Goal: Information Seeking & Learning: Learn about a topic

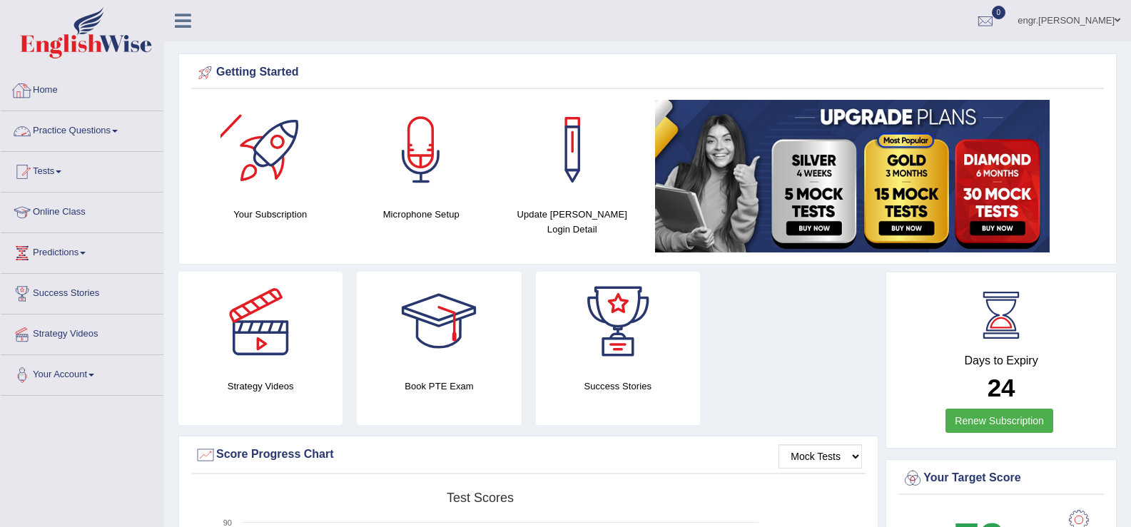
click at [123, 123] on link "Practice Questions" at bounding box center [82, 129] width 163 height 36
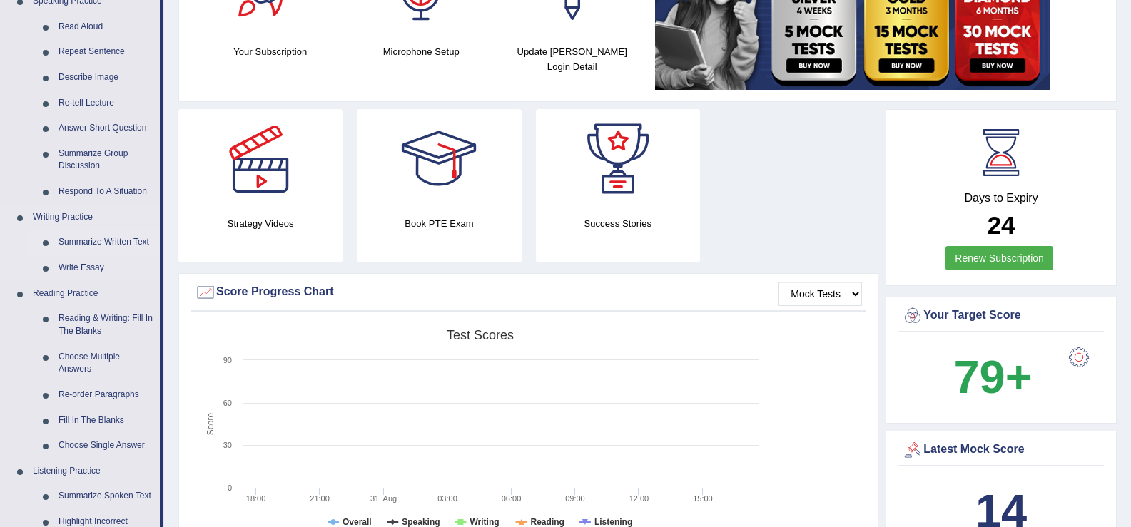
scroll to position [163, 0]
click at [107, 325] on link "Reading & Writing: Fill In The Blanks" at bounding box center [106, 324] width 108 height 38
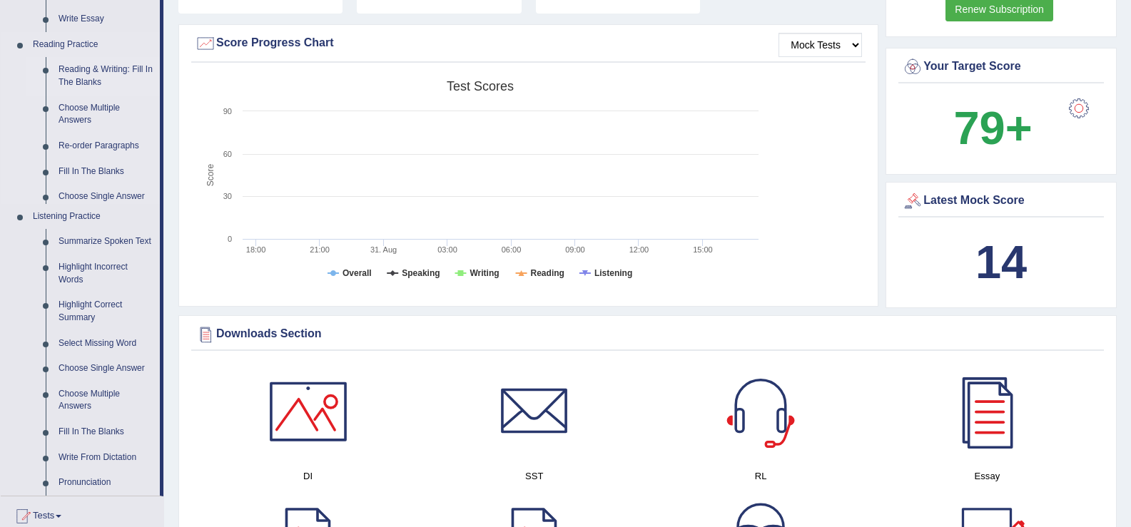
scroll to position [866, 0]
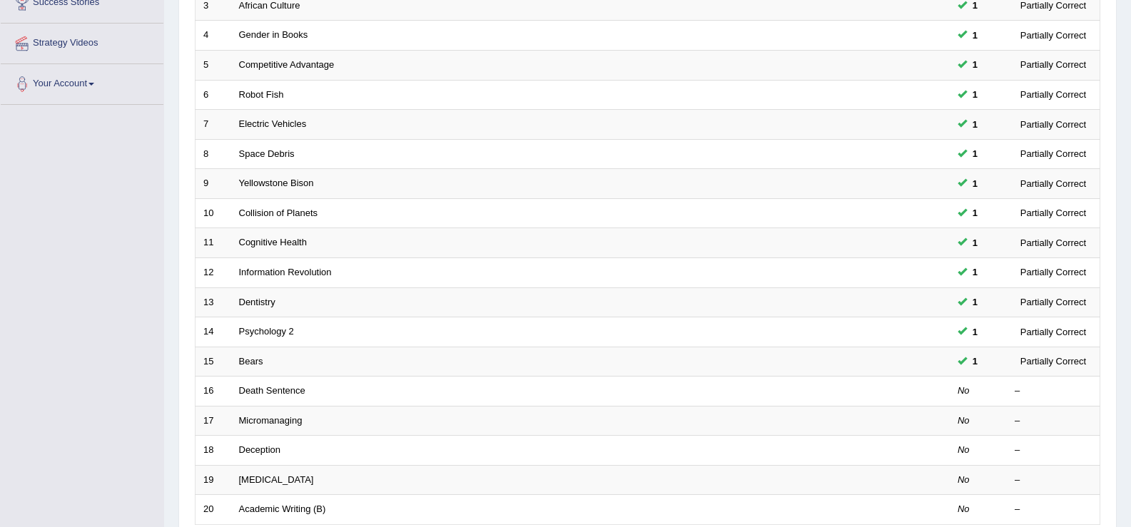
scroll to position [417, 0]
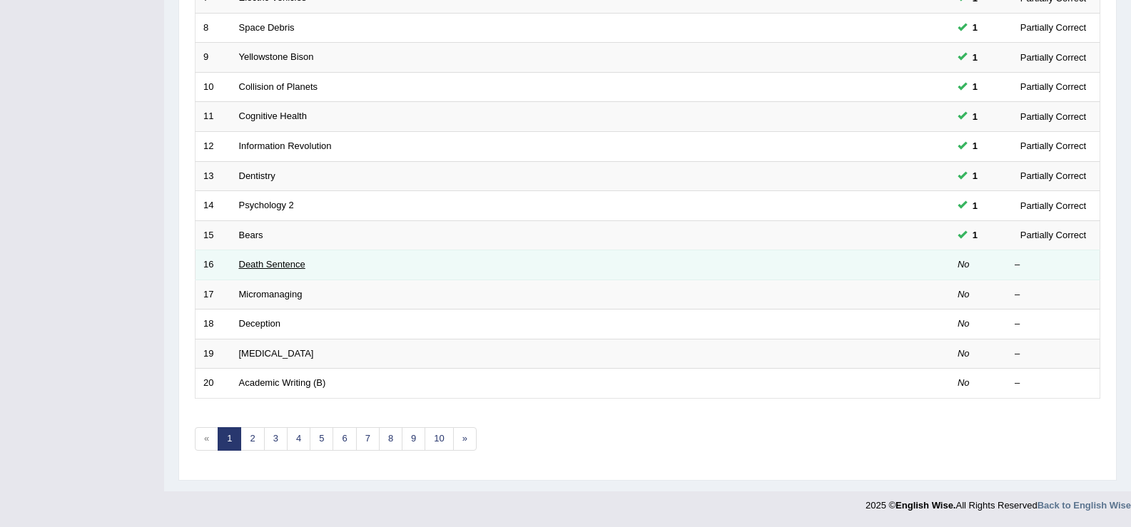
click at [288, 265] on link "Death Sentence" at bounding box center [272, 264] width 66 height 11
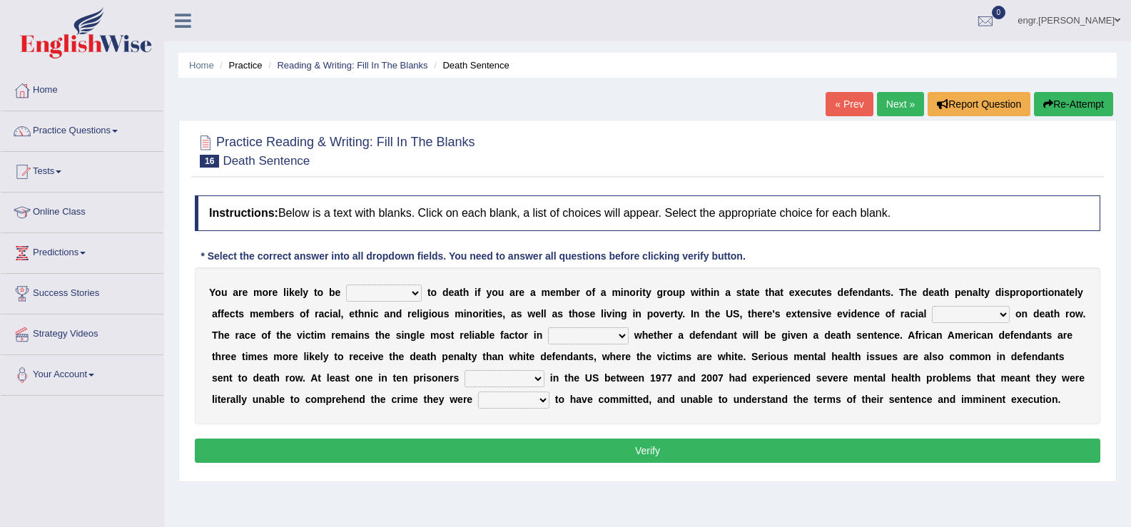
click at [367, 296] on select "penalized blamed complained sentenced" at bounding box center [384, 293] width 76 height 17
select select "sentenced"
click at [346, 285] on select "penalized blamed complained sentenced" at bounding box center [384, 293] width 76 height 17
click at [950, 320] on select "bias equality appearance background" at bounding box center [971, 314] width 78 height 17
select select "bias"
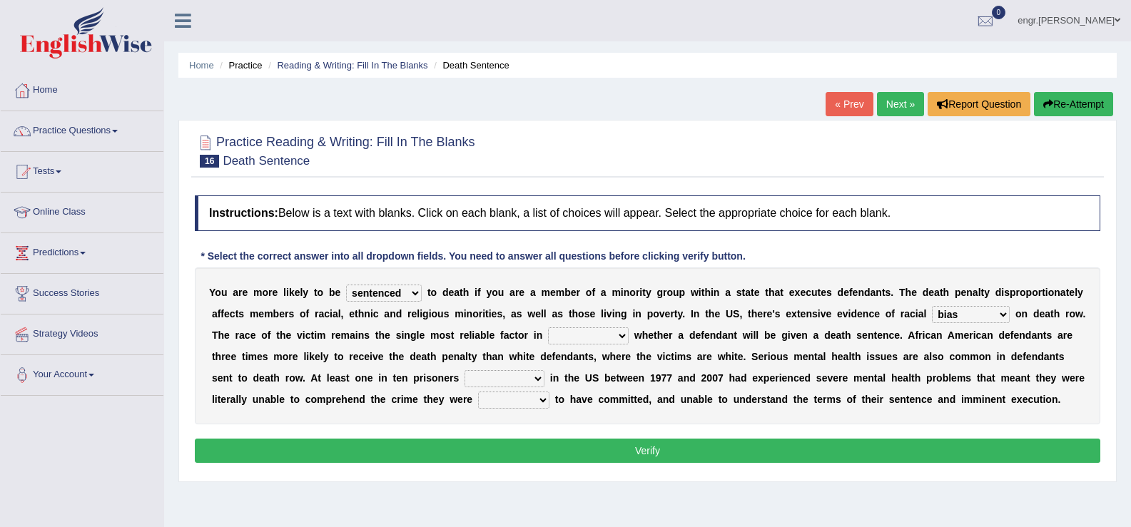
click at [932, 306] on select "bias equality appearance background" at bounding box center [971, 314] width 78 height 17
click at [576, 341] on select "determining adjoining undermining examining" at bounding box center [588, 335] width 81 height 17
select select "determining"
click at [548, 327] on select "determining adjoining undermining examining" at bounding box center [588, 335] width 81 height 17
click at [494, 377] on select "electrocuted persecuted executed captured" at bounding box center [504, 378] width 80 height 17
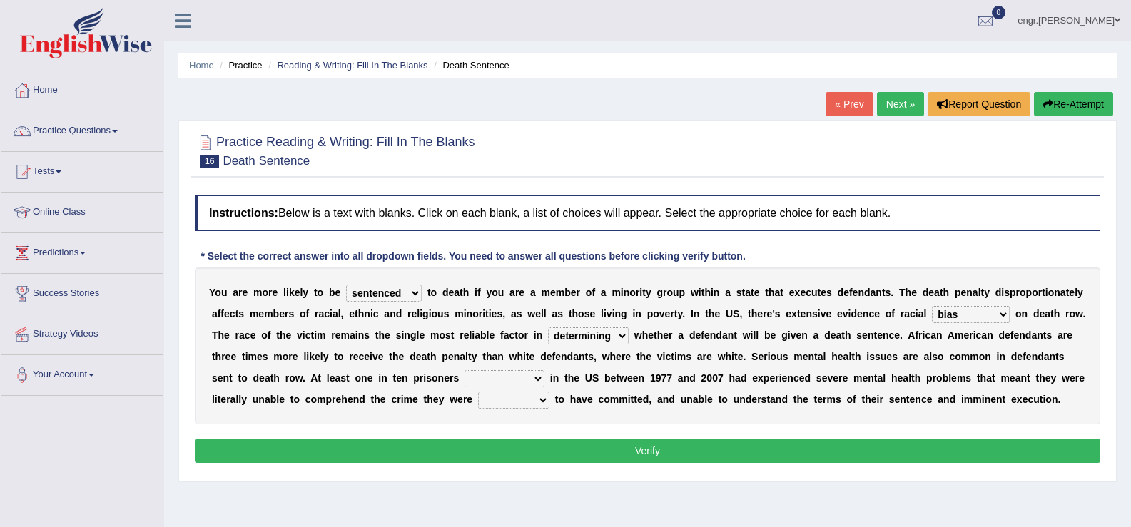
select select "captured"
click at [464, 370] on select "electrocuted persecuted executed captured" at bounding box center [504, 378] width 80 height 17
click at [524, 400] on select "alleged acclaimed persuaded claimed" at bounding box center [513, 400] width 71 height 17
select select "alleged"
click at [478, 392] on select "alleged acclaimed persuaded claimed" at bounding box center [513, 400] width 71 height 17
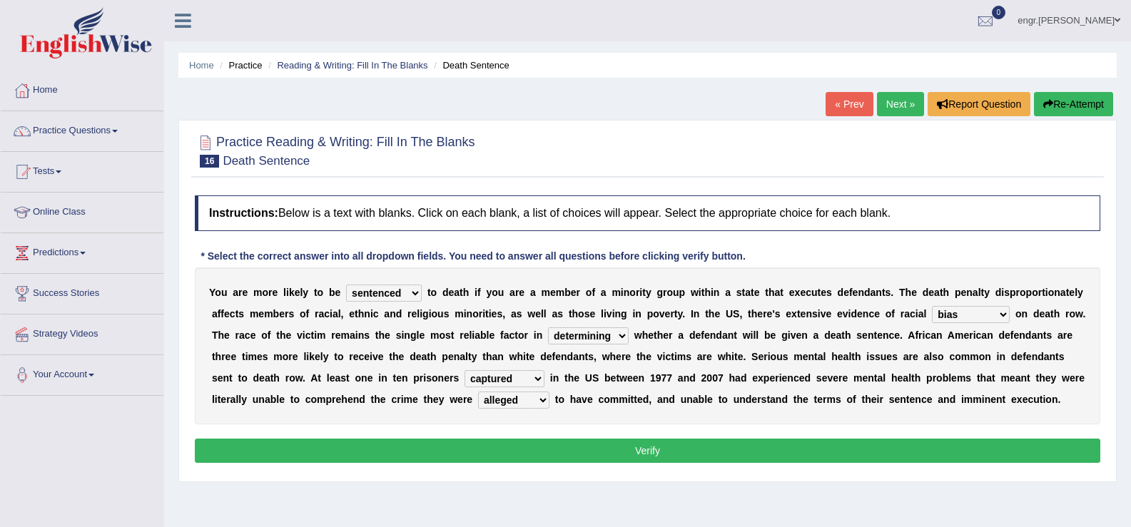
click at [526, 461] on button "Verify" at bounding box center [647, 451] width 905 height 24
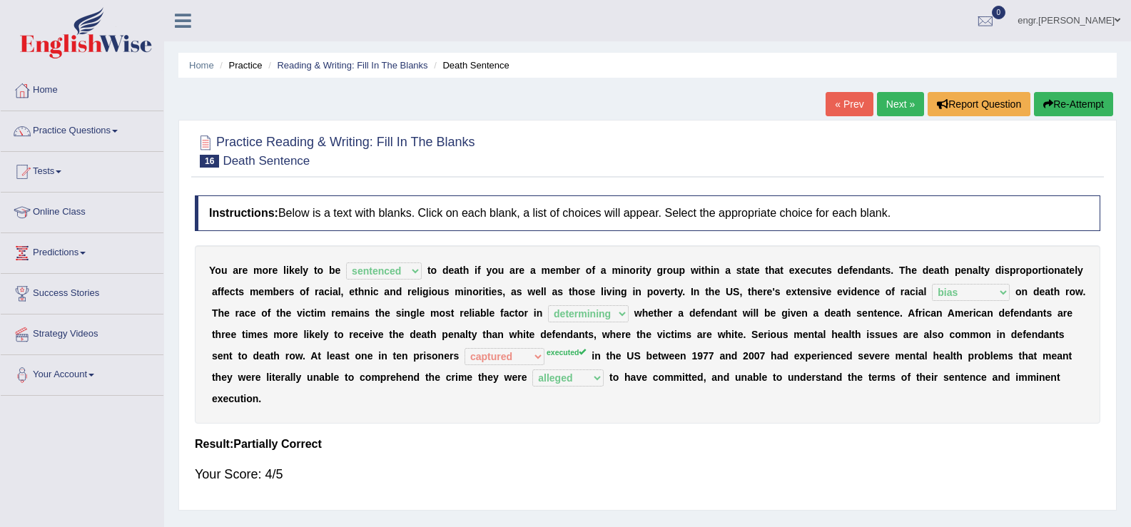
click at [888, 101] on link "Next »" at bounding box center [900, 104] width 47 height 24
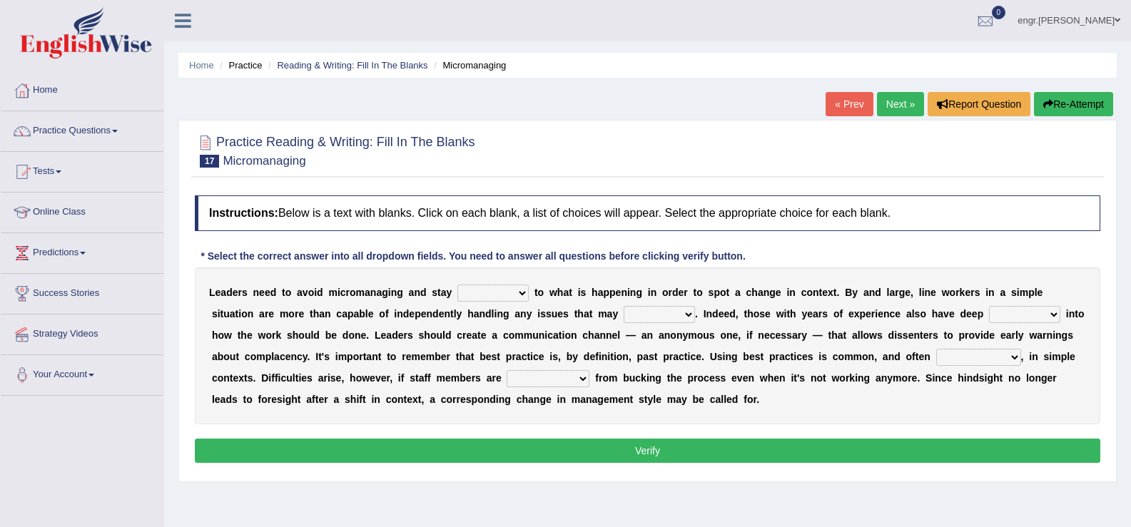
click at [490, 297] on select "complied connected precise concise" at bounding box center [492, 293] width 71 height 17
select select "precise"
click at [457, 285] on select "complied connected precise concise" at bounding box center [492, 293] width 71 height 17
click at [662, 317] on select "apprise rise encounter arise" at bounding box center [659, 314] width 71 height 17
select select "arise"
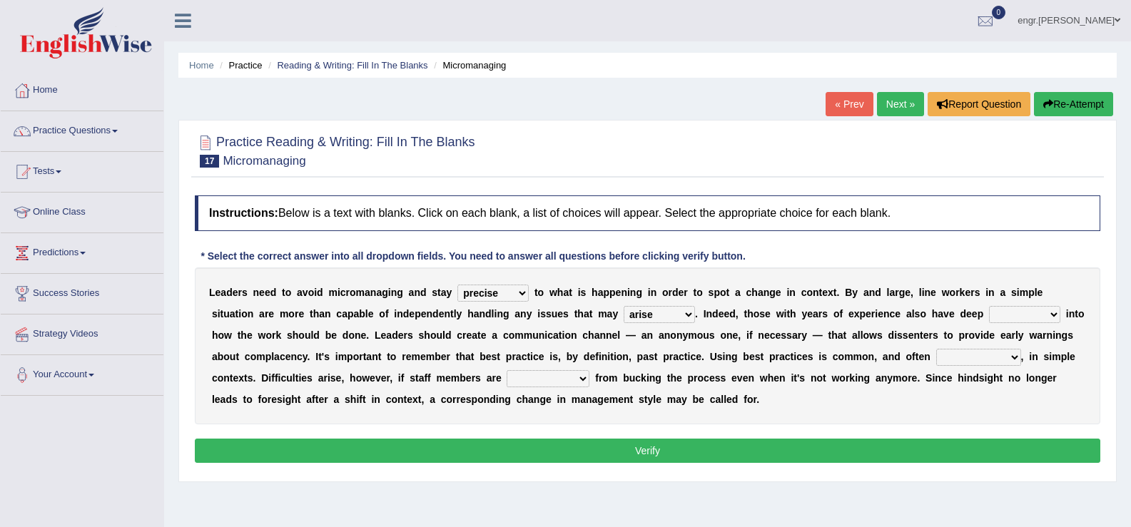
click at [624, 306] on select "apprise rise encounter arise" at bounding box center [659, 314] width 71 height 17
click at [1019, 318] on select "incursion insight indignity indication" at bounding box center [1024, 314] width 71 height 17
select select "insight"
click at [989, 306] on select "incursion insight indignity indication" at bounding box center [1024, 314] width 71 height 17
click at [971, 358] on select "inappropriate apprehensive appropriate forbidden" at bounding box center [978, 357] width 85 height 17
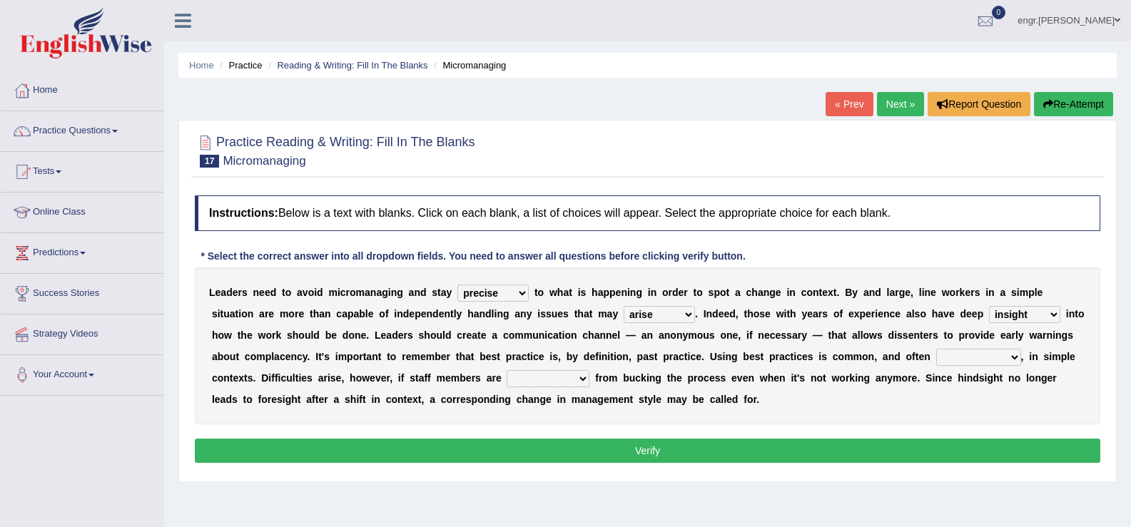
select select "appropriate"
click at [936, 349] on select "inappropriate apprehensive appropriate forbidden" at bounding box center [978, 357] width 85 height 17
click at [556, 371] on select "disarranged disinclined discouraged disintegrated" at bounding box center [548, 378] width 83 height 17
select select "discouraged"
click at [507, 370] on select "disarranged disinclined discouraged disintegrated" at bounding box center [548, 378] width 83 height 17
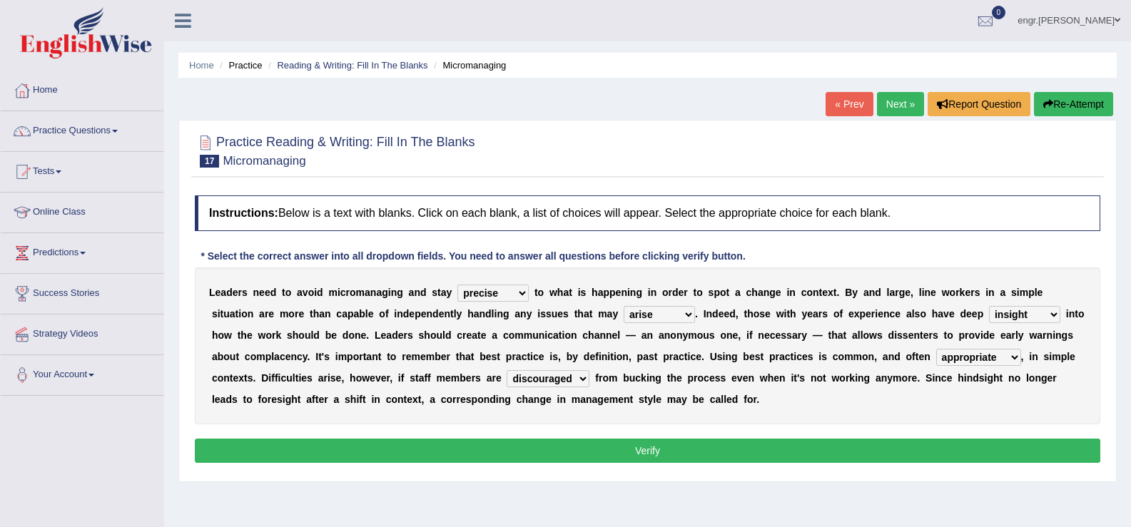
click at [546, 442] on button "Verify" at bounding box center [647, 451] width 905 height 24
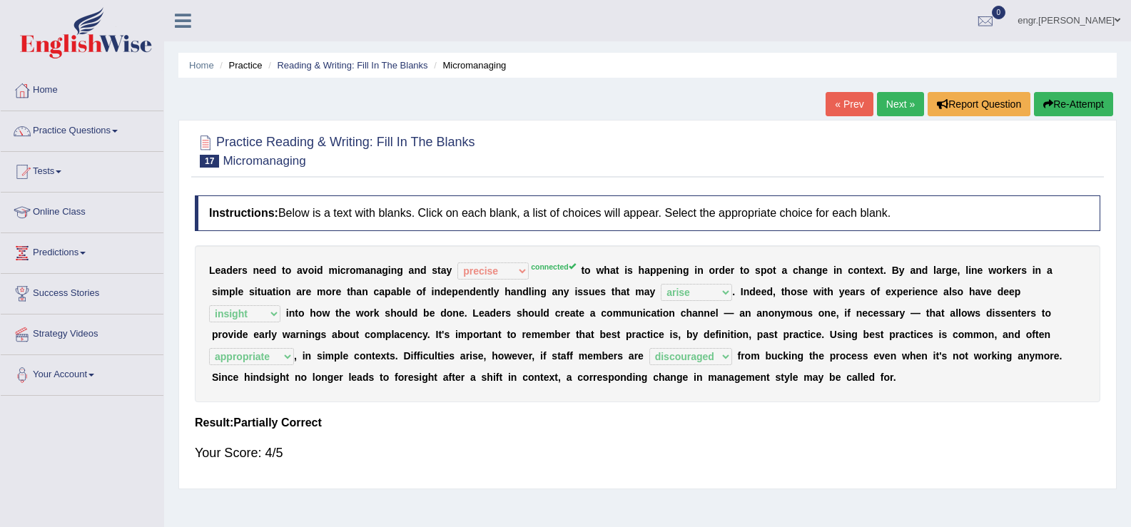
click at [900, 99] on link "Next »" at bounding box center [900, 104] width 47 height 24
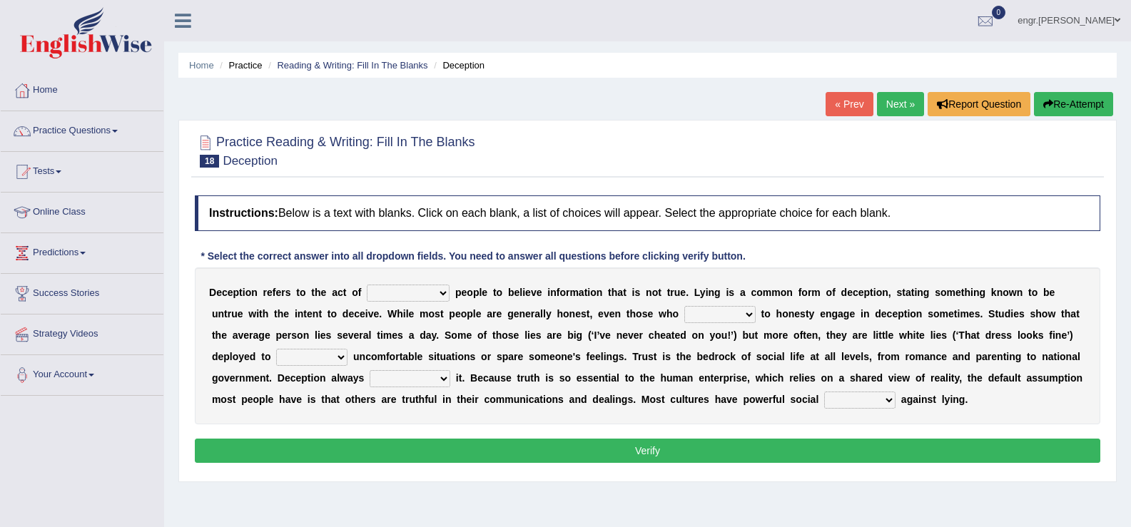
click at [417, 294] on select "discouraging forbidding detecting encouraging" at bounding box center [408, 293] width 83 height 17
select select "discouraging"
click at [367, 285] on select "discouraging forbidding detecting encouraging" at bounding box center [408, 293] width 83 height 17
click at [706, 319] on select "describe prescribe inscribe subscribe" at bounding box center [719, 314] width 71 height 17
select select "inscribe"
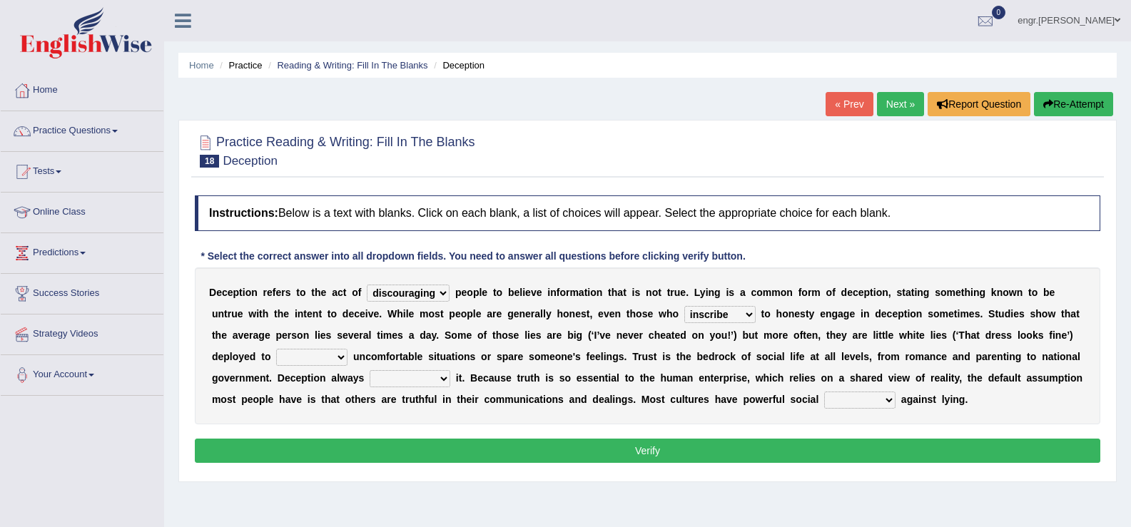
click at [684, 306] on select "describe prescribe inscribe subscribe" at bounding box center [719, 314] width 71 height 17
click at [322, 357] on select "contest illuminate disguise avoid" at bounding box center [311, 357] width 71 height 17
select select "avoid"
click at [276, 349] on select "contest illuminate disguise avoid" at bounding box center [311, 357] width 71 height 17
click at [416, 380] on select "undermines underscores undertakes underwrites" at bounding box center [410, 378] width 81 height 17
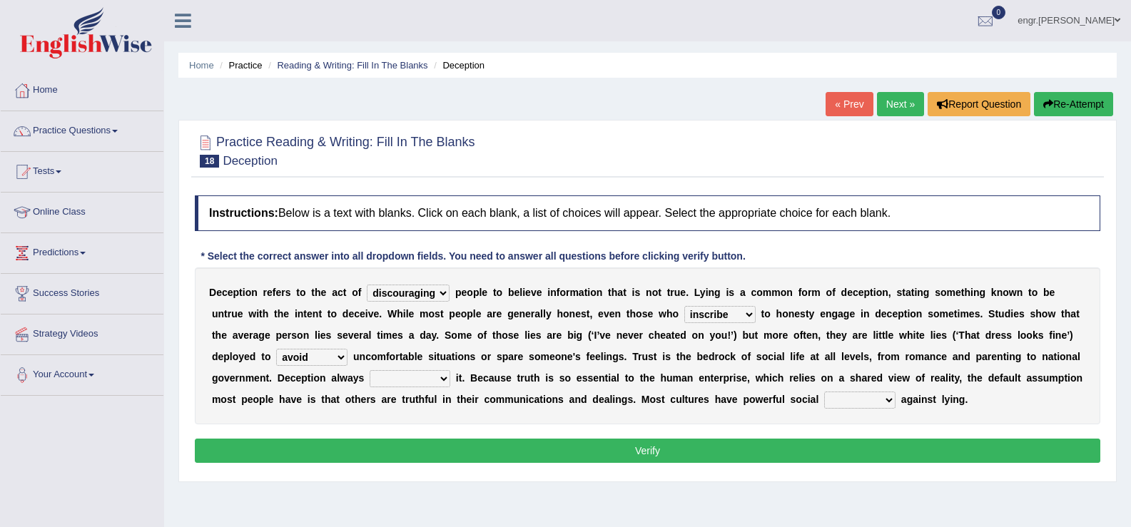
select select "undermines"
click at [370, 370] on select "undermines underscores undertakes underwrites" at bounding box center [410, 378] width 81 height 17
click at [887, 401] on select "ejections sanctions fractions inductions" at bounding box center [859, 400] width 71 height 17
select select "sanctions"
click at [824, 392] on select "ejections sanctions fractions inductions" at bounding box center [859, 400] width 71 height 17
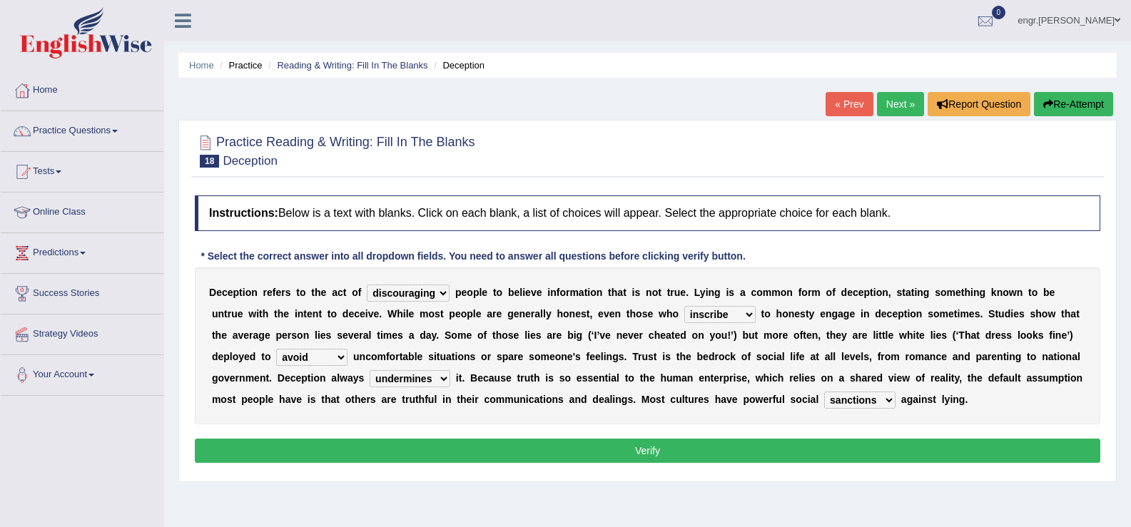
click at [756, 461] on button "Verify" at bounding box center [647, 451] width 905 height 24
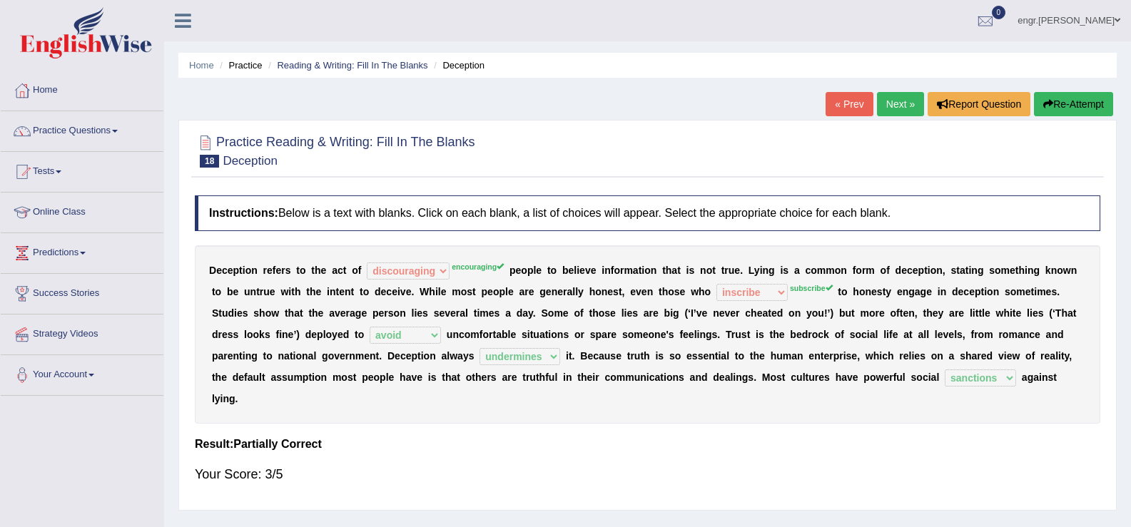
click at [905, 101] on link "Next »" at bounding box center [900, 104] width 47 height 24
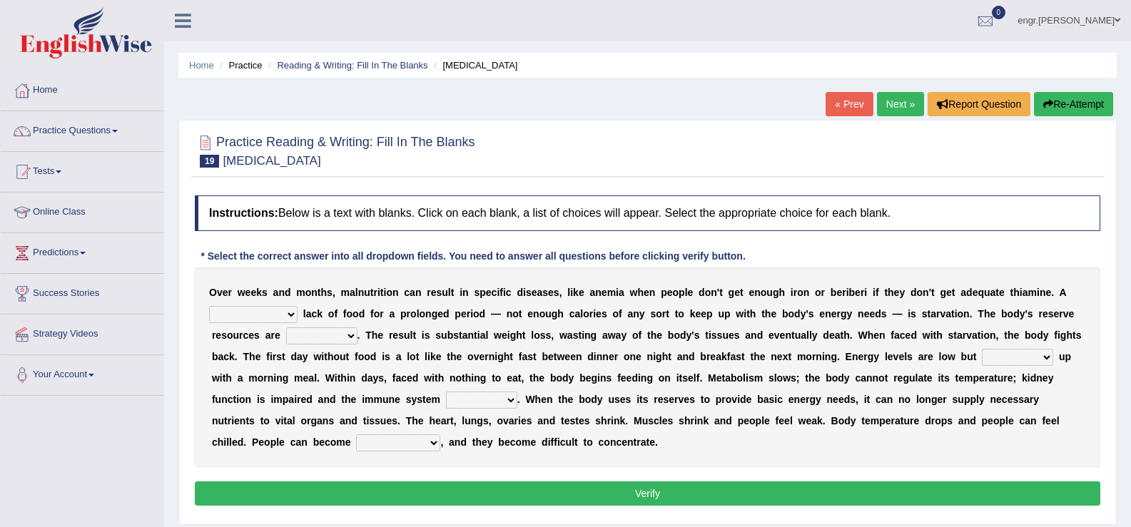
click at [263, 312] on select "severe distinguishing proper distinctive" at bounding box center [253, 314] width 88 height 17
select select "severe"
click at [209, 306] on select "severe distinguishing proper distinctive" at bounding box center [253, 314] width 88 height 17
click at [315, 340] on select "obsoleted depleted pelleted deleted" at bounding box center [321, 335] width 71 height 17
select select "depleted"
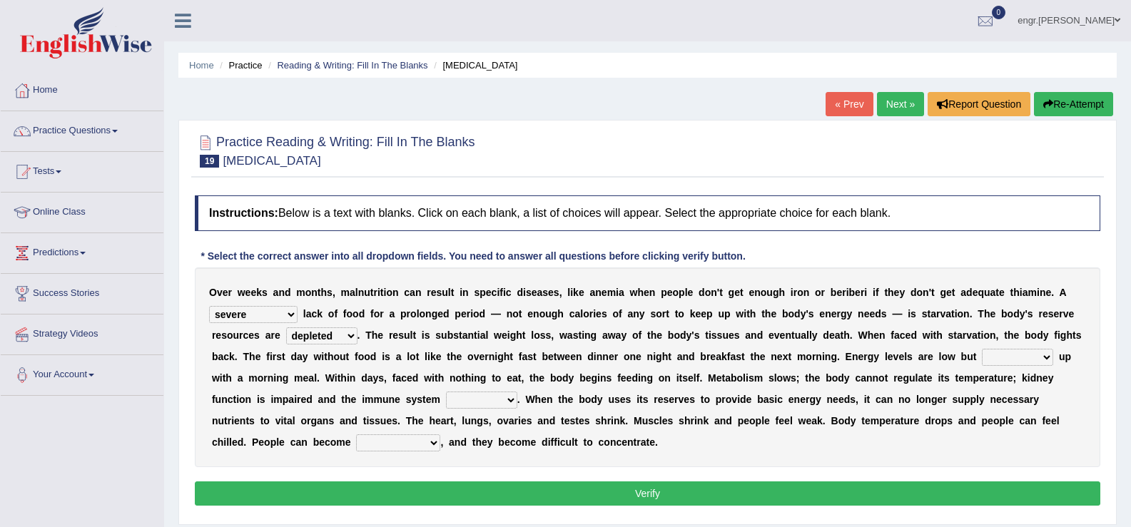
click at [286, 327] on select "obsoleted depleted pelleted deleted" at bounding box center [321, 335] width 71 height 17
click at [1005, 358] on select "feed come chill pick" at bounding box center [1017, 357] width 71 height 17
select select "feed"
click at [982, 349] on select "feed come chill pick" at bounding box center [1017, 357] width 71 height 17
click at [484, 407] on select "deepens deafens weakens surpasses" at bounding box center [481, 400] width 71 height 17
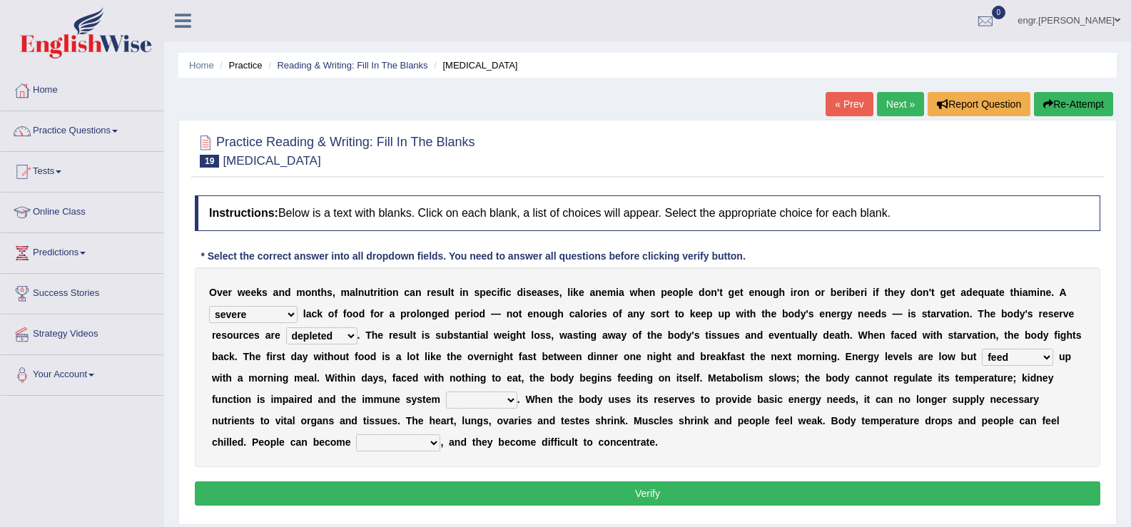
select select "weakens"
click at [446, 392] on select "deepens deafens weakens surpasses" at bounding box center [481, 400] width 71 height 17
click at [380, 448] on select "irritable commutable indisputable transportable" at bounding box center [398, 442] width 84 height 17
select select "irritable"
click at [356, 434] on select "irritable commutable indisputable transportable" at bounding box center [398, 442] width 84 height 17
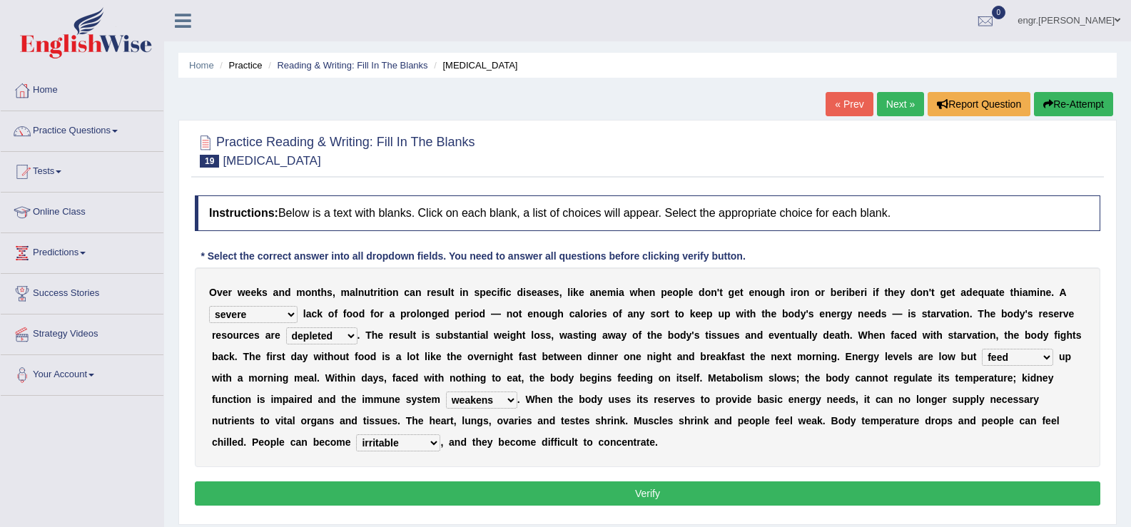
click at [405, 482] on button "Verify" at bounding box center [647, 494] width 905 height 24
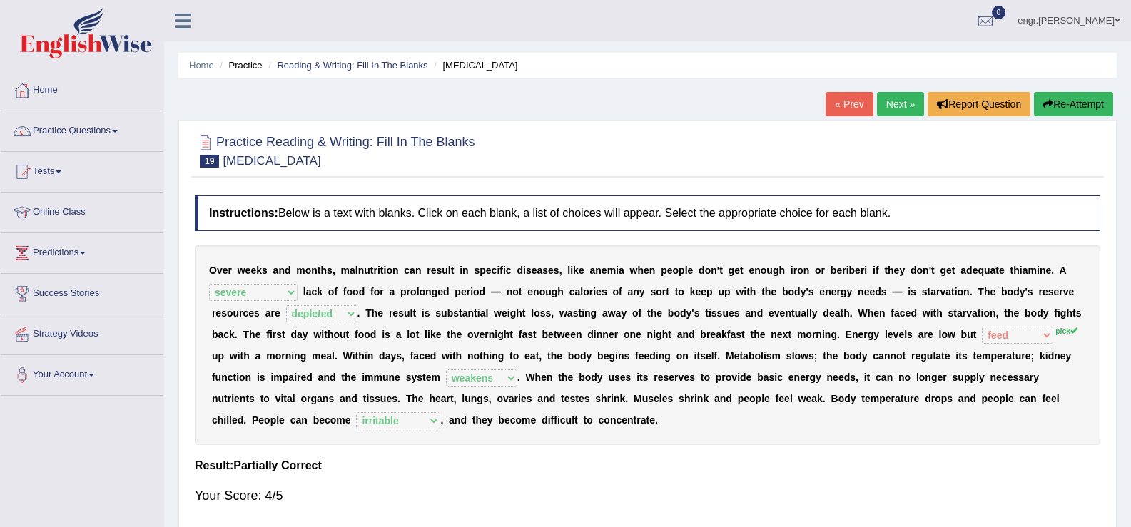
click at [894, 103] on link "Next »" at bounding box center [900, 104] width 47 height 24
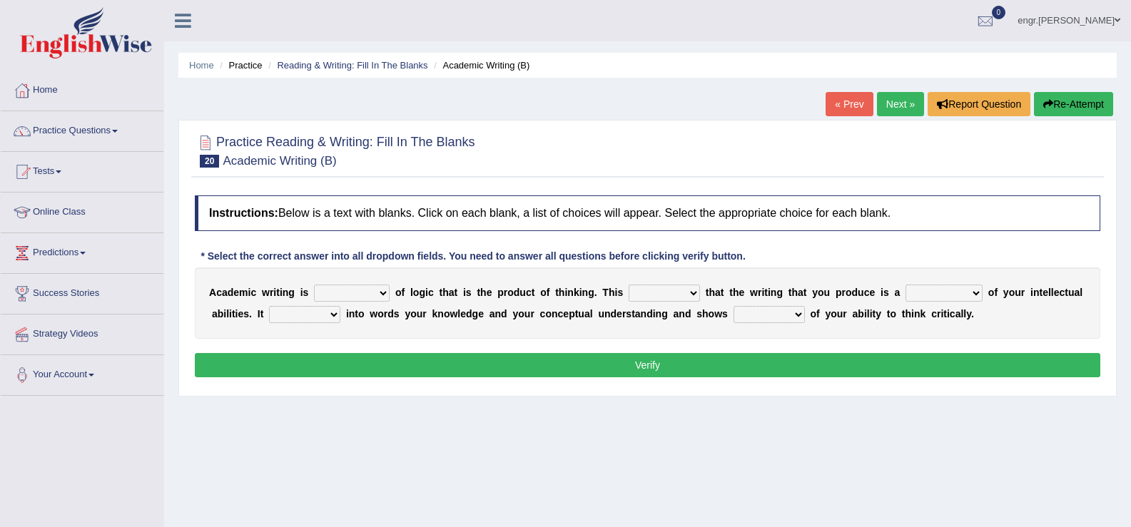
click at [343, 293] on select "expectation entitlement expression exchange" at bounding box center [352, 293] width 76 height 17
select select "expression"
click at [314, 285] on select "expectation entitlement expression exchange" at bounding box center [352, 293] width 76 height 17
click at [654, 297] on select "means questions stipulates answers" at bounding box center [664, 293] width 71 height 17
select select "means"
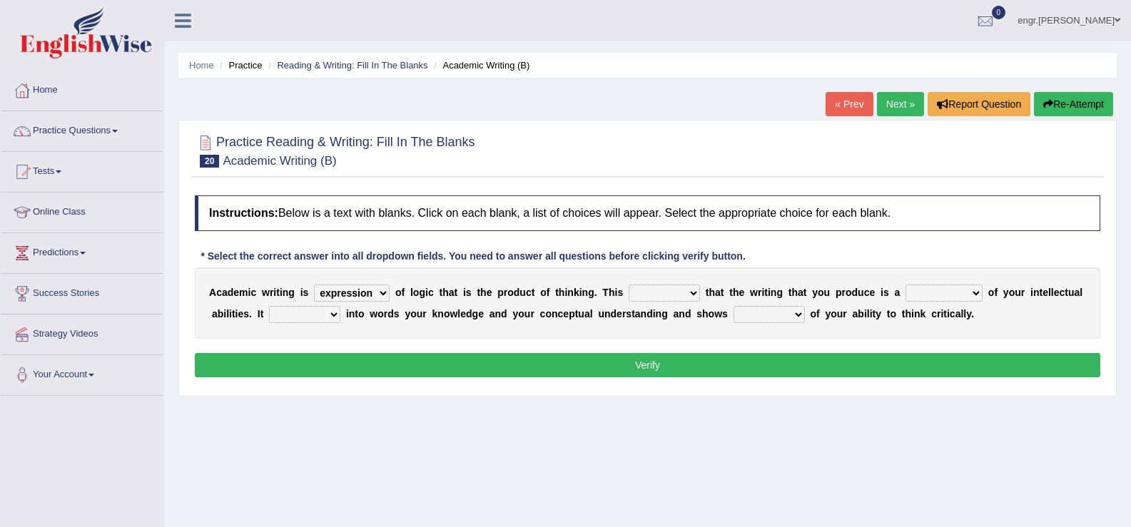
click at [629, 285] on select "means questions stipulates answers" at bounding box center [664, 293] width 71 height 17
click at [946, 294] on select "redundancy mission credit reflection" at bounding box center [943, 293] width 77 height 17
select select "reflection"
click at [905, 285] on select "redundancy mission credit reflection" at bounding box center [943, 293] width 77 height 17
click at [292, 317] on select "enriches shows allows puts" at bounding box center [304, 314] width 71 height 17
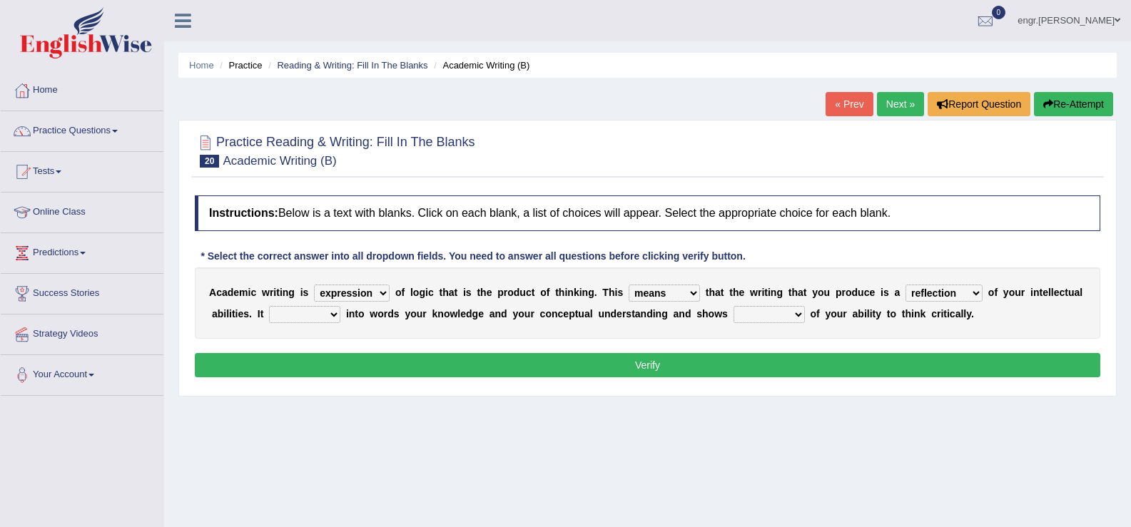
select select "shows"
click at [269, 306] on select "enriches shows allows puts" at bounding box center [304, 314] width 71 height 17
click at [773, 313] on select "hassle excuse capacity evidence" at bounding box center [768, 314] width 71 height 17
select select "evidence"
click at [733, 306] on select "hassle excuse capacity evidence" at bounding box center [768, 314] width 71 height 17
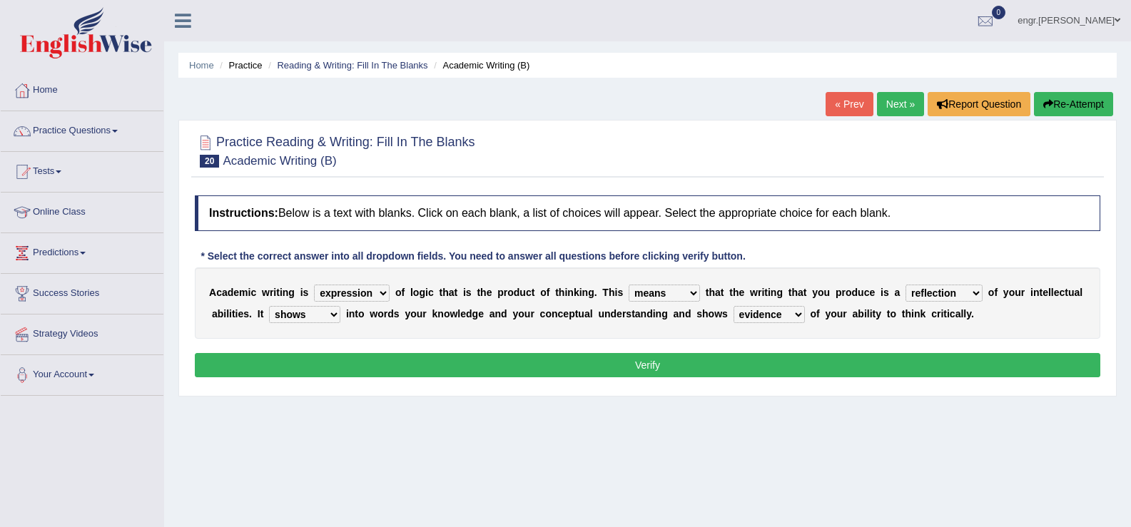
click at [726, 373] on button "Verify" at bounding box center [647, 365] width 905 height 24
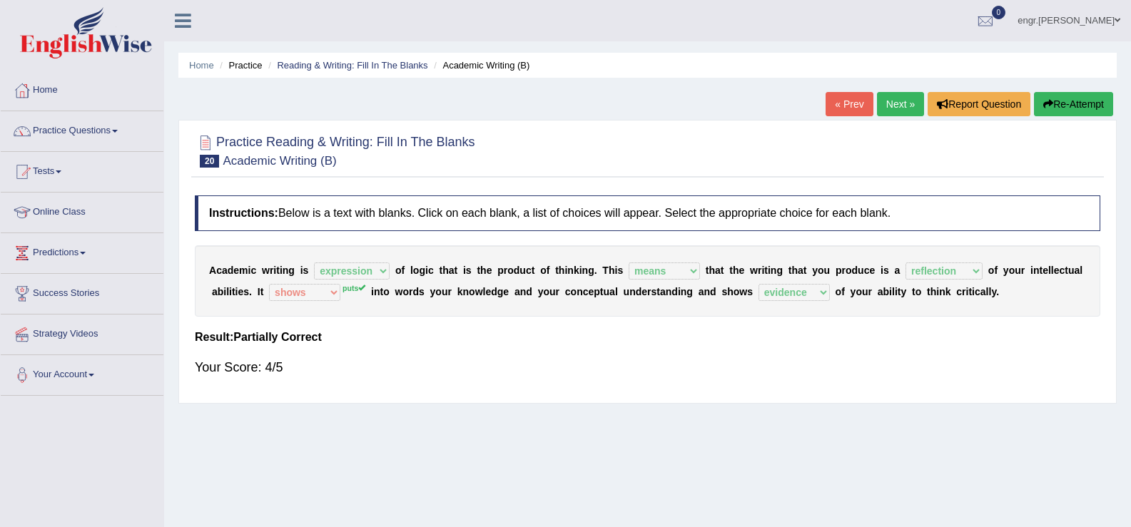
click at [885, 105] on link "Next »" at bounding box center [900, 104] width 47 height 24
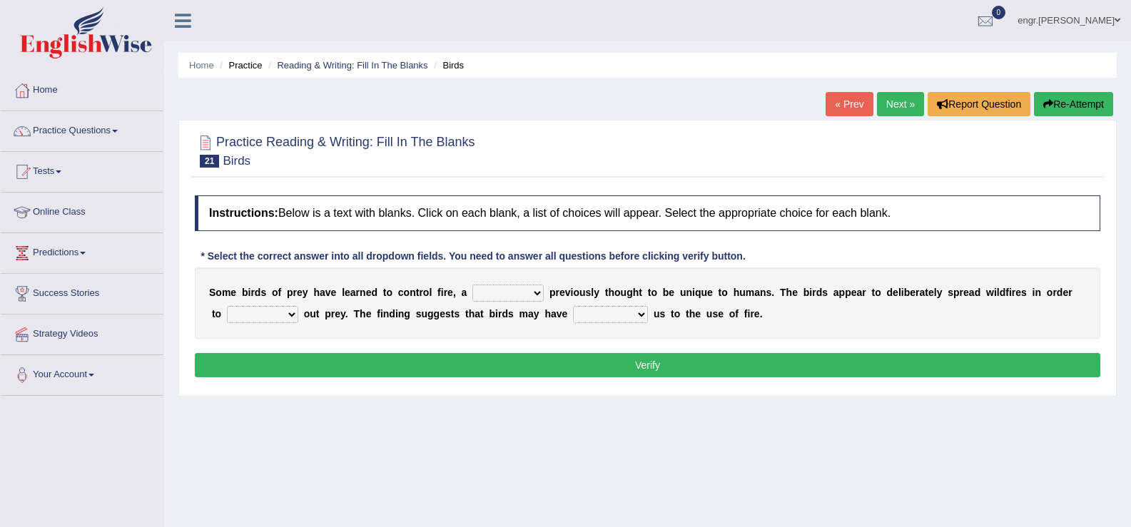
click at [507, 291] on select "question profile tale skill" at bounding box center [507, 293] width 71 height 17
select select "skill"
click at [472, 285] on select "question profile tale skill" at bounding box center [507, 293] width 71 height 17
click at [283, 318] on select "prevent limit span flush" at bounding box center [262, 314] width 71 height 17
select select "flush"
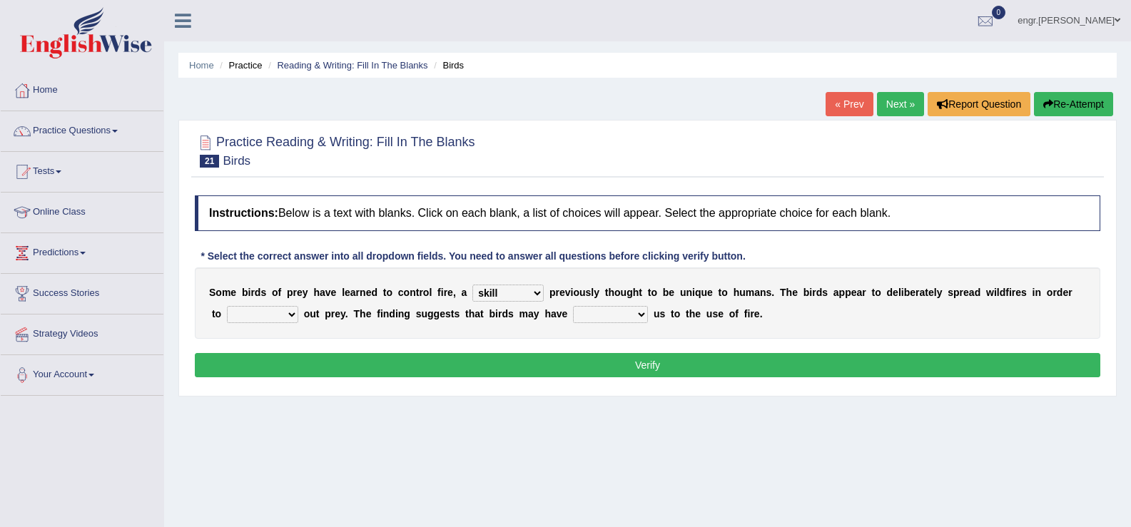
click at [227, 306] on select "prevent limit span flush" at bounding box center [262, 314] width 71 height 17
click at [611, 316] on select "prophesied beaten transmitted forced" at bounding box center [610, 314] width 75 height 17
select select "forced"
click at [573, 306] on select "prophesied beaten transmitted forced" at bounding box center [610, 314] width 75 height 17
click at [605, 361] on button "Verify" at bounding box center [647, 365] width 905 height 24
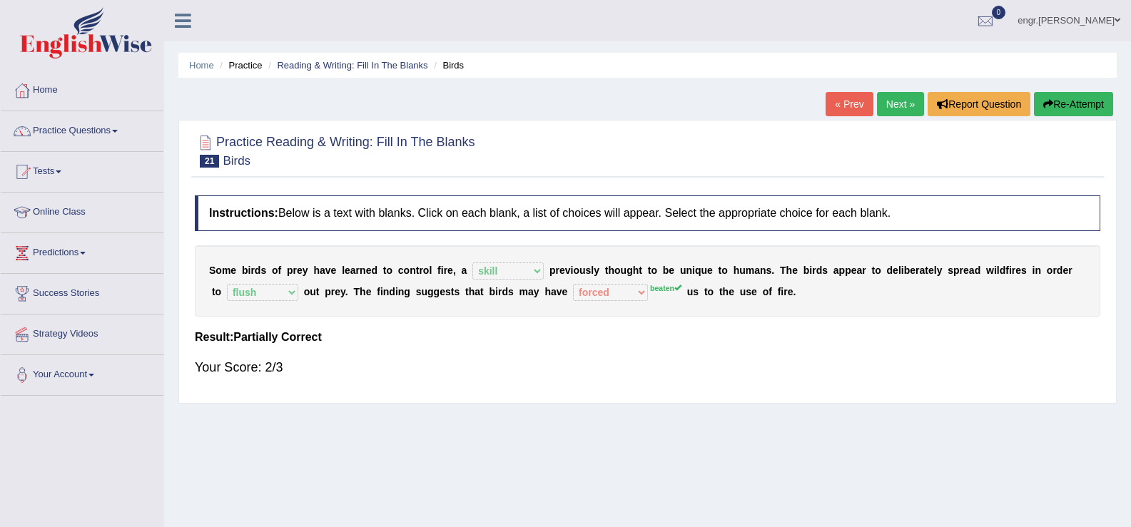
click at [902, 97] on link "Next »" at bounding box center [900, 104] width 47 height 24
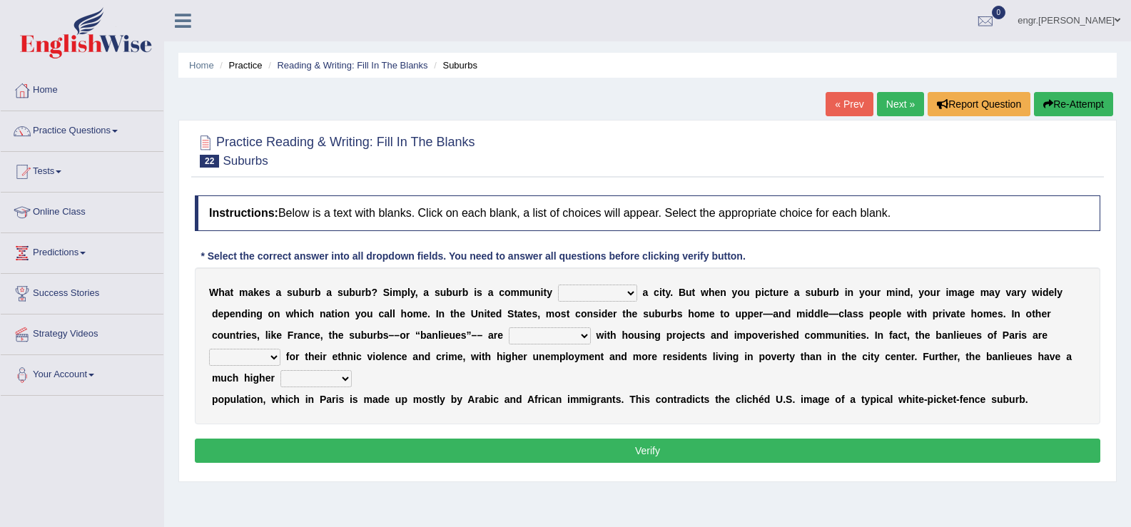
click at [604, 298] on select "lying locating situating surrounding" at bounding box center [597, 293] width 79 height 17
click at [604, 295] on select "lying locating situating surrounding" at bounding box center [597, 293] width 79 height 17
click at [610, 292] on select "lying locating situating surrounding" at bounding box center [597, 293] width 79 height 17
select select "surrounding"
click at [558, 285] on select "lying locating situating surrounding" at bounding box center [597, 293] width 79 height 17
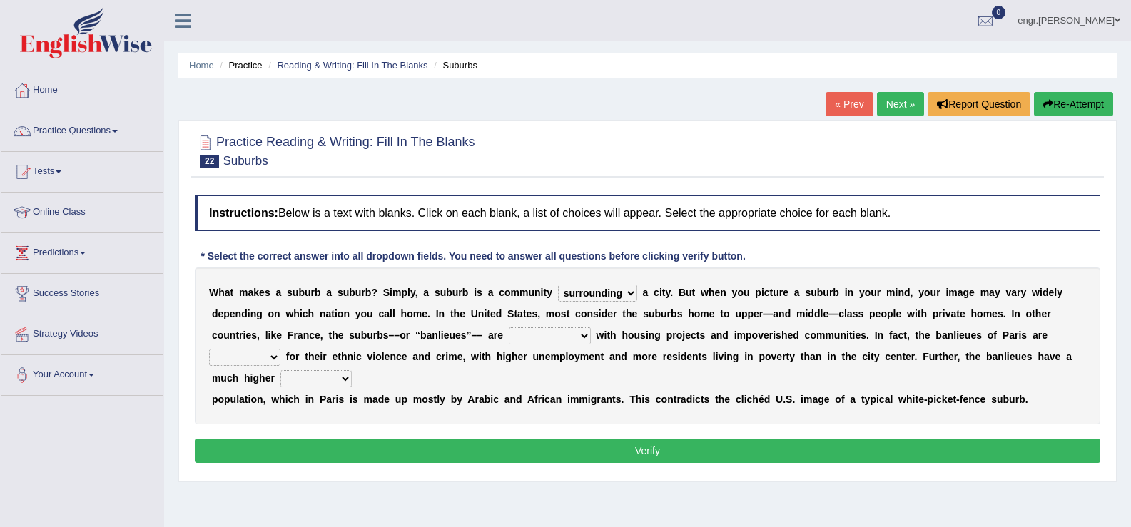
click at [561, 334] on select "antonymous antibiotic synonymous synthetic" at bounding box center [550, 335] width 82 height 17
select select "synonymous"
click at [509, 327] on select "antonymous antibiotic synonymous synthetic" at bounding box center [550, 335] width 82 height 17
click at [270, 355] on select "clamorous sensitive famous notorious" at bounding box center [244, 357] width 71 height 17
select select "famous"
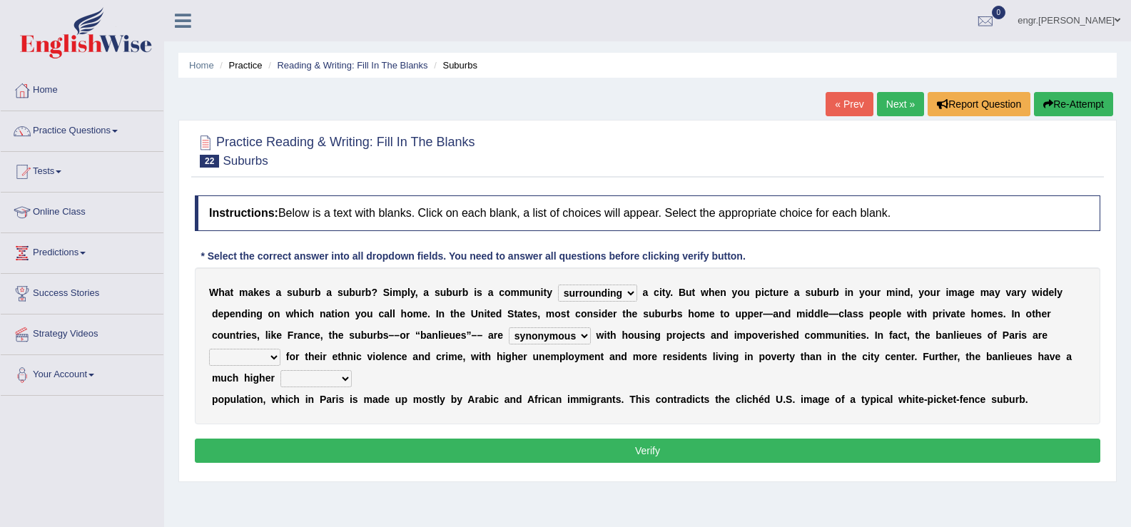
click at [209, 349] on select "clamorous sensitive famous notorious" at bounding box center [244, 357] width 71 height 17
click at [317, 377] on select "local young immigrant senior" at bounding box center [315, 378] width 71 height 17
select select "immigrant"
click at [280, 370] on select "local young immigrant senior" at bounding box center [315, 378] width 71 height 17
click at [442, 442] on button "Verify" at bounding box center [647, 451] width 905 height 24
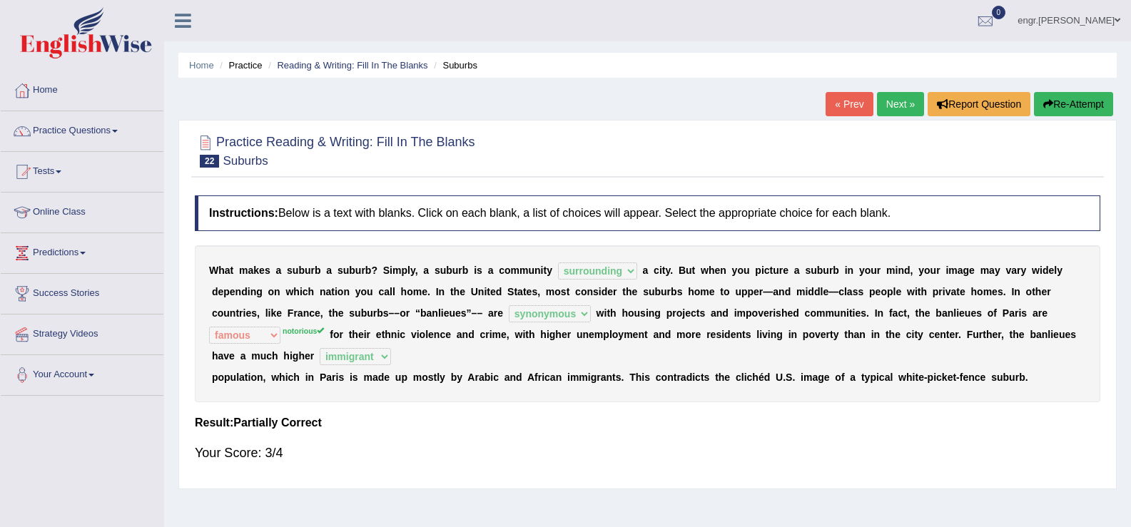
click at [903, 103] on link "Next »" at bounding box center [900, 104] width 47 height 24
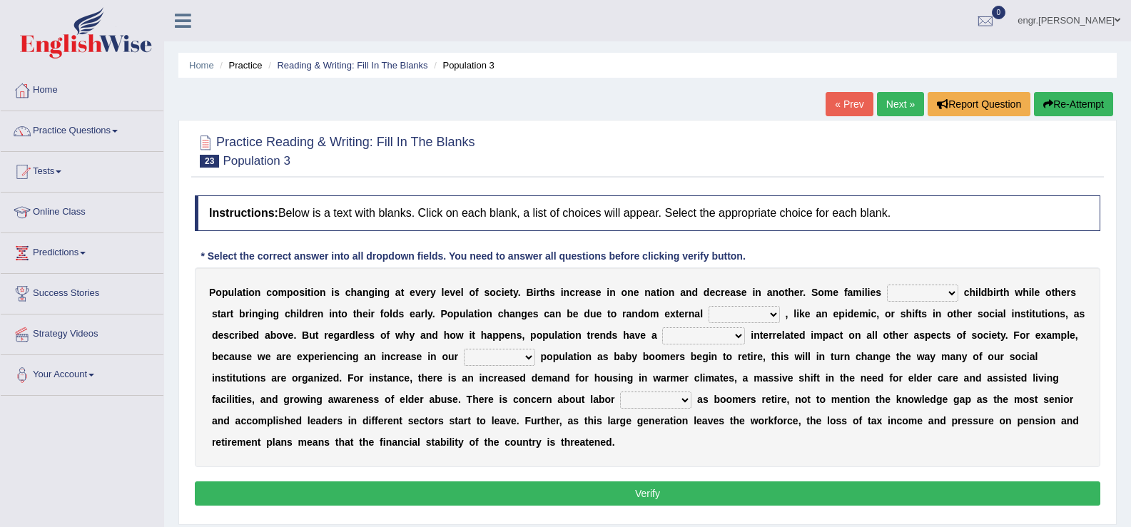
click at [922, 297] on select "demand default deliver delay" at bounding box center [922, 293] width 71 height 17
select select "delay"
click at [887, 285] on select "demand default deliver delay" at bounding box center [922, 293] width 71 height 17
click at [749, 312] on select "variations fortune formation forces" at bounding box center [743, 314] width 71 height 17
select select "forces"
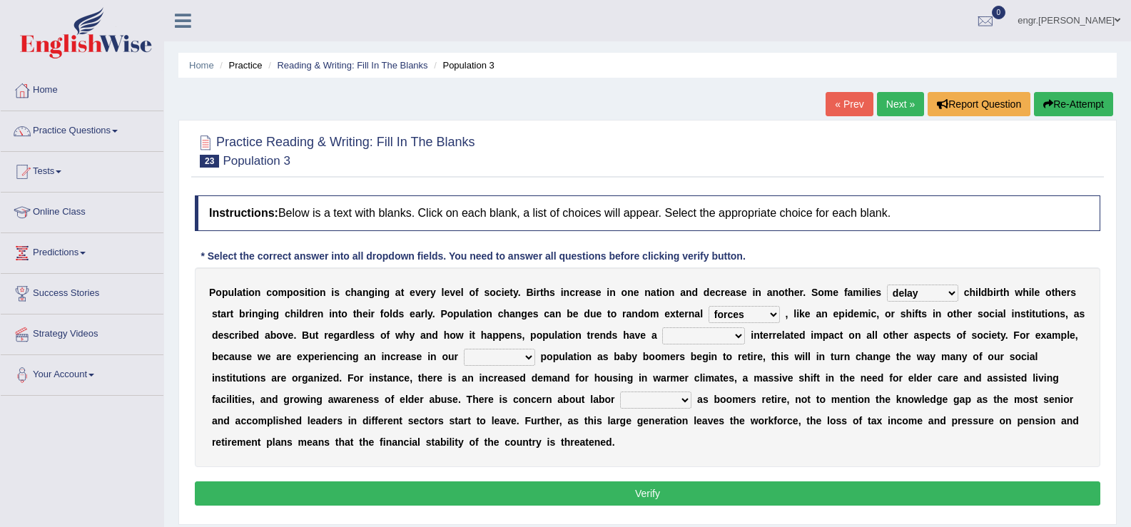
click at [708, 306] on select "variations fortune formation forces" at bounding box center [743, 314] width 71 height 17
click at [679, 335] on select "tremendous tenuous tremulous spontaneous" at bounding box center [703, 335] width 83 height 17
select select "tremendous"
click at [662, 327] on select "tremendous tenuous tremulous spontaneous" at bounding box center [703, 335] width 83 height 17
click at [491, 361] on select "tertiary senior junior primary" at bounding box center [499, 357] width 71 height 17
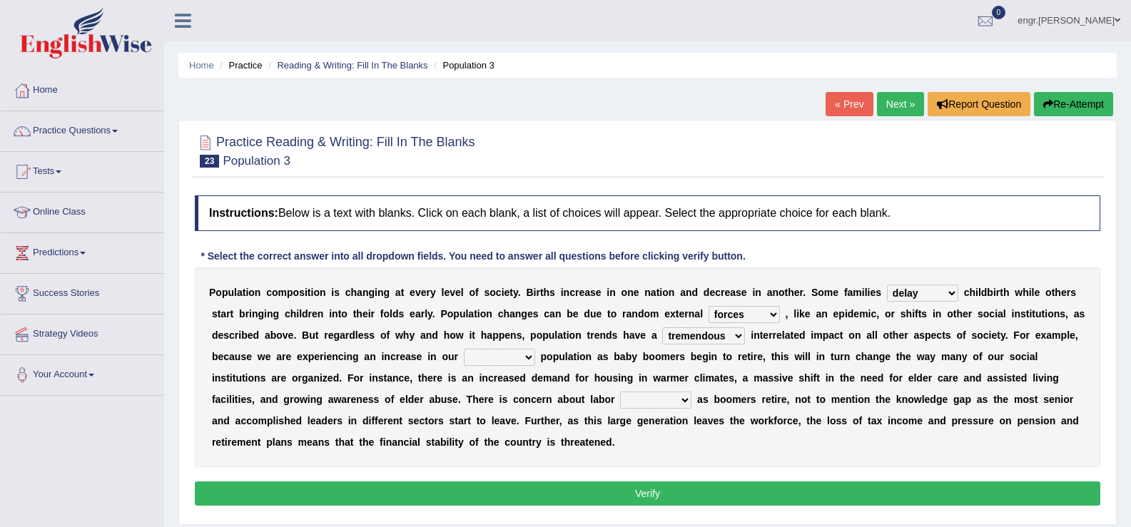
select select "senior"
click at [464, 349] on select "tertiary senior junior primary" at bounding box center [499, 357] width 71 height 17
click at [651, 403] on select "shortcuts shortfalls shortages shorthand" at bounding box center [655, 400] width 71 height 17
select select "shortages"
click at [620, 392] on select "shortcuts shortfalls shortages shorthand" at bounding box center [655, 400] width 71 height 17
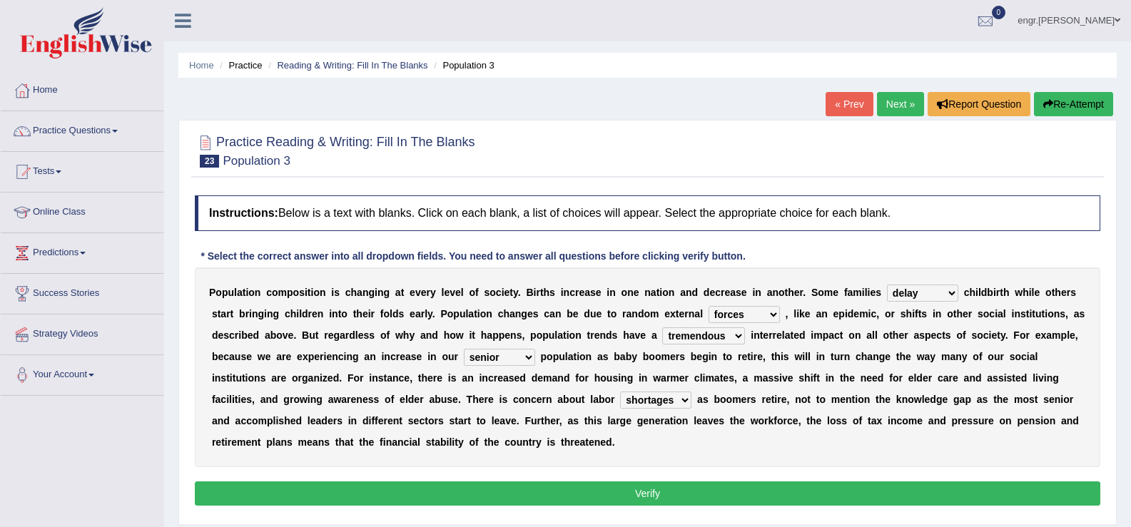
click at [619, 483] on button "Verify" at bounding box center [647, 494] width 905 height 24
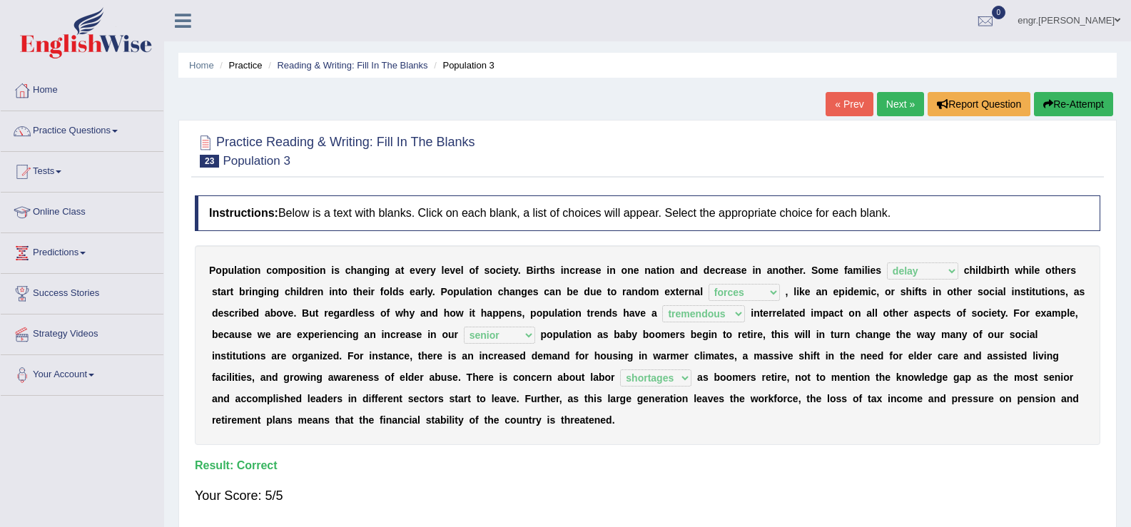
click at [885, 107] on link "Next »" at bounding box center [900, 104] width 47 height 24
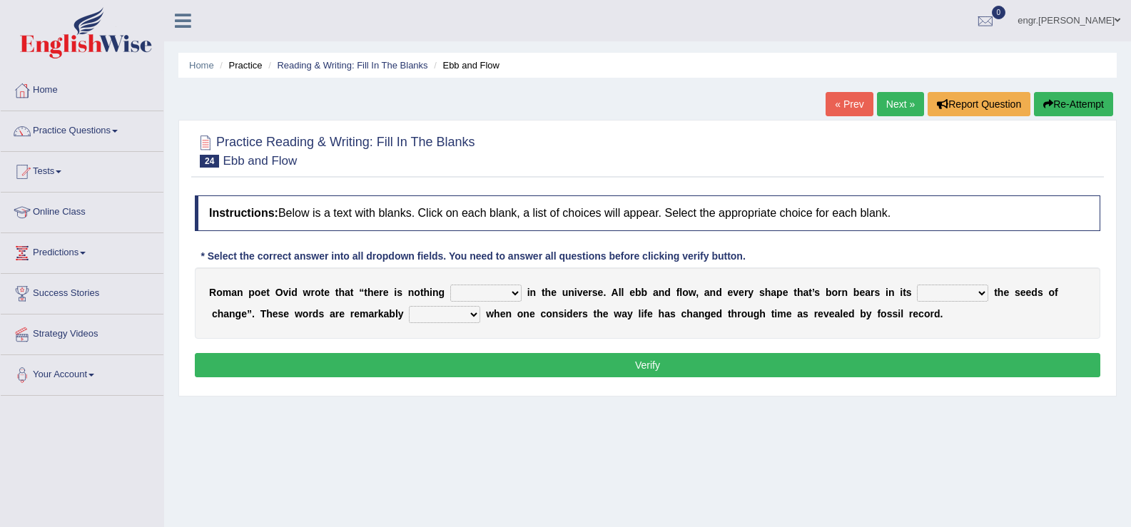
click at [486, 297] on select "orthodox volatile constant cheap" at bounding box center [485, 293] width 71 height 17
select select "constant"
click at [450, 285] on select "orthodox volatile constant cheap" at bounding box center [485, 293] width 71 height 17
click at [954, 290] on select "heart limb womb brain" at bounding box center [952, 293] width 71 height 17
select select "womb"
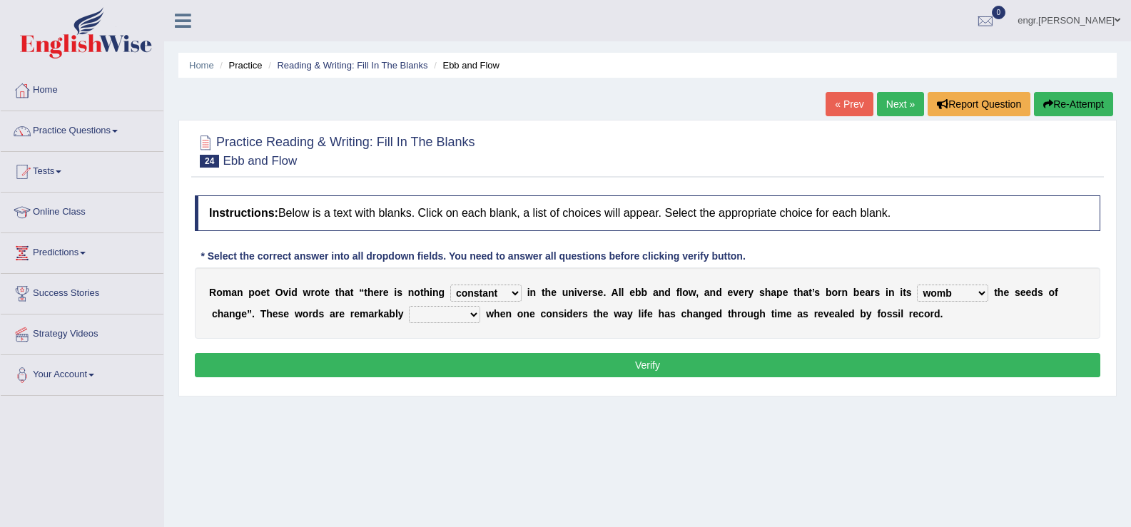
click at [917, 285] on select "heart limb womb brain" at bounding box center [952, 293] width 71 height 17
click at [457, 315] on select "prevalent detached relevant dominant" at bounding box center [444, 314] width 71 height 17
select select "relevant"
click at [409, 306] on select "prevalent detached relevant dominant" at bounding box center [444, 314] width 71 height 17
click at [611, 362] on button "Verify" at bounding box center [647, 365] width 905 height 24
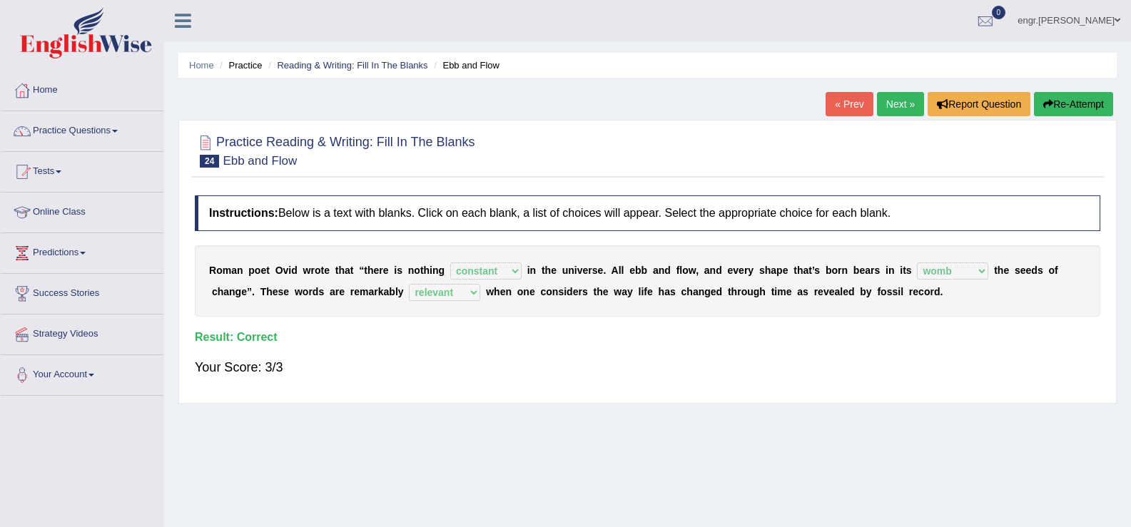
click at [883, 108] on link "Next »" at bounding box center [900, 104] width 47 height 24
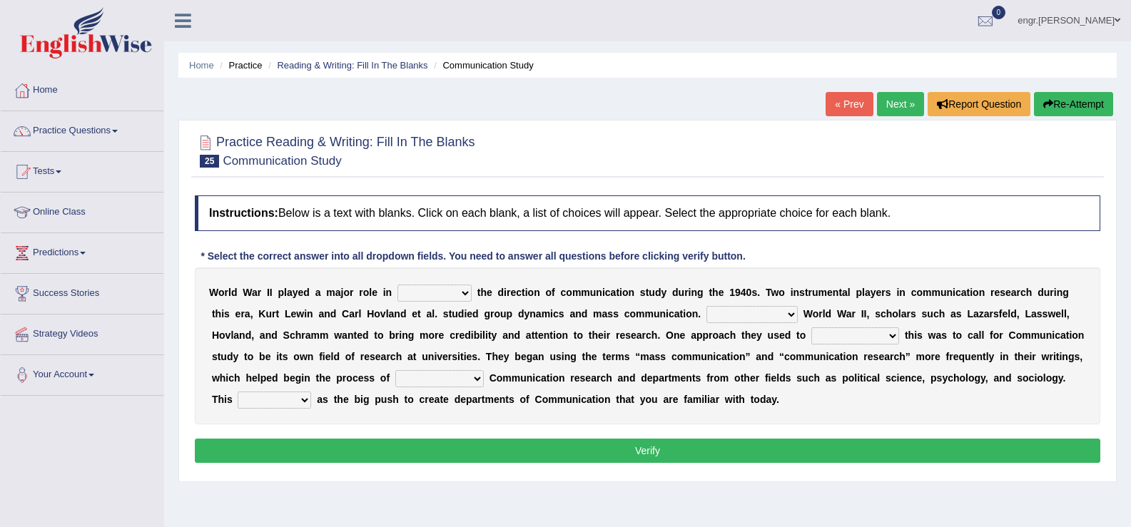
click at [462, 290] on select "shaping sharpening shunning shivering" at bounding box center [434, 293] width 74 height 17
select select "shaping"
click at [397, 285] on select "shaping sharpening shunning shivering" at bounding box center [434, 293] width 74 height 17
click at [732, 312] on select "Being followed To be followed Following Followed" at bounding box center [751, 314] width 91 height 17
select select "Following"
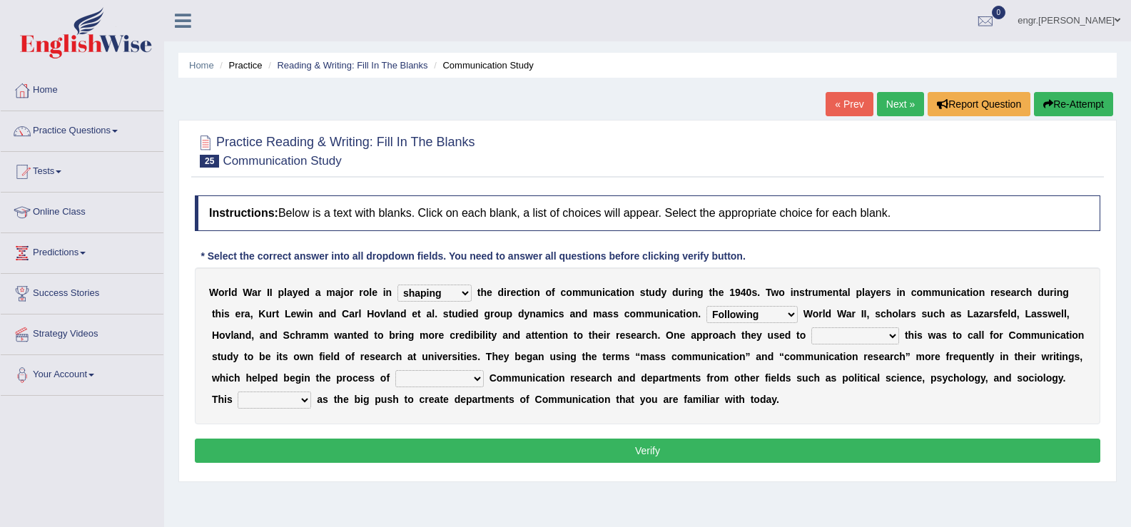
click at [706, 306] on select "Being followed To be followed Following Followed" at bounding box center [751, 314] width 91 height 17
click at [838, 335] on select "accompany accomplish acknowledge accommodate" at bounding box center [855, 335] width 88 height 17
select select "acknowledge"
click at [811, 327] on select "accompany accomplish acknowledge accommodate" at bounding box center [855, 335] width 88 height 17
click at [464, 375] on select "discharging distinguishing disputing displaying" at bounding box center [439, 378] width 88 height 17
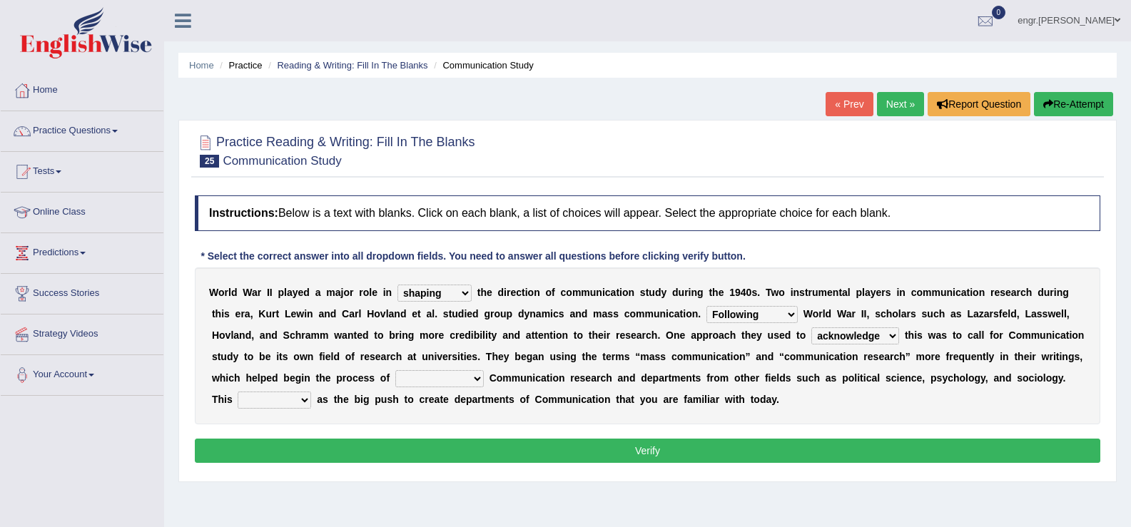
select select "distinguishing"
click at [395, 370] on select "discharging distinguishing disputing displaying" at bounding box center [439, 378] width 88 height 17
click at [305, 401] on select "served considered regarded provided" at bounding box center [274, 400] width 73 height 17
select select "considered"
click at [238, 392] on select "served considered regarded provided" at bounding box center [274, 400] width 73 height 17
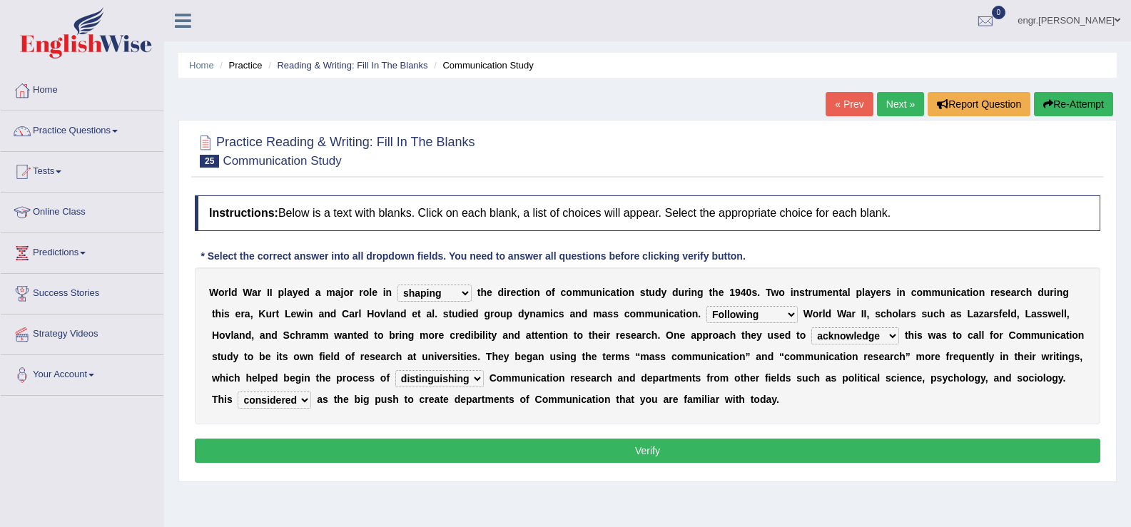
click at [349, 447] on button "Verify" at bounding box center [647, 451] width 905 height 24
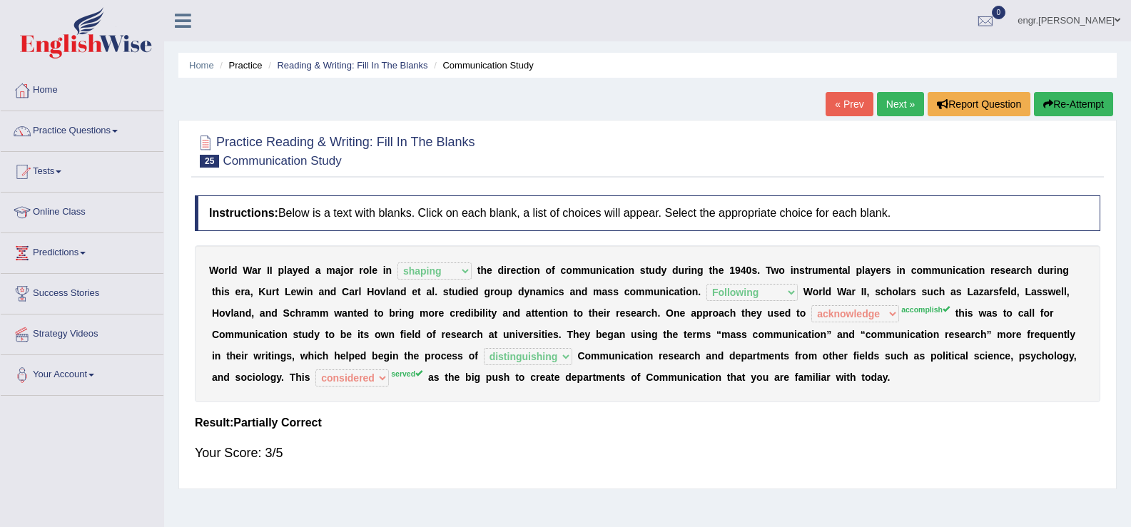
click at [896, 106] on link "Next »" at bounding box center [900, 104] width 47 height 24
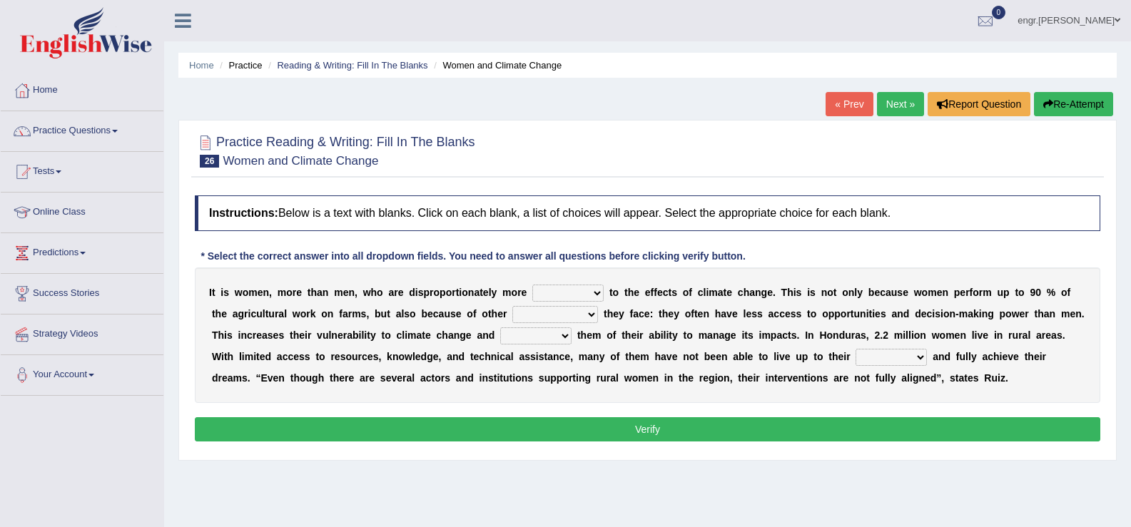
click at [566, 295] on select "defensive beatable vulnerable defective" at bounding box center [567, 293] width 71 height 17
select select "vulnerable"
click at [532, 285] on select "defensive beatable vulnerable defective" at bounding box center [567, 293] width 71 height 17
click at [551, 315] on select "chances challenges awkwardness changes" at bounding box center [555, 314] width 86 height 17
select select "challenges"
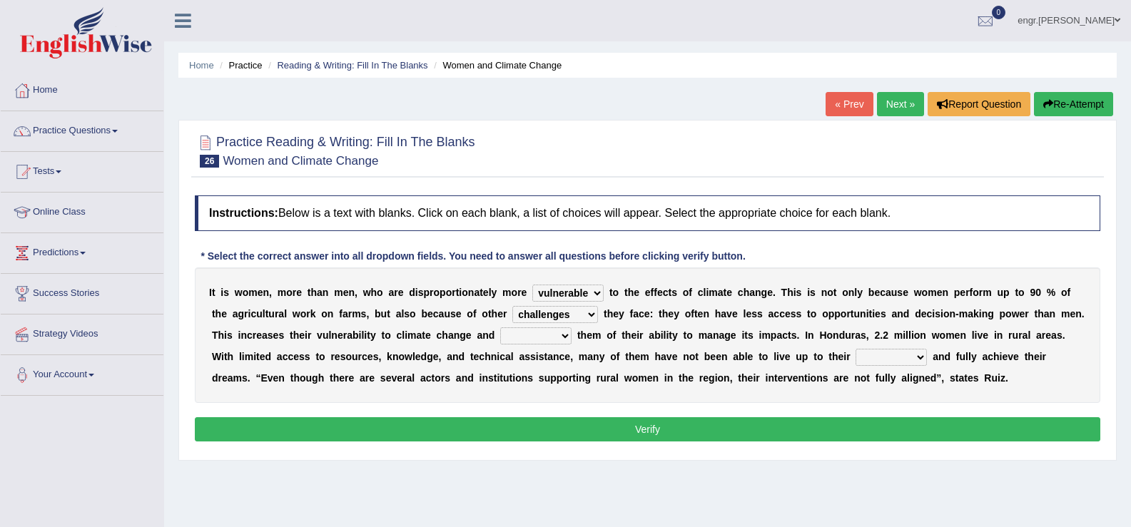
click at [512, 306] on select "chances challenges awkwardness changes" at bounding box center [555, 314] width 86 height 17
click at [524, 338] on select "deprives caprices deposits thrives" at bounding box center [535, 335] width 71 height 17
select select "deprives"
click at [500, 327] on select "deprives caprices deposits thrives" at bounding box center [535, 335] width 71 height 17
click at [887, 363] on select "endurance patience capacities publicity" at bounding box center [890, 357] width 71 height 17
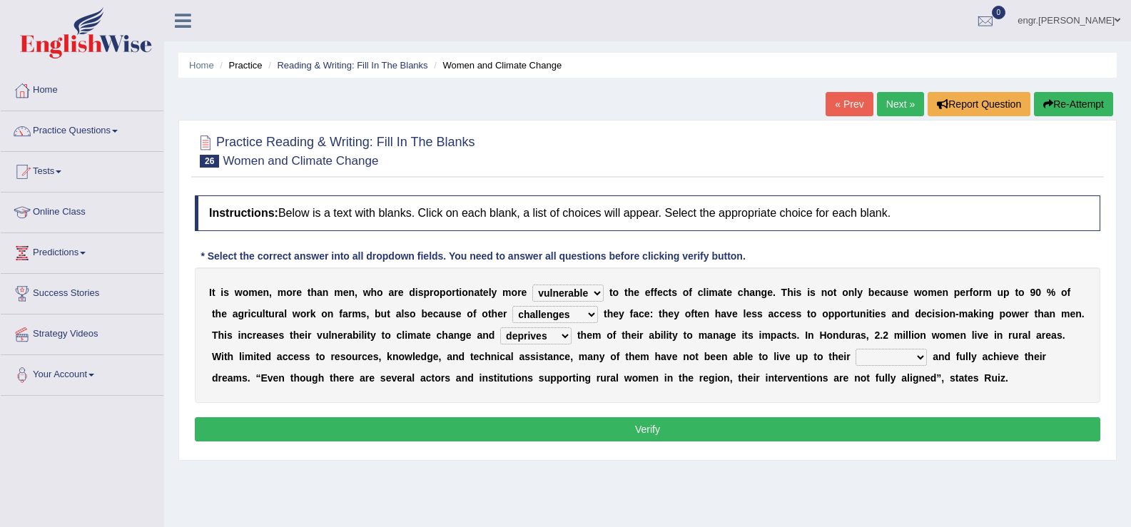
select select "capacities"
click at [855, 349] on select "endurance patience capacities publicity" at bounding box center [890, 357] width 71 height 17
click at [860, 423] on button "Verify" at bounding box center [647, 429] width 905 height 24
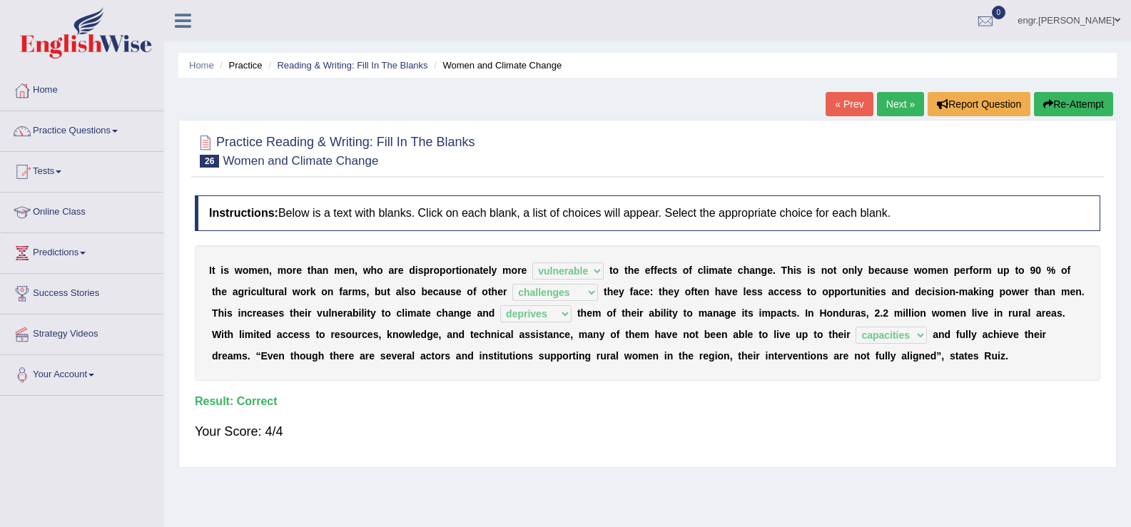
click at [899, 111] on link "Next »" at bounding box center [900, 104] width 47 height 24
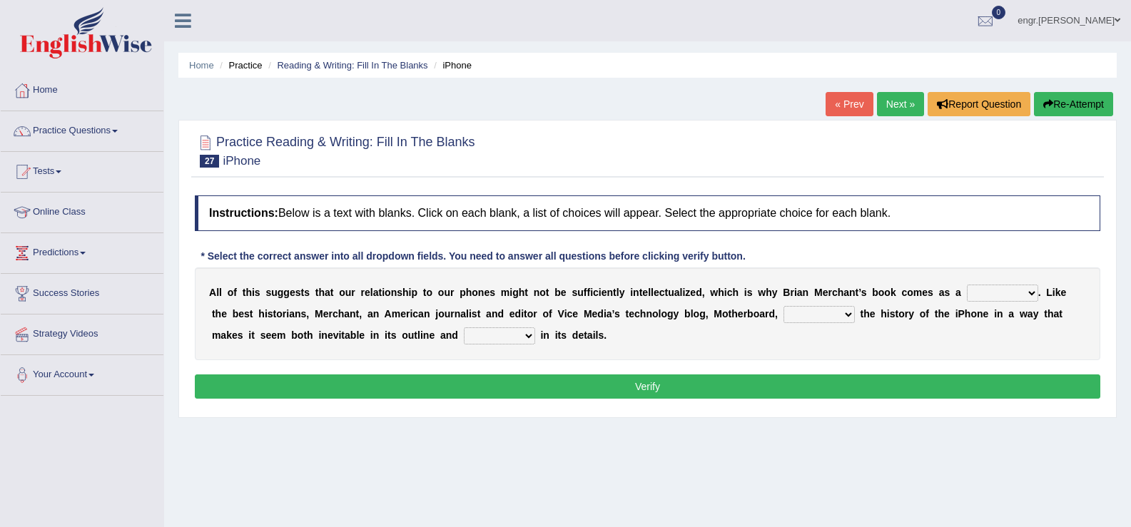
click at [988, 297] on select "privilege relief demotion flash" at bounding box center [1002, 293] width 71 height 17
select select "relief"
click at [967, 285] on select "privilege relief demotion flash" at bounding box center [1002, 293] width 71 height 17
click at [817, 314] on select "enriches unpacks detours contorts" at bounding box center [818, 314] width 71 height 17
select select "unpacks"
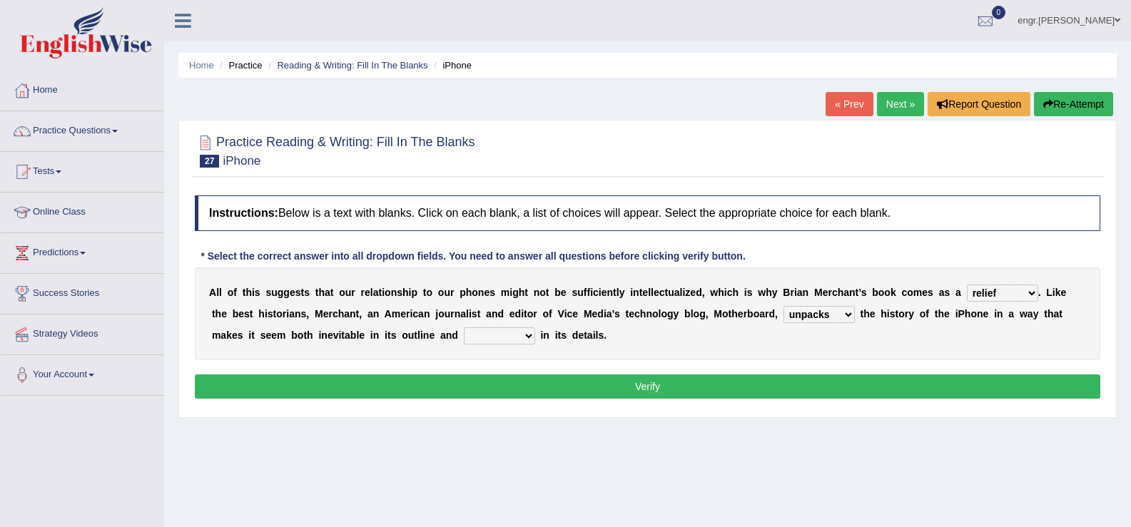
click at [783, 306] on select "enriches unpacks detours contorts" at bounding box center [818, 314] width 71 height 17
click at [507, 337] on select "surprises surprised surprising surprise" at bounding box center [499, 335] width 71 height 17
select select "surprise"
click at [464, 327] on select "surprises surprised surprising surprise" at bounding box center [499, 335] width 71 height 17
click at [510, 387] on button "Verify" at bounding box center [647, 387] width 905 height 24
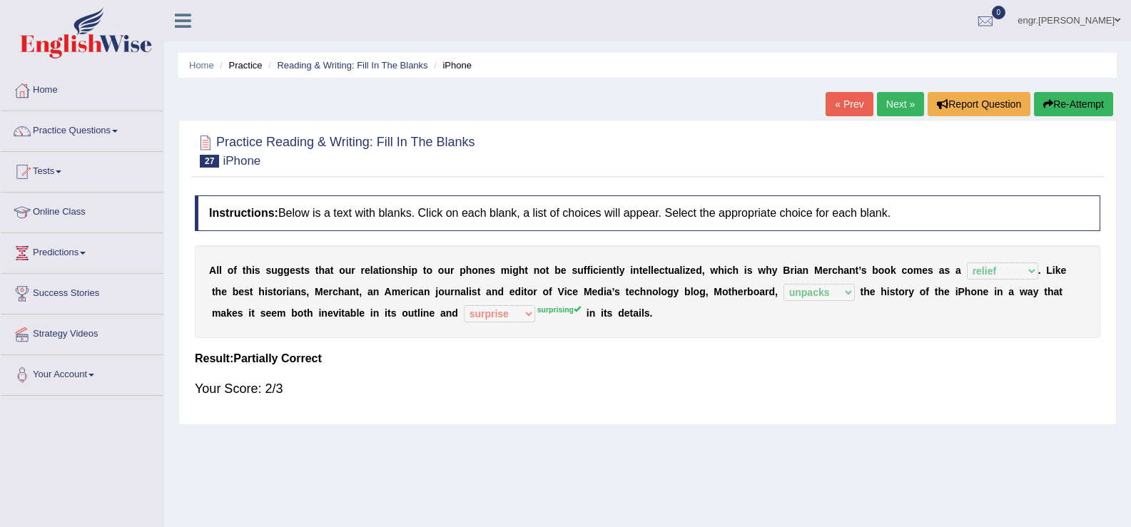
click at [895, 99] on link "Next »" at bounding box center [900, 104] width 47 height 24
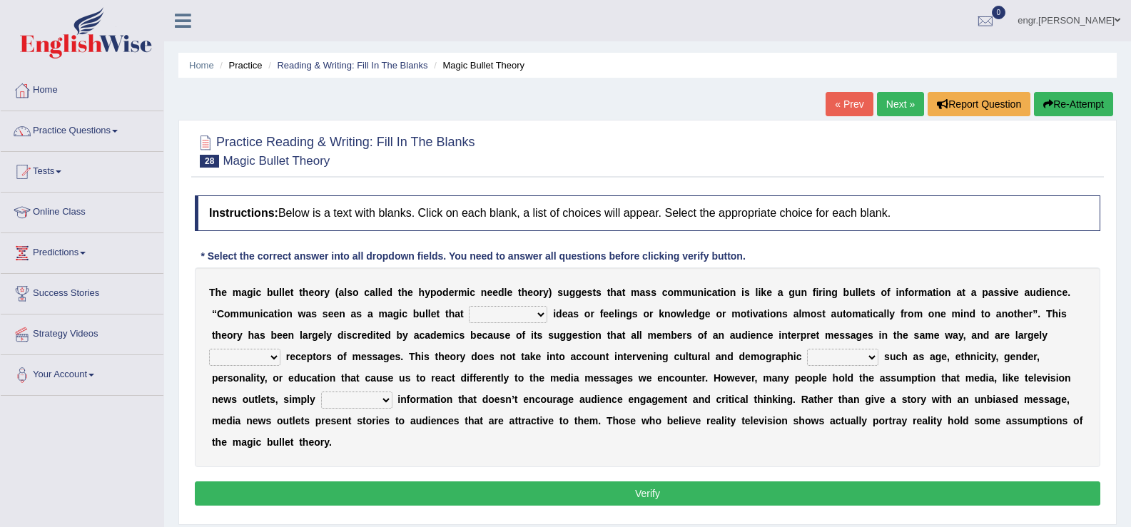
click at [508, 317] on select "transported translated transferred transformed" at bounding box center [508, 314] width 78 height 17
select select "transferred"
click at [469, 306] on select "transported translated transferred transformed" at bounding box center [508, 314] width 78 height 17
click at [268, 360] on select "negative active positive passive" at bounding box center [244, 357] width 71 height 17
select select "active"
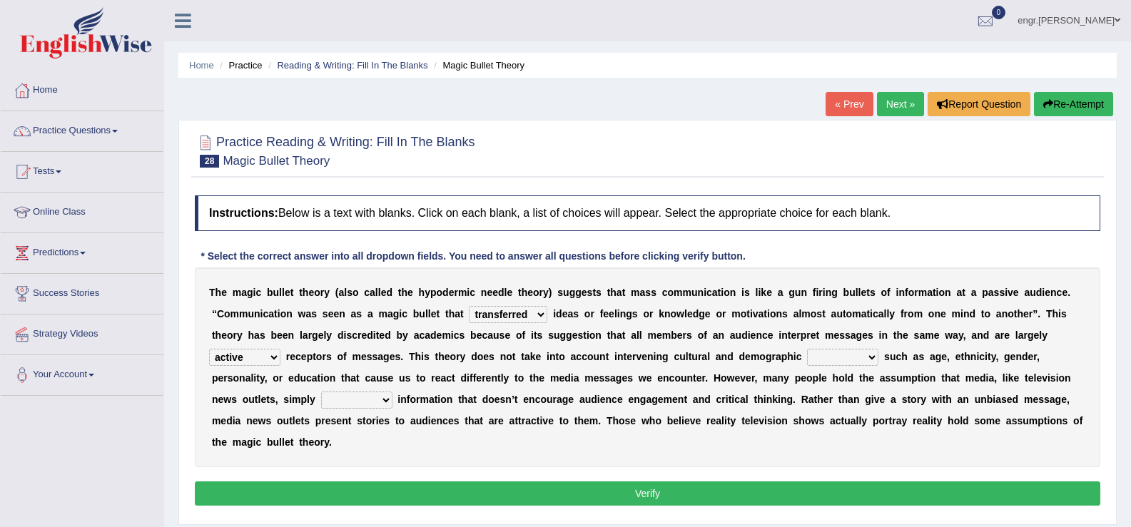
click at [209, 349] on select "negative active positive passive" at bounding box center [244, 357] width 71 height 17
click at [844, 360] on select "variables varies varieties variations" at bounding box center [842, 357] width 71 height 17
select select "variations"
click at [807, 349] on select "variables varies varieties variations" at bounding box center [842, 357] width 71 height 17
click at [382, 398] on select "respond resume release request" at bounding box center [356, 400] width 71 height 17
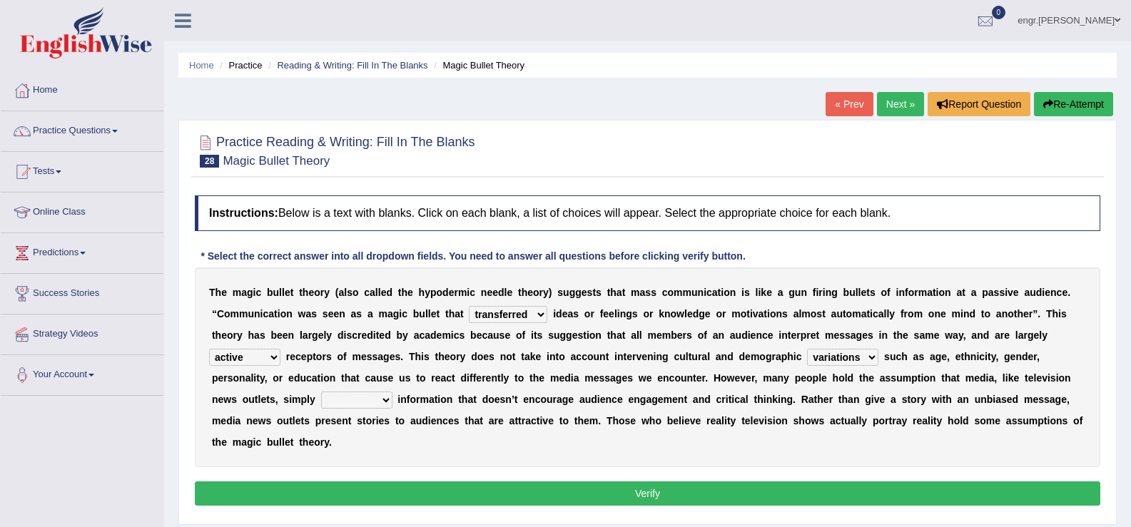
select select "release"
click at [321, 392] on select "respond resume release request" at bounding box center [356, 400] width 71 height 17
click at [384, 482] on button "Verify" at bounding box center [647, 494] width 905 height 24
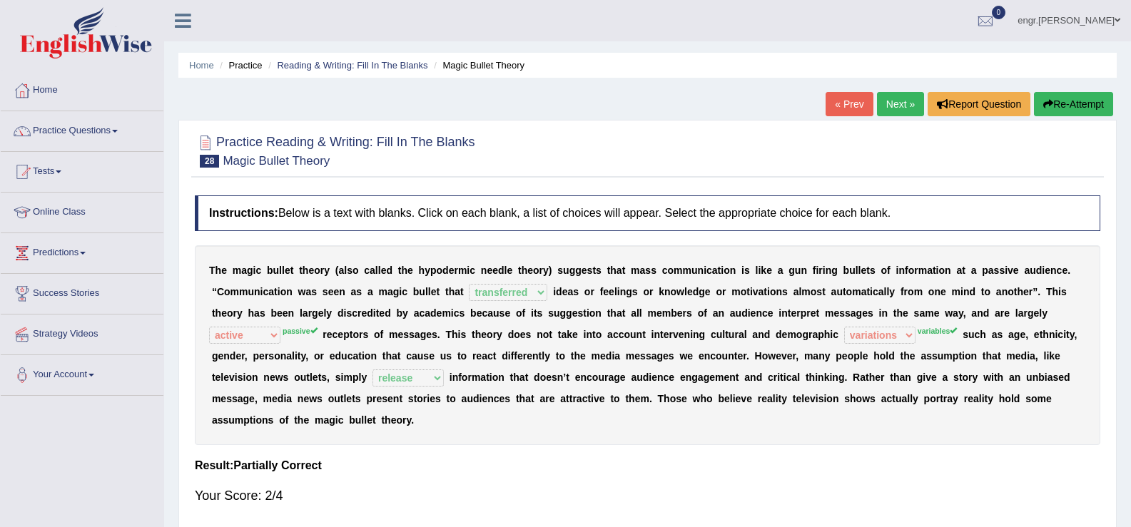
click at [899, 96] on link "Next »" at bounding box center [900, 104] width 47 height 24
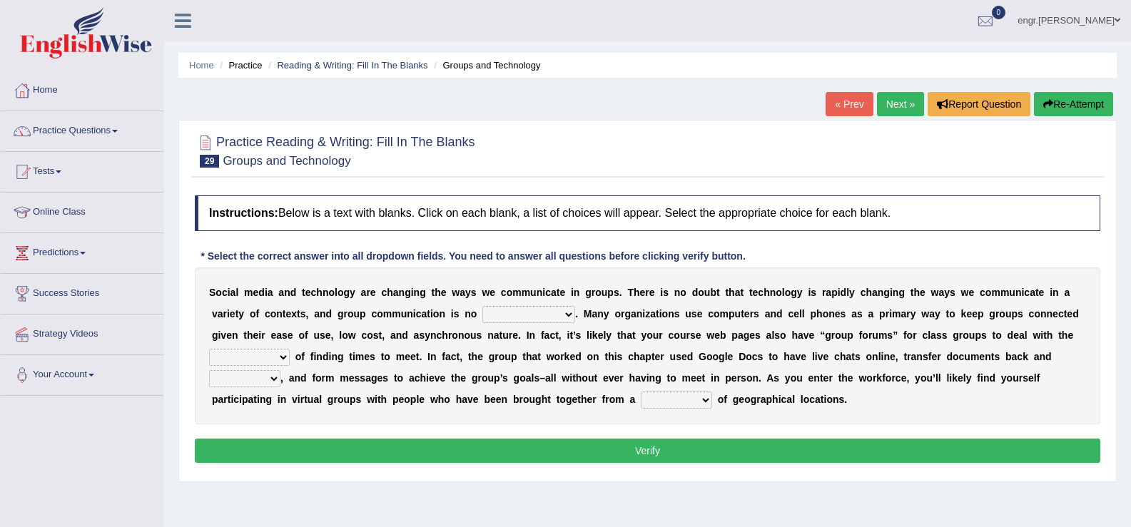
click at [552, 316] on select "exception exemplification extradition excursion" at bounding box center [528, 314] width 93 height 17
select select "exception"
click at [482, 306] on select "exception exemplification extradition excursion" at bounding box center [528, 314] width 93 height 17
click at [273, 360] on select "localities liabilities complexities causalities" at bounding box center [249, 357] width 81 height 17
select select "complexities"
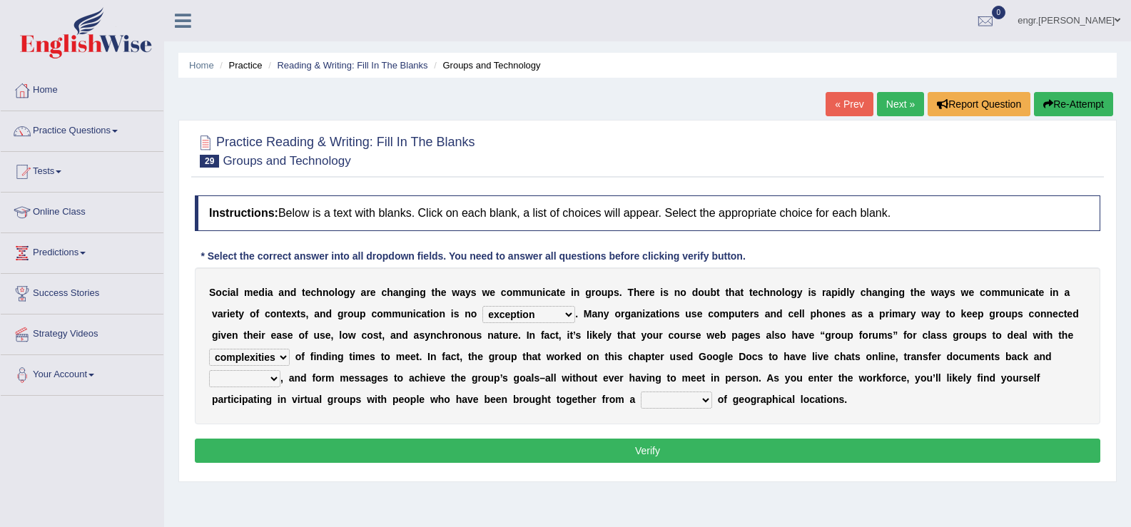
click at [209, 349] on select "localities liabilities complexities causalities" at bounding box center [249, 357] width 81 height 17
click at [260, 377] on select "fill forth toward beyond" at bounding box center [244, 378] width 71 height 17
select select "forth"
click at [209, 370] on select "fill forth toward beyond" at bounding box center [244, 378] width 71 height 17
click at [656, 396] on select "form variety kind variation" at bounding box center [676, 400] width 71 height 17
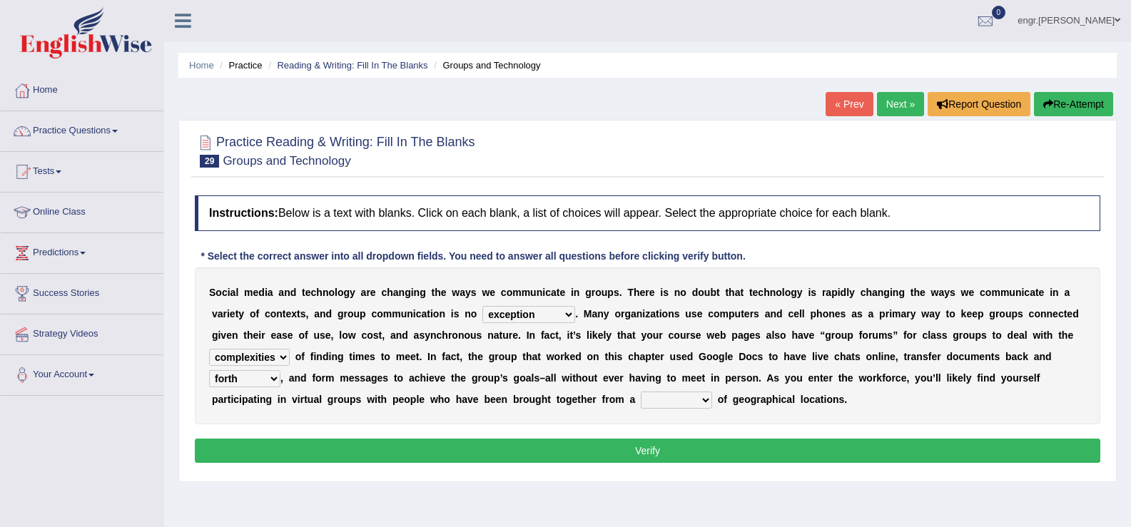
select select "variety"
click at [641, 392] on select "form variety kind variation" at bounding box center [676, 400] width 71 height 17
click at [661, 459] on button "Verify" at bounding box center [647, 451] width 905 height 24
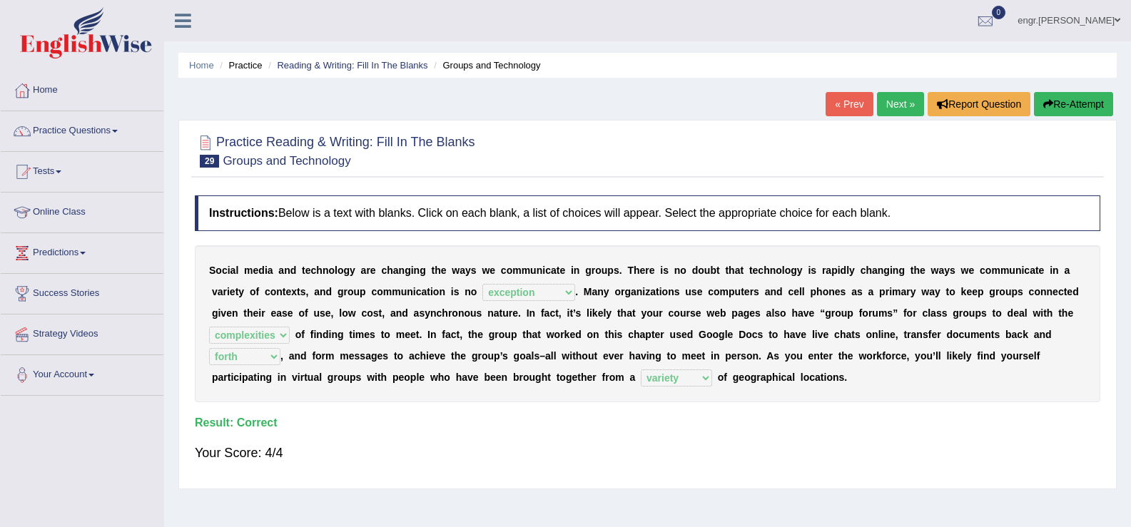
click at [883, 102] on link "Next »" at bounding box center [900, 104] width 47 height 24
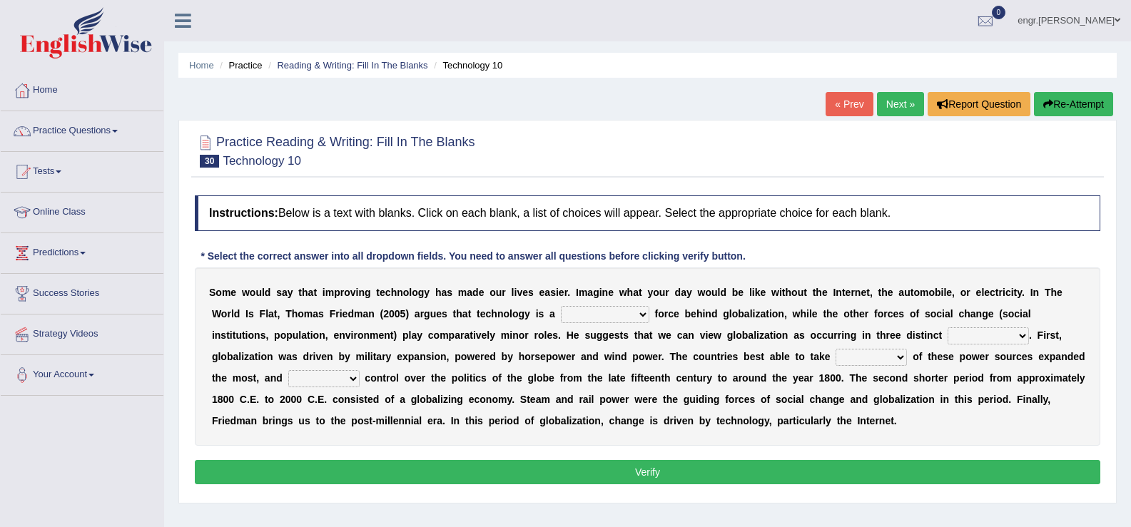
click at [587, 317] on select "driving demeaning distinguishing demanding" at bounding box center [605, 314] width 88 height 17
select select "driving"
click at [561, 306] on select "driving demeaning distinguishing demanding" at bounding box center [605, 314] width 88 height 17
click at [984, 334] on select "periods periodicals perspectives perceptions" at bounding box center [987, 335] width 81 height 17
select select "perceptions"
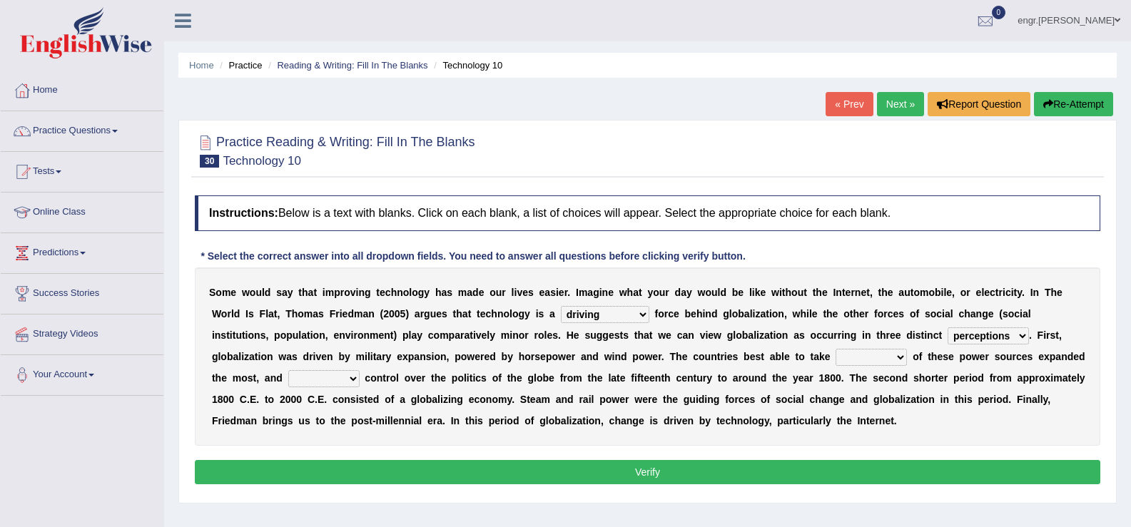
click at [947, 327] on select "periods periodicals perspectives perceptions" at bounding box center [987, 335] width 81 height 17
click at [880, 352] on select "action advantage account care" at bounding box center [870, 357] width 71 height 17
select select "advantage"
click at [835, 349] on select "action advantage account care" at bounding box center [870, 357] width 71 height 17
click at [329, 378] on select "exist extract exert expect" at bounding box center [323, 378] width 71 height 17
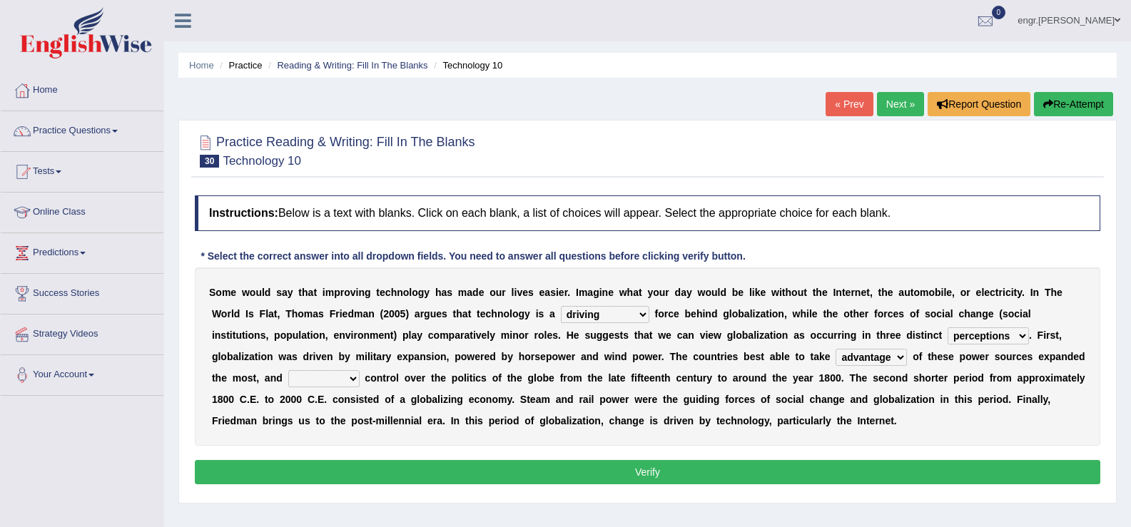
select select "extract"
click at [288, 370] on select "exist extract exert expect" at bounding box center [323, 378] width 71 height 17
click at [384, 470] on button "Verify" at bounding box center [647, 472] width 905 height 24
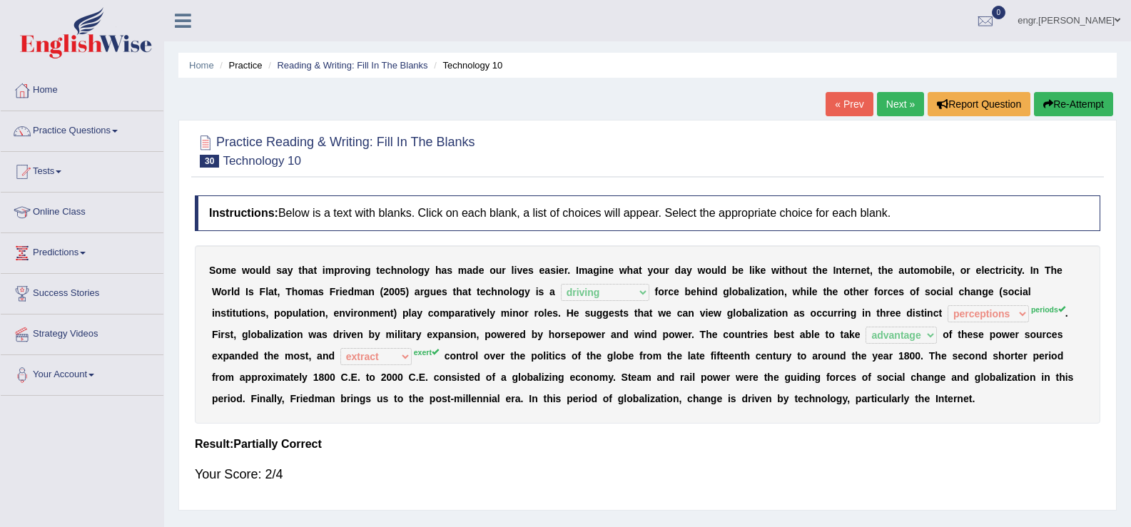
click at [900, 111] on link "Next »" at bounding box center [900, 104] width 47 height 24
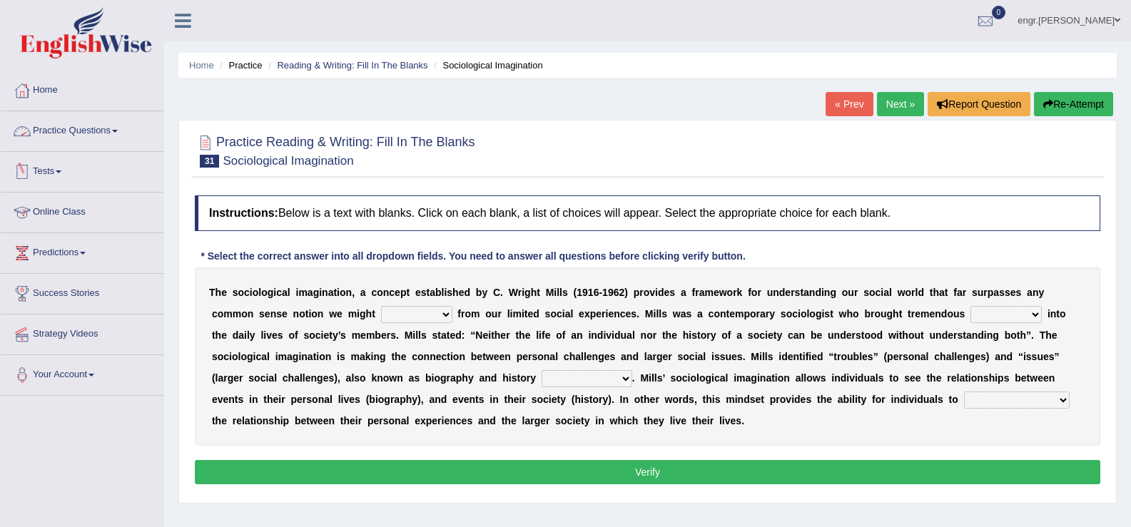
click at [123, 136] on link "Practice Questions" at bounding box center [82, 129] width 163 height 36
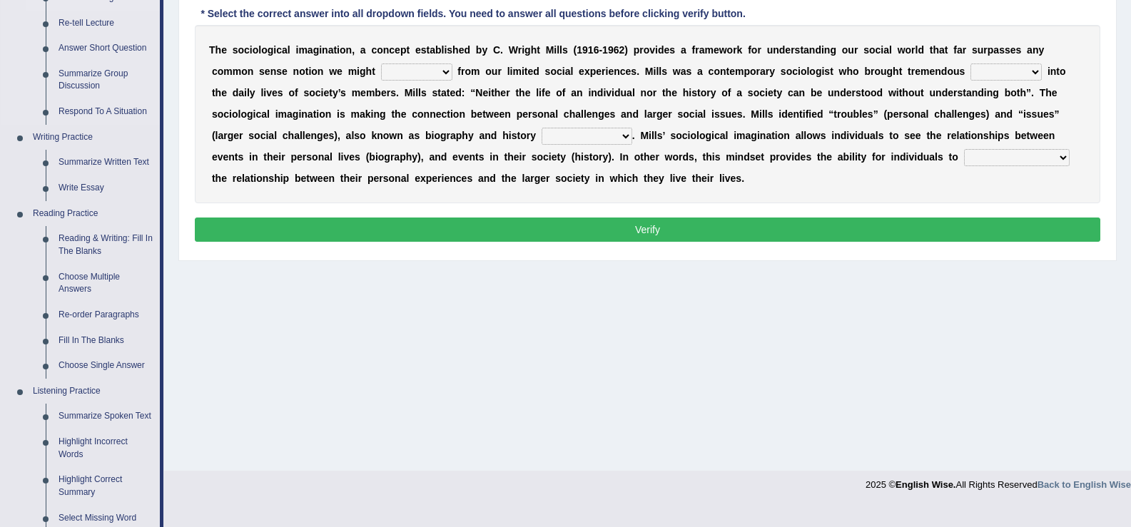
scroll to position [244, 0]
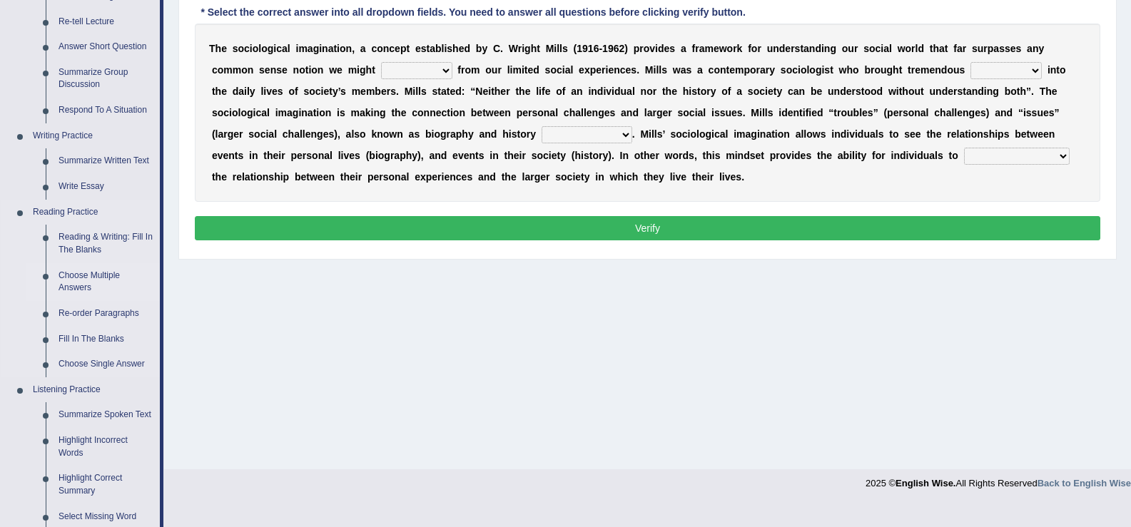
click at [99, 278] on link "Choose Multiple Answers" at bounding box center [106, 282] width 108 height 38
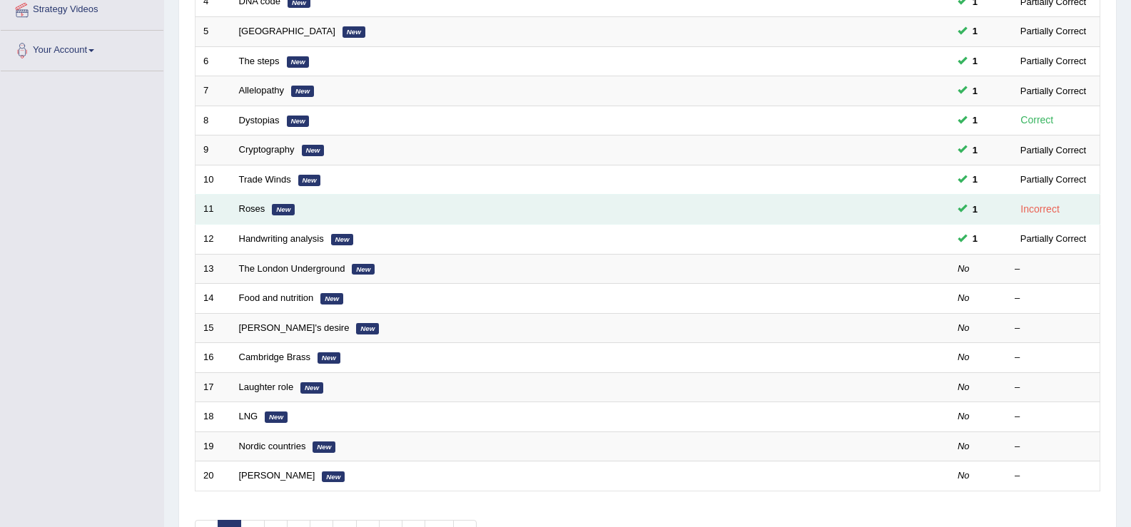
scroll to position [325, 0]
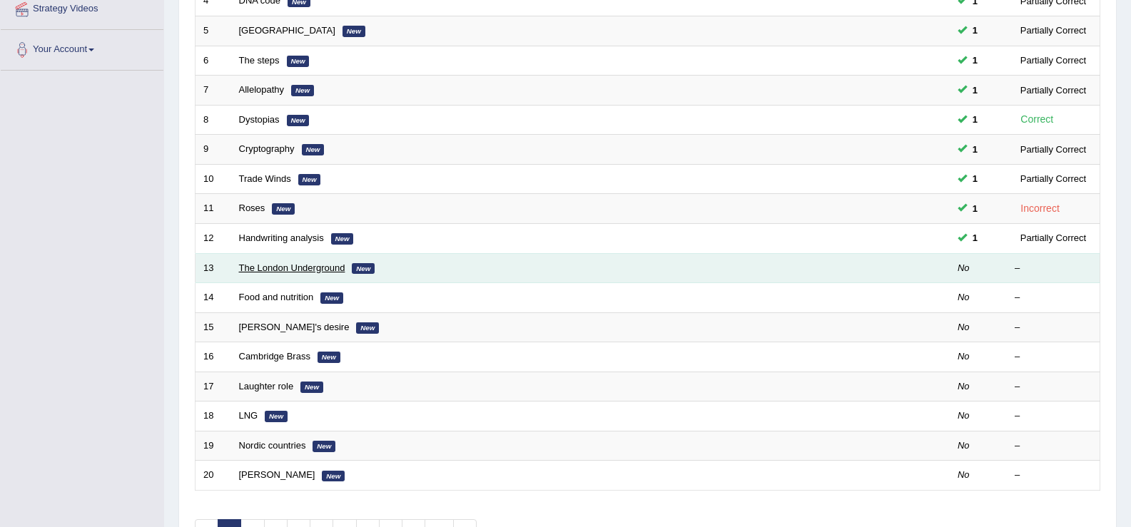
click at [312, 270] on link "The London Underground" at bounding box center [292, 268] width 106 height 11
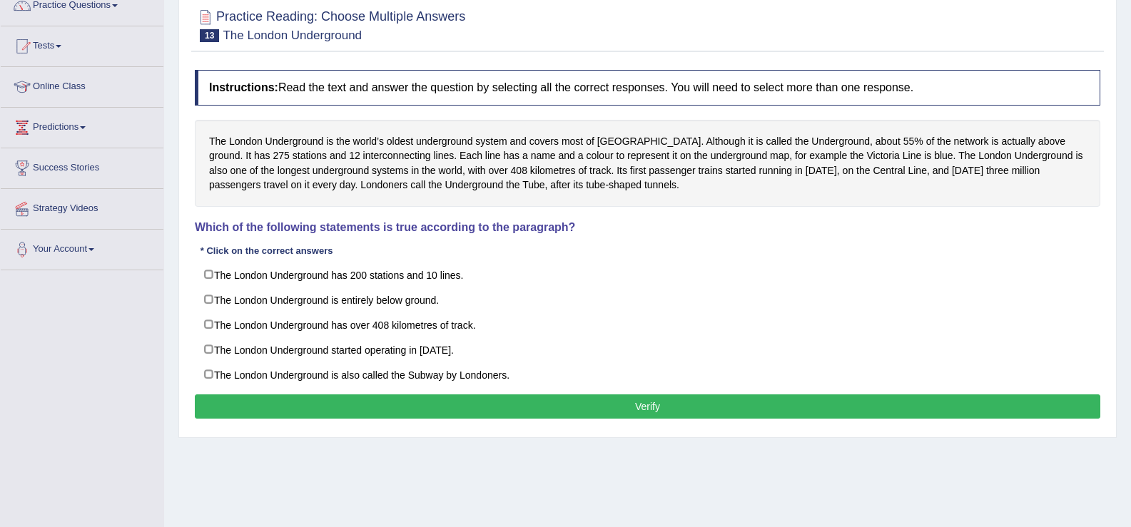
scroll to position [126, 0]
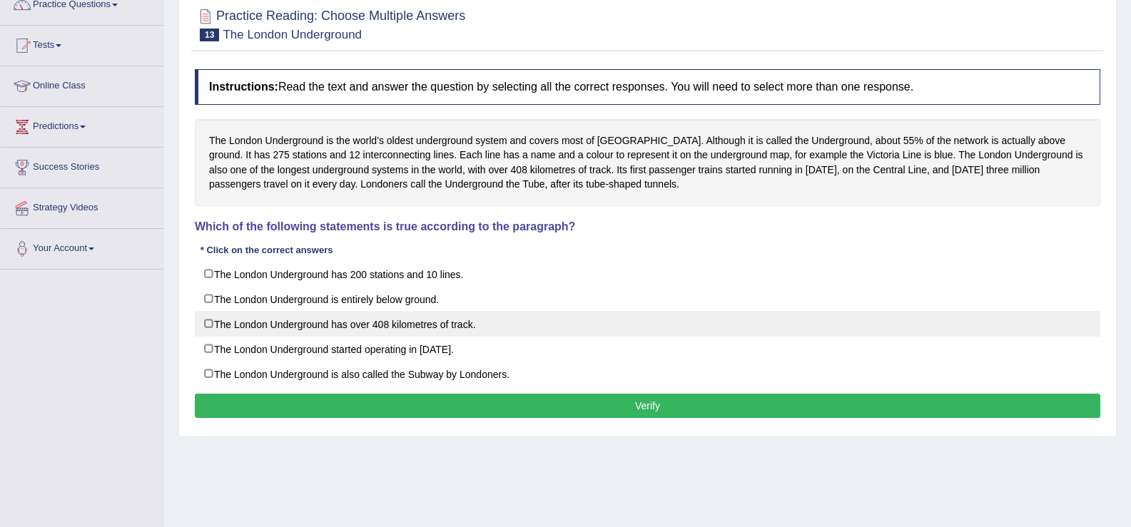
click at [210, 322] on label "The London Underground has over 408 kilometres of track." at bounding box center [647, 324] width 905 height 26
checkbox input "true"
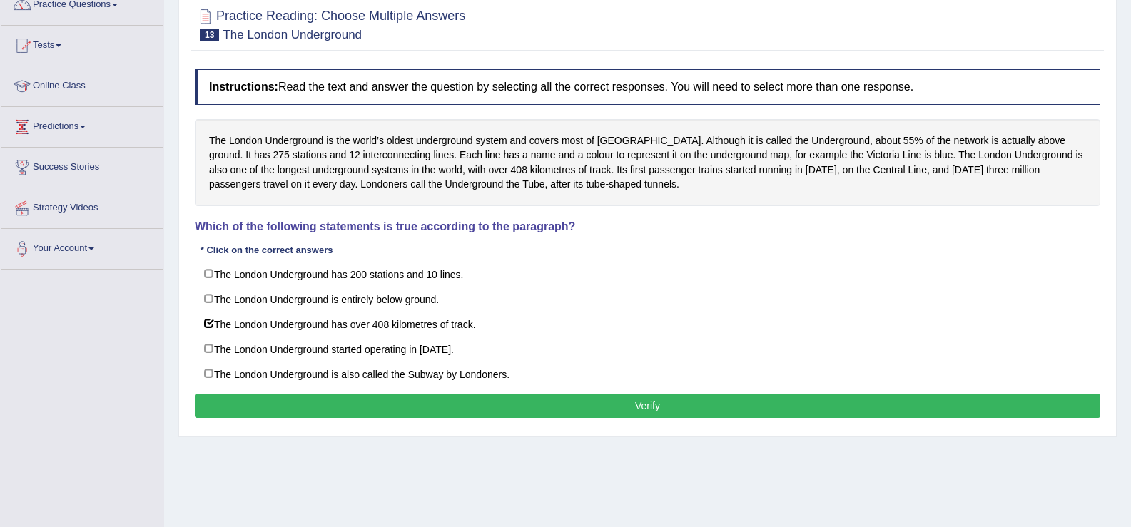
click at [305, 417] on button "Verify" at bounding box center [647, 406] width 905 height 24
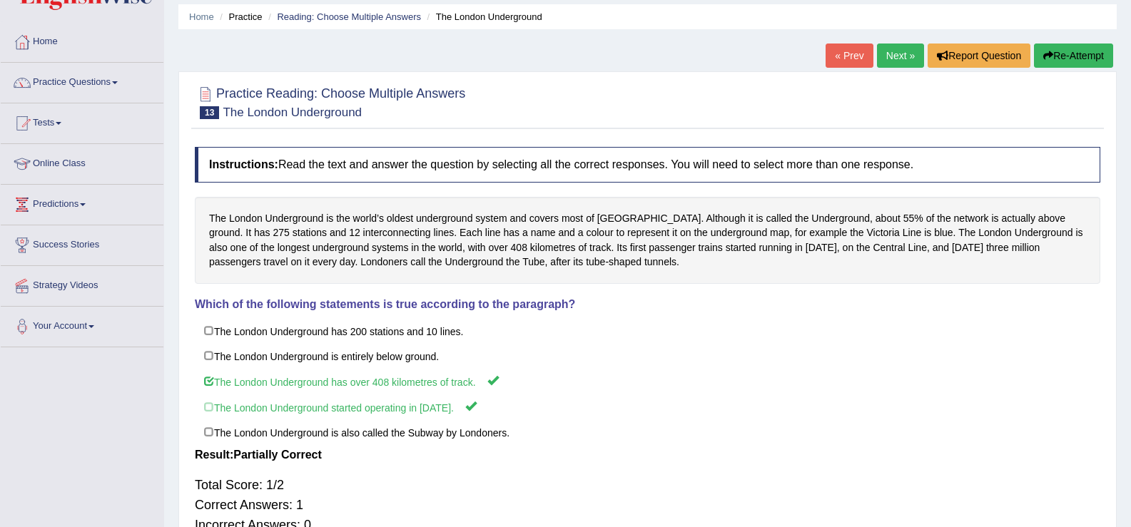
scroll to position [41, 0]
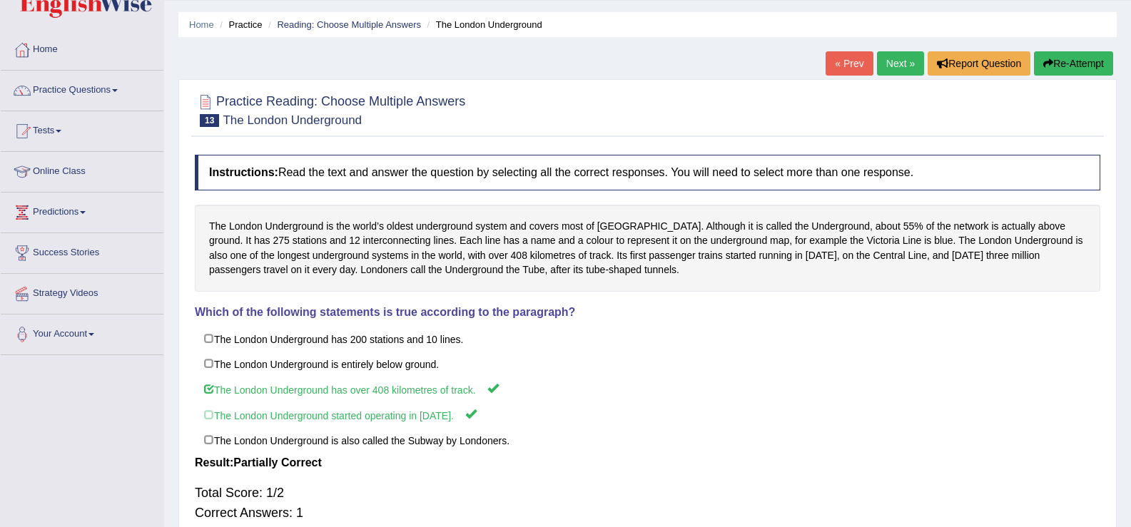
click at [888, 74] on link "Next »" at bounding box center [900, 63] width 47 height 24
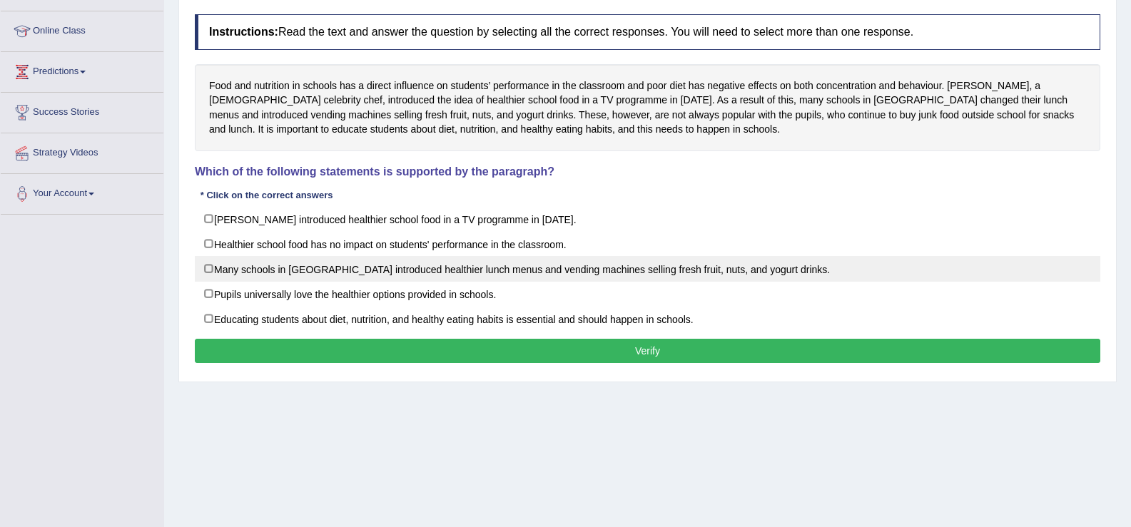
click at [208, 268] on label "Many schools in England introduced healthier lunch menus and vending machines s…" at bounding box center [647, 269] width 905 height 26
checkbox input "true"
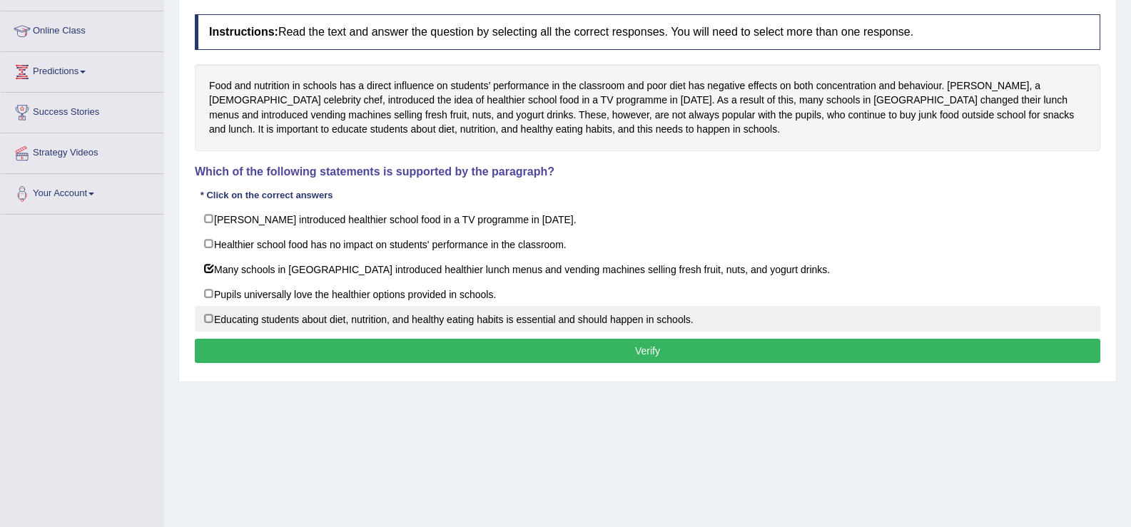
click at [206, 320] on label "Educating students about diet, nutrition, and healthy eating habits is essentia…" at bounding box center [647, 319] width 905 height 26
checkbox input "true"
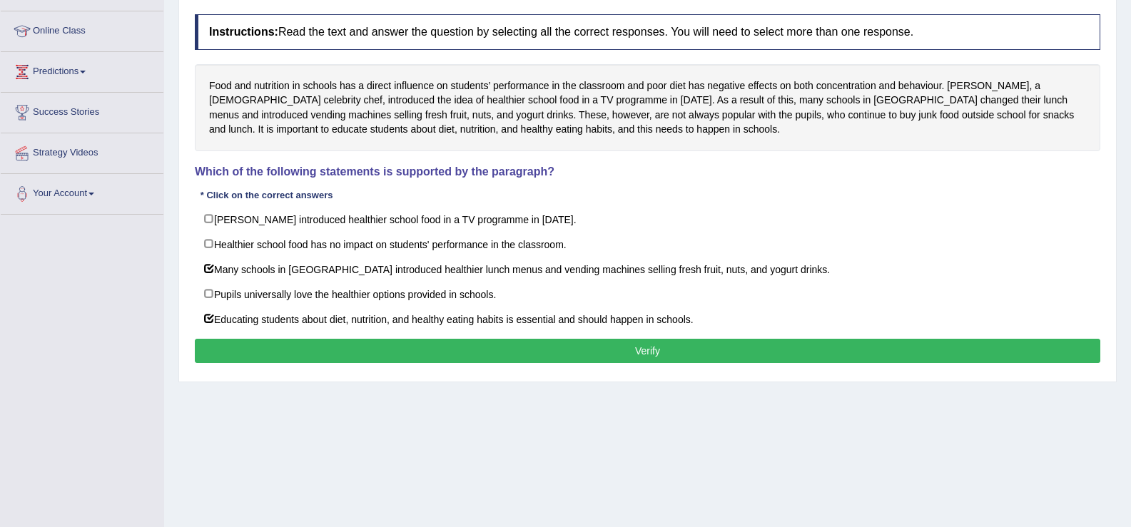
click at [229, 343] on button "Verify" at bounding box center [647, 351] width 905 height 24
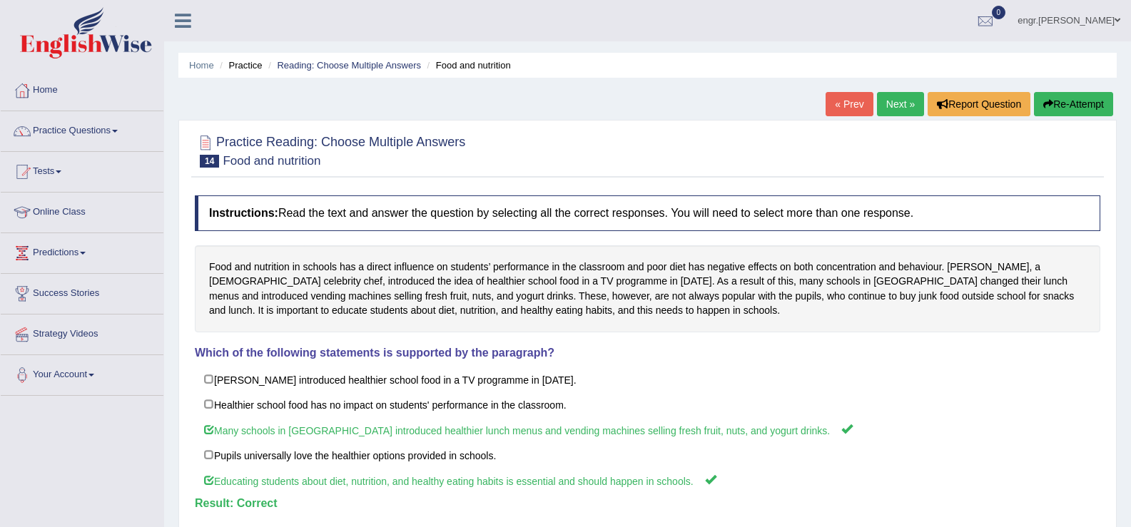
click at [892, 108] on link "Next »" at bounding box center [900, 104] width 47 height 24
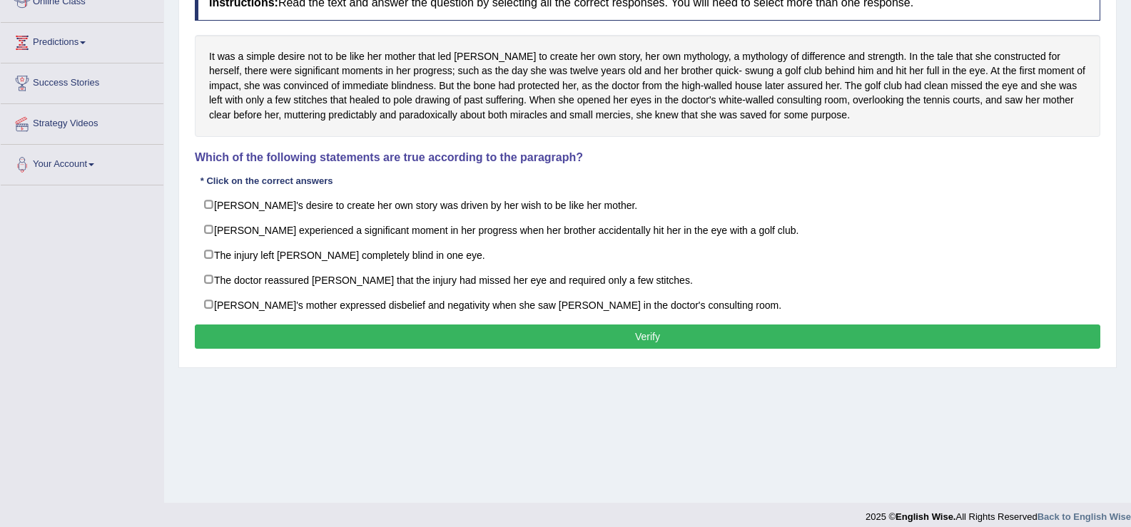
scroll to position [211, 0]
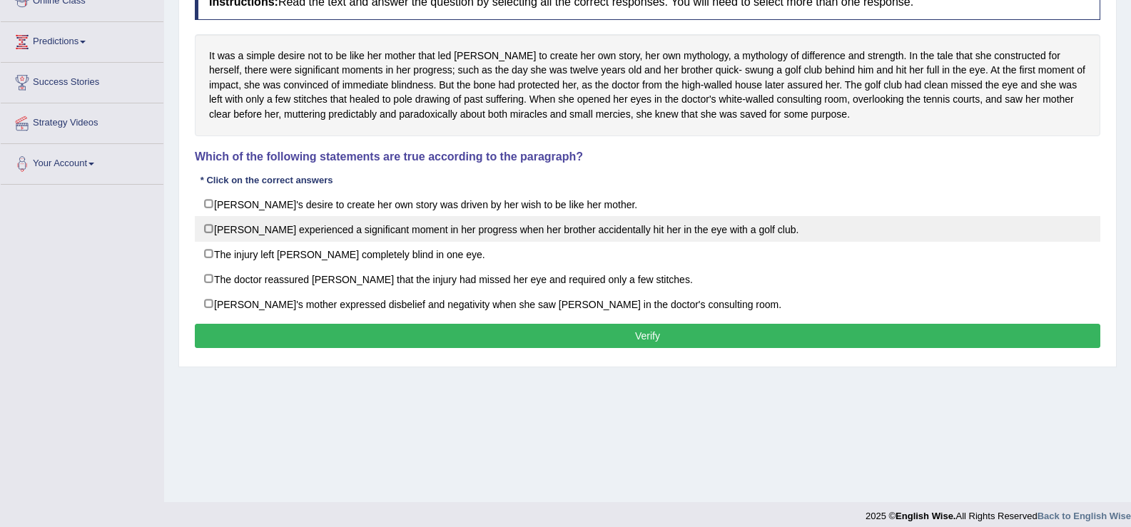
click at [211, 227] on label "Karen experienced a significant moment in her progress when her brother acciden…" at bounding box center [647, 229] width 905 height 26
checkbox input "true"
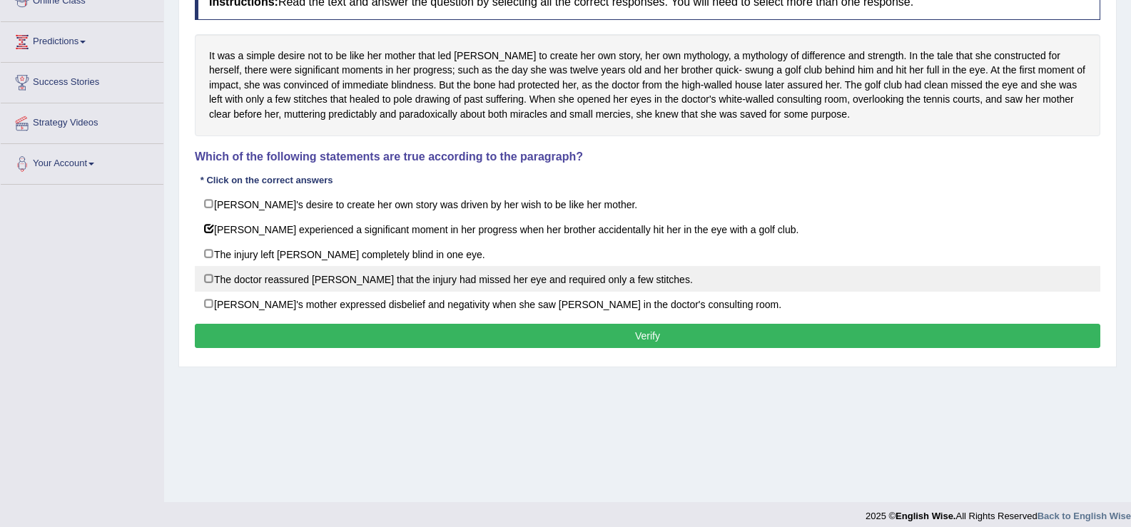
click at [212, 278] on label "The doctor reassured Karen that the injury had missed her eye and required only…" at bounding box center [647, 279] width 905 height 26
checkbox input "true"
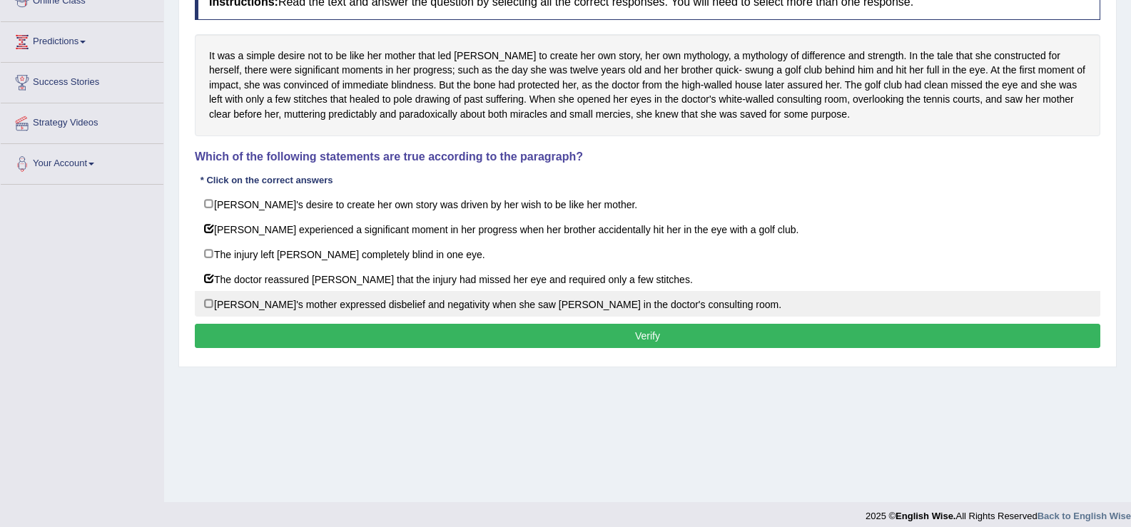
click at [208, 308] on label "Karen's mother expressed disbelief and negativity when she saw Karen in the doc…" at bounding box center [647, 304] width 905 height 26
checkbox input "true"
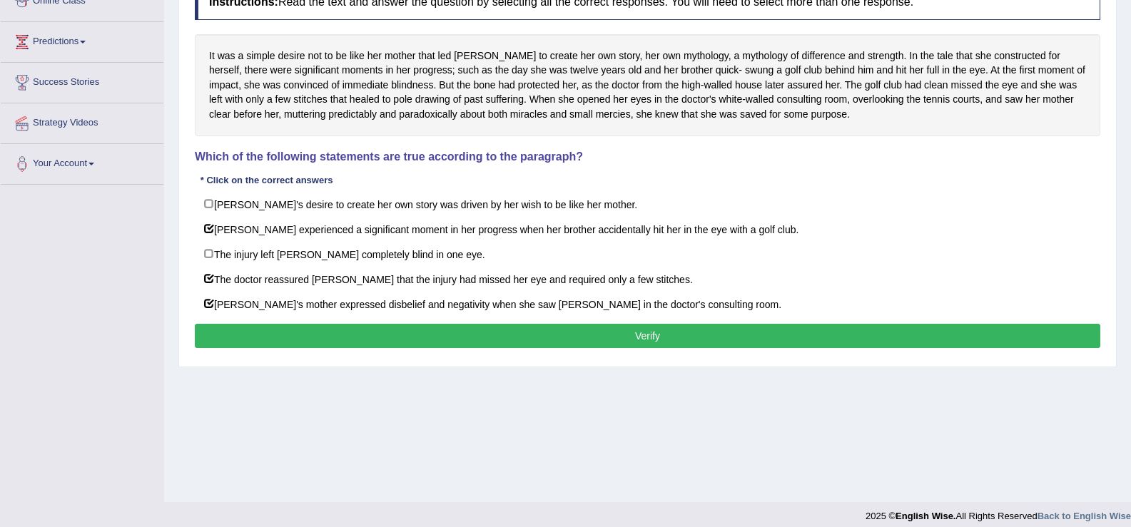
click at [237, 333] on button "Verify" at bounding box center [647, 336] width 905 height 24
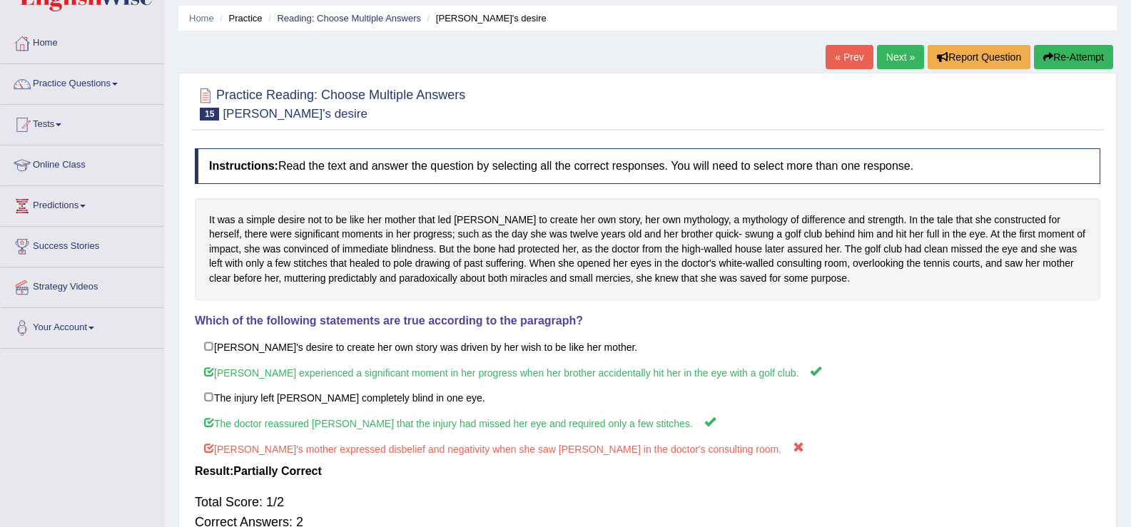
scroll to position [0, 0]
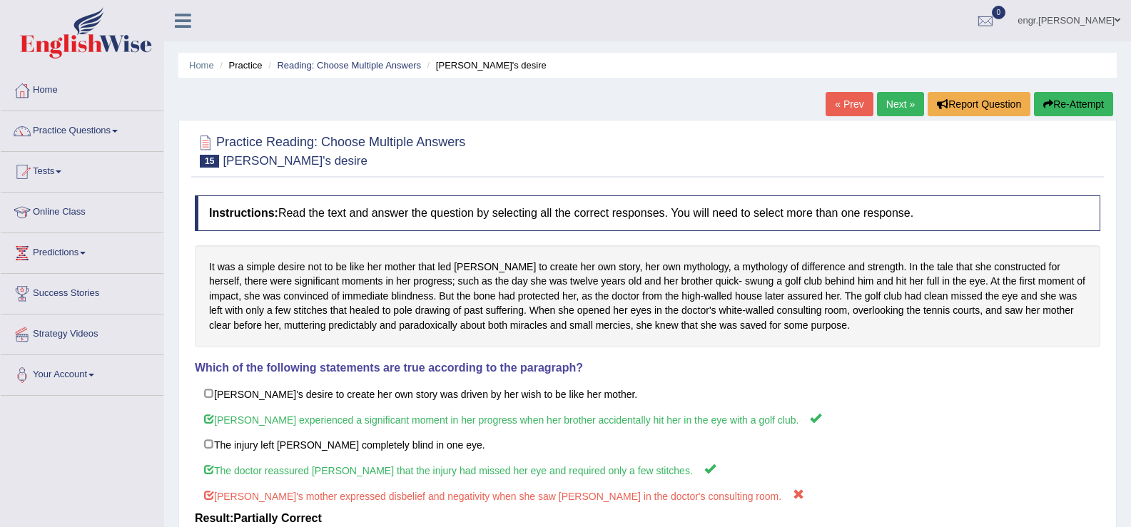
click at [895, 104] on link "Next »" at bounding box center [900, 104] width 47 height 24
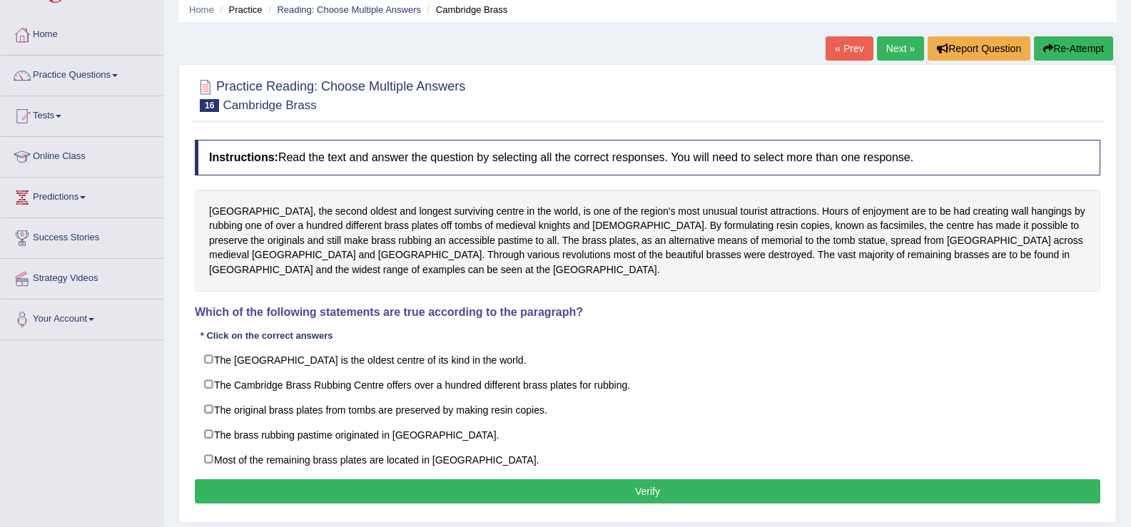
scroll to position [71, 0]
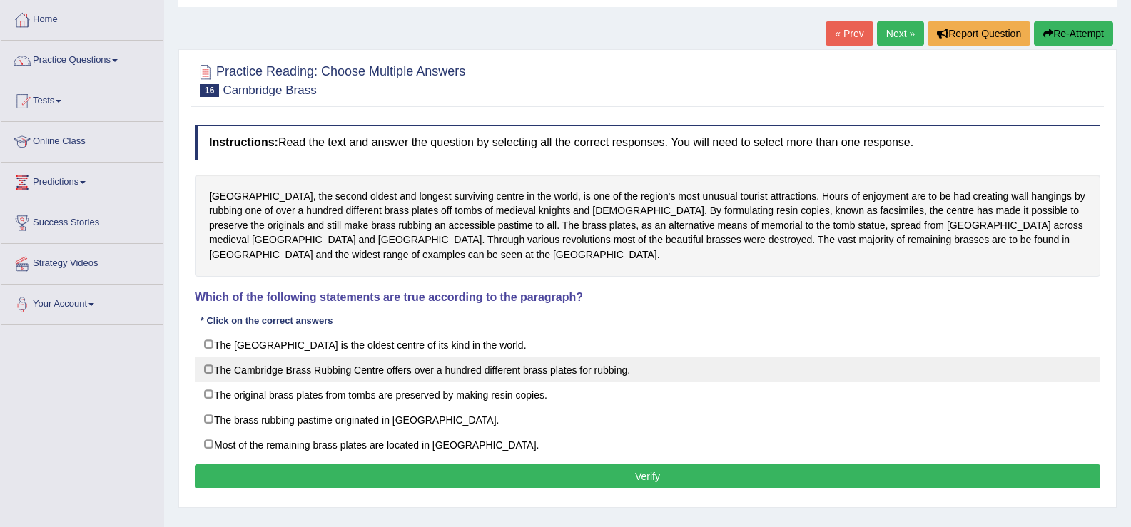
click at [212, 370] on label "The Cambridge Brass Rubbing Centre offers over a hundred different brass plates…" at bounding box center [647, 370] width 905 height 26
checkbox input "true"
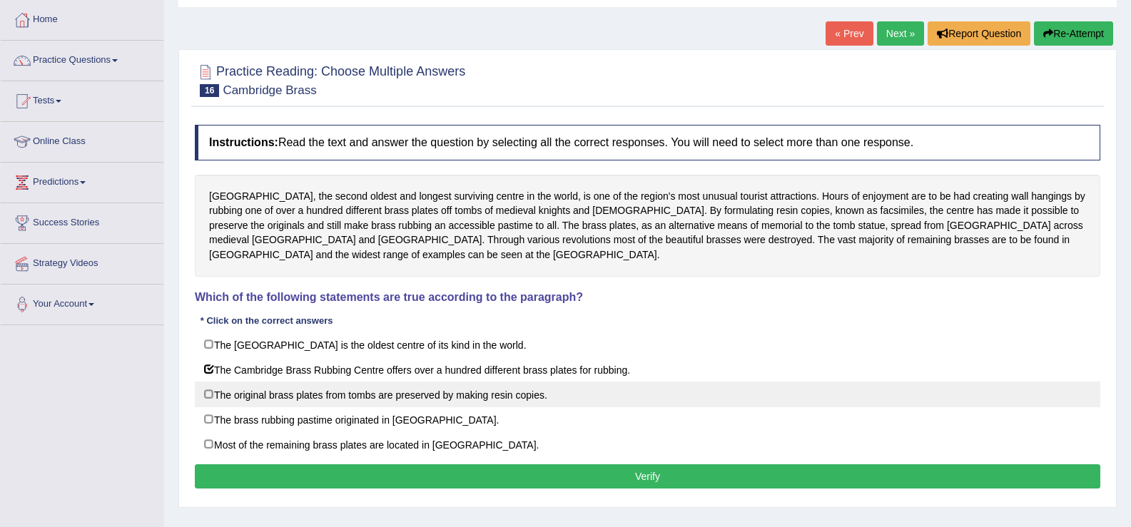
click at [210, 400] on label "The original brass plates from tombs are preserved by making resin copies." at bounding box center [647, 395] width 905 height 26
checkbox input "true"
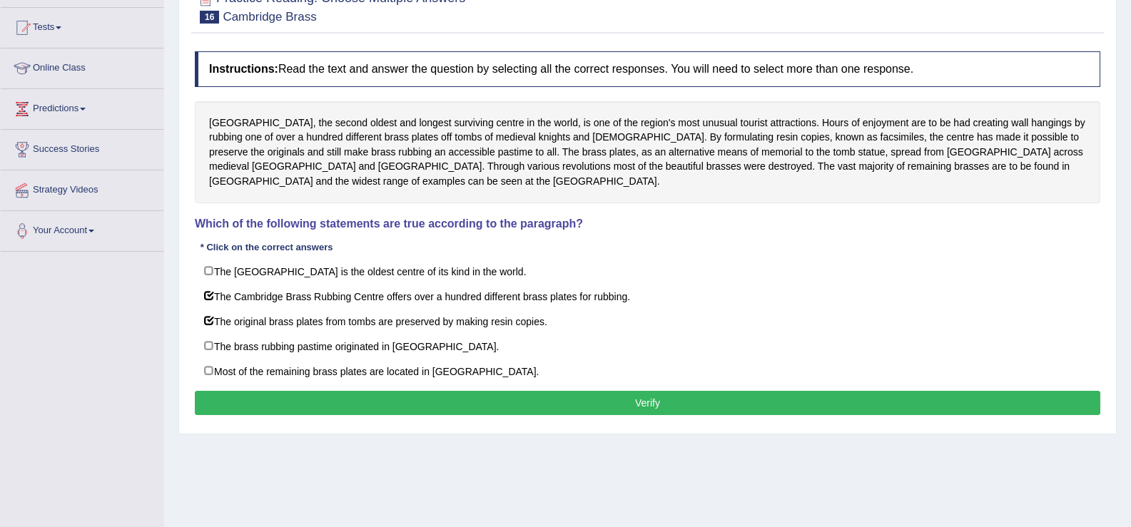
scroll to position [173, 0]
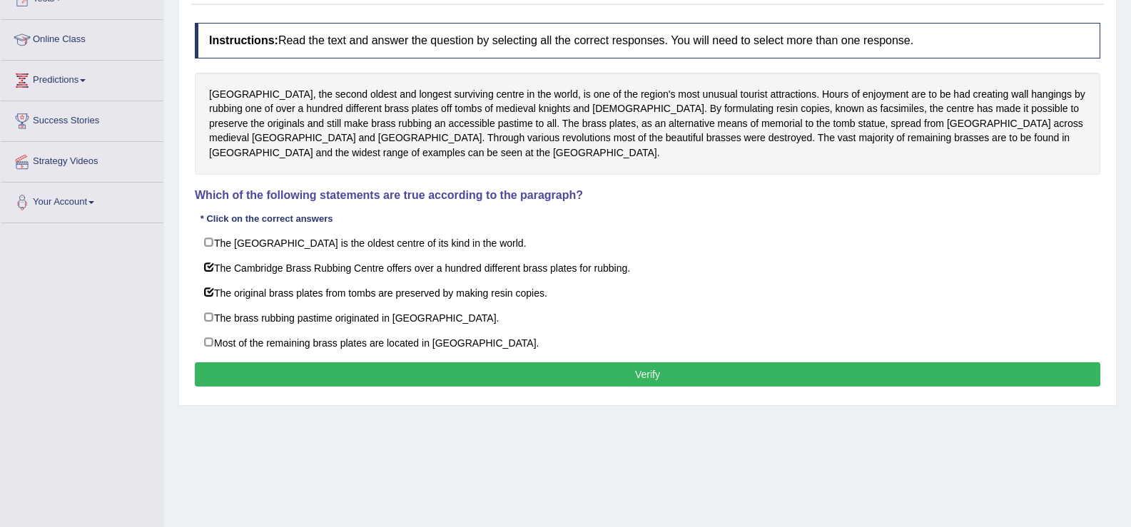
click at [609, 373] on button "Verify" at bounding box center [647, 374] width 905 height 24
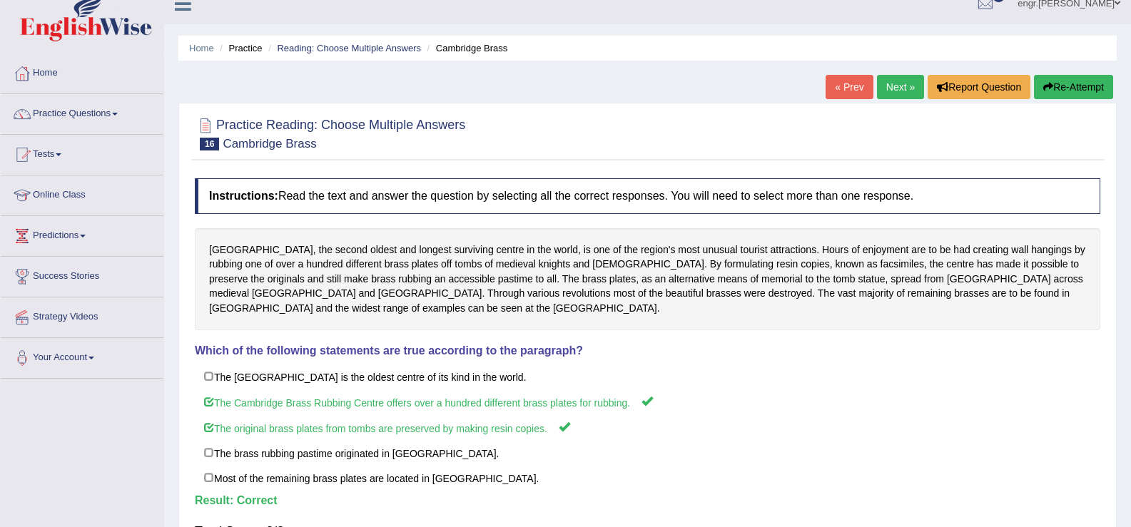
scroll to position [0, 0]
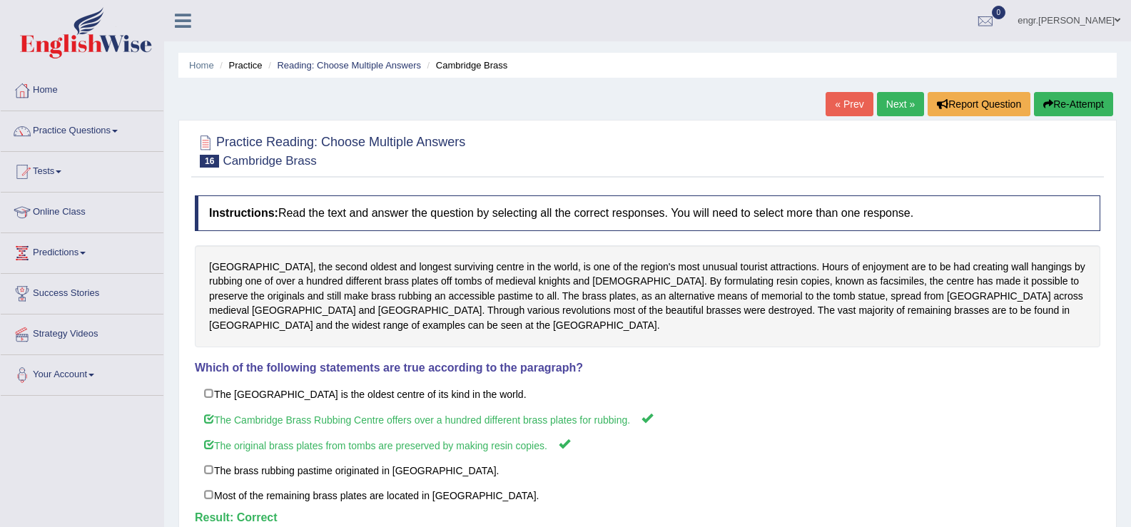
click at [892, 100] on link "Next »" at bounding box center [900, 104] width 47 height 24
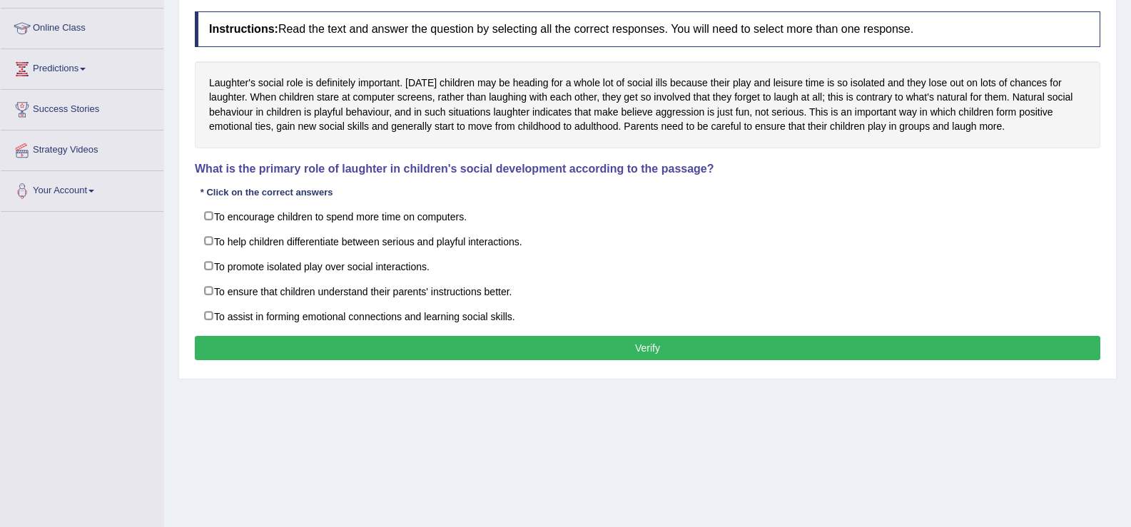
scroll to position [183, 0]
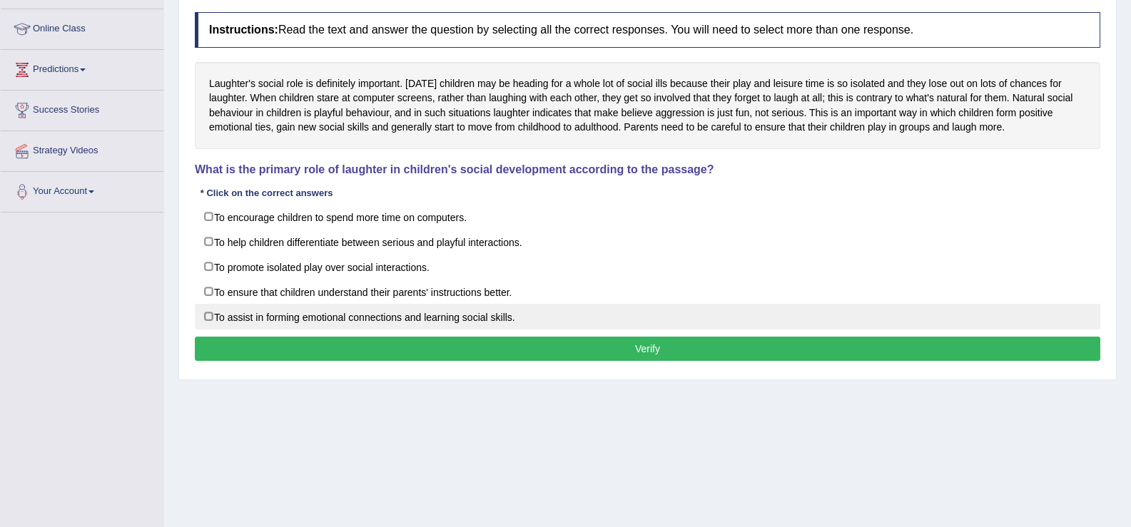
click at [210, 315] on label "To assist in forming emotional connections and learning social skills." at bounding box center [647, 317] width 905 height 26
checkbox input "true"
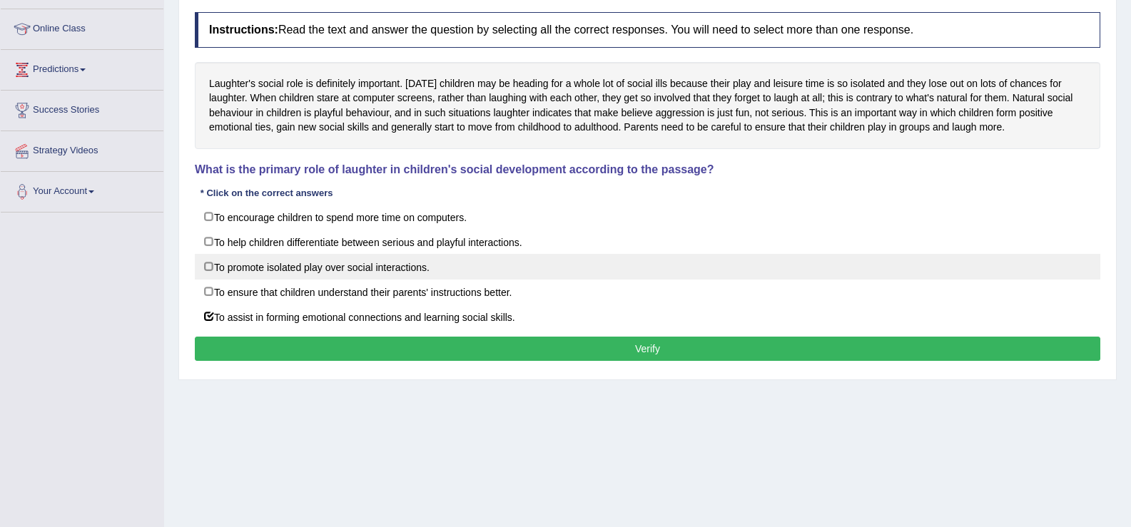
click at [212, 263] on label "To promote isolated play over social interactions." at bounding box center [647, 267] width 905 height 26
checkbox input "true"
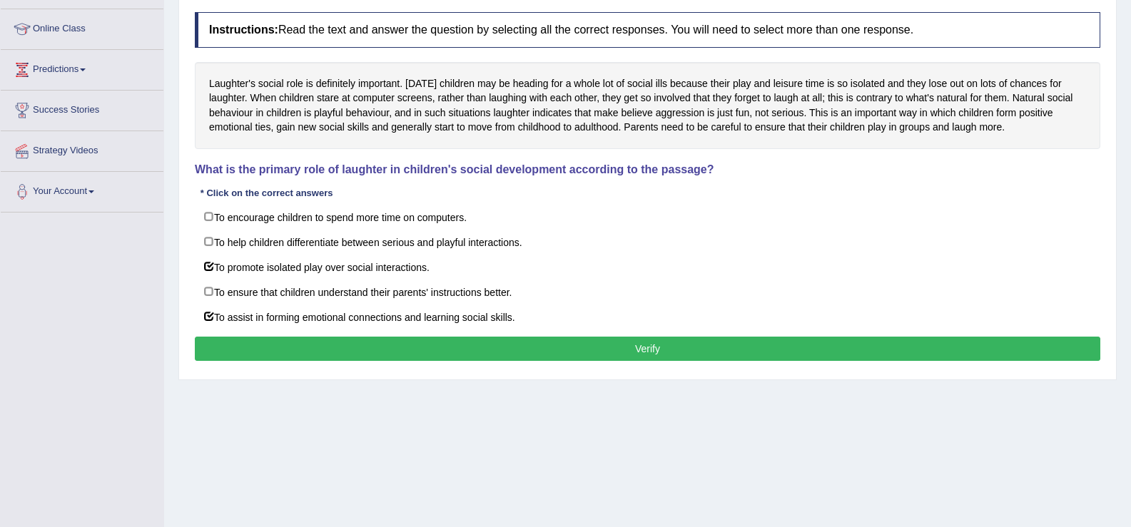
click at [269, 338] on button "Verify" at bounding box center [647, 349] width 905 height 24
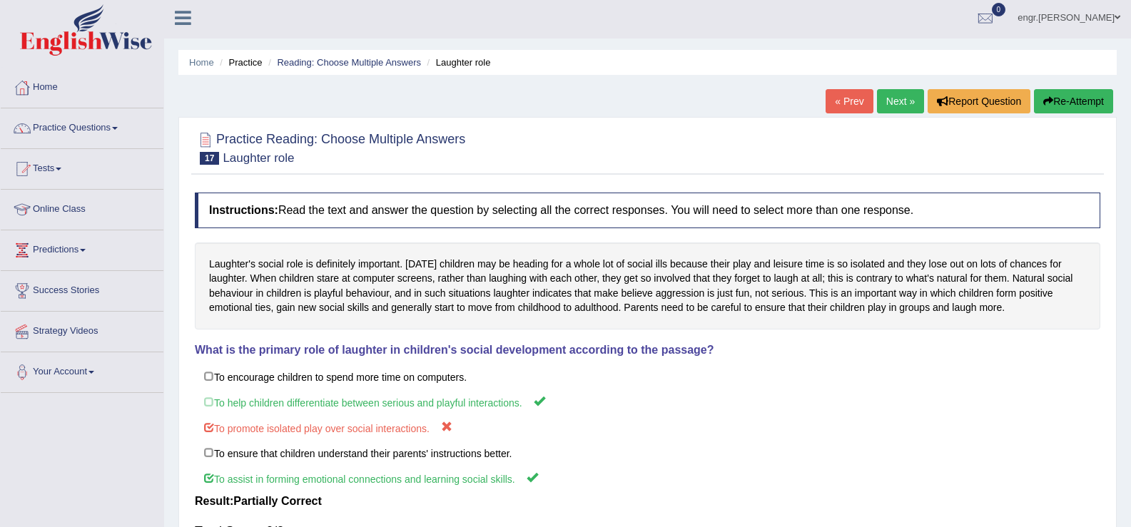
scroll to position [0, 0]
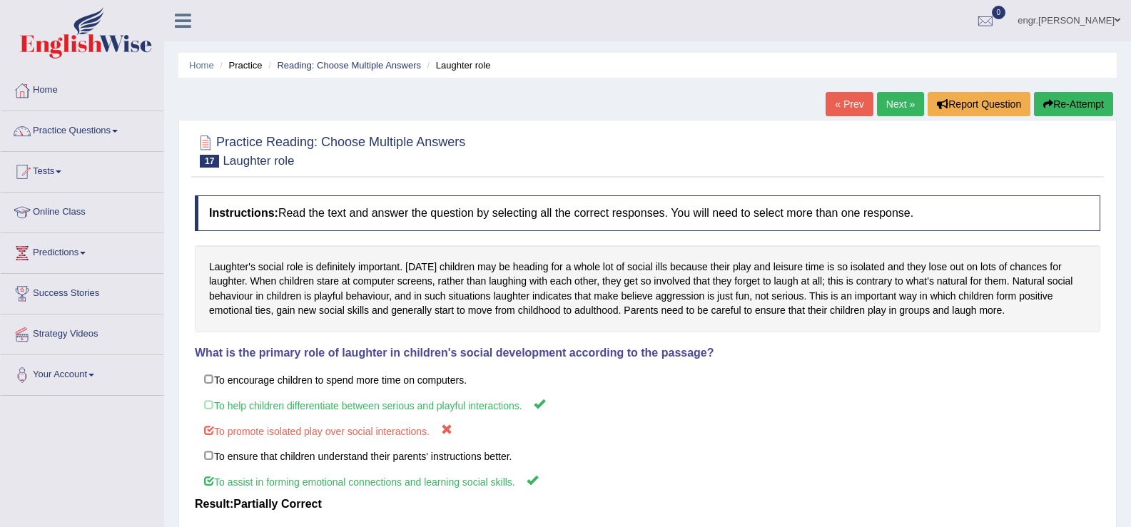
click at [893, 101] on link "Next »" at bounding box center [900, 104] width 47 height 24
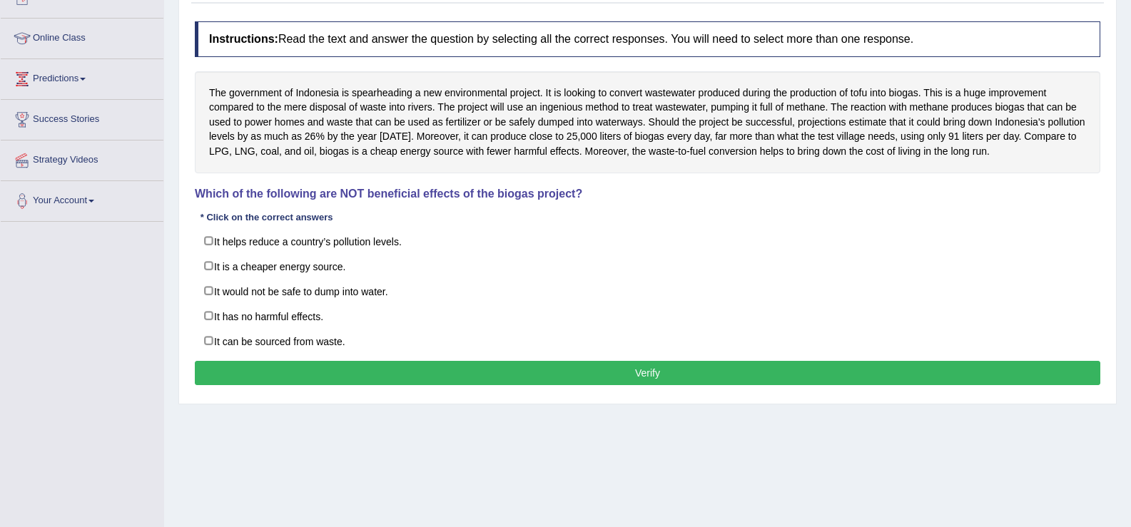
scroll to position [176, 0]
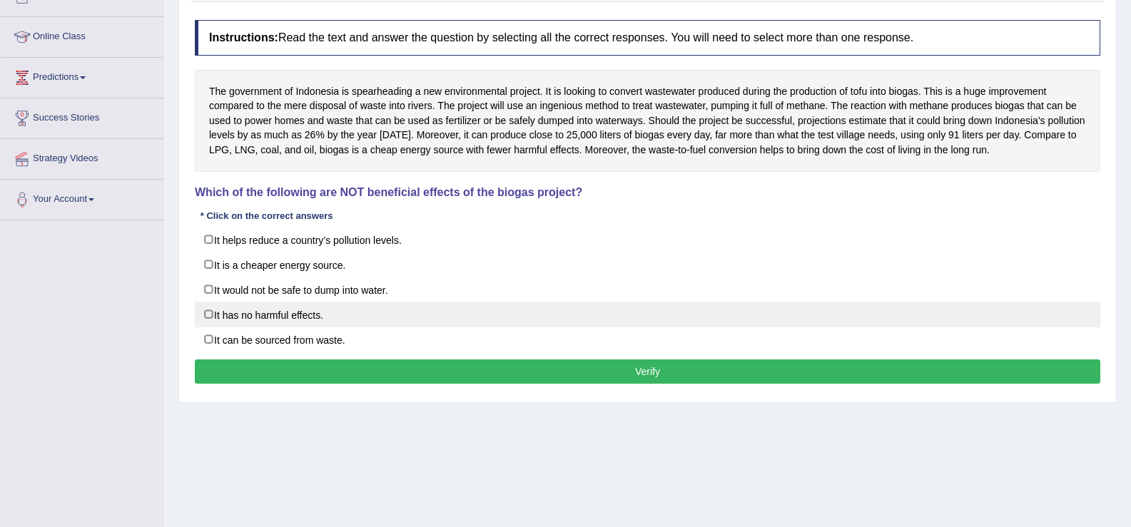
click at [208, 312] on label "It has no harmful effects." at bounding box center [647, 315] width 905 height 26
checkbox input "true"
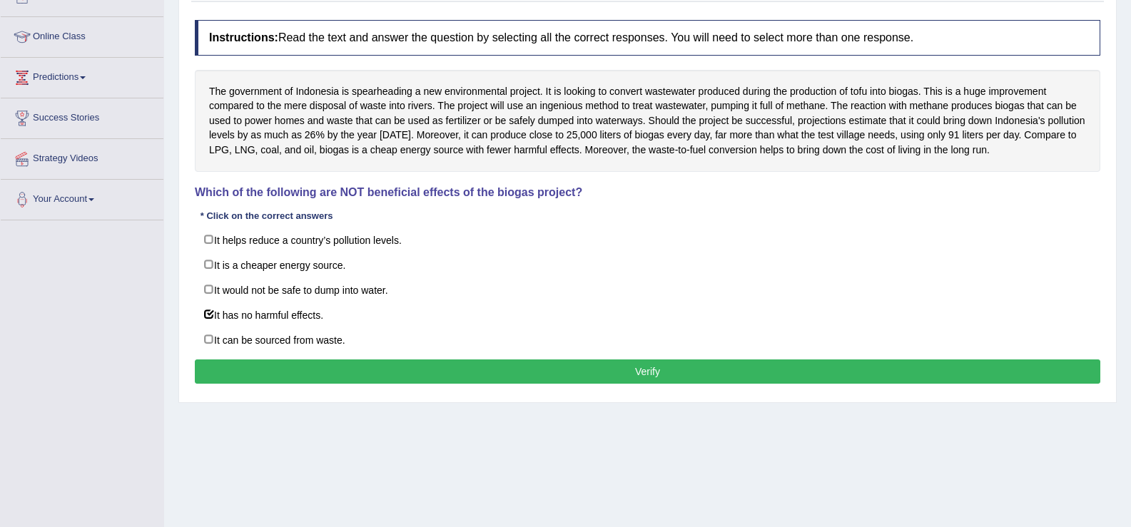
click at [260, 368] on button "Verify" at bounding box center [647, 372] width 905 height 24
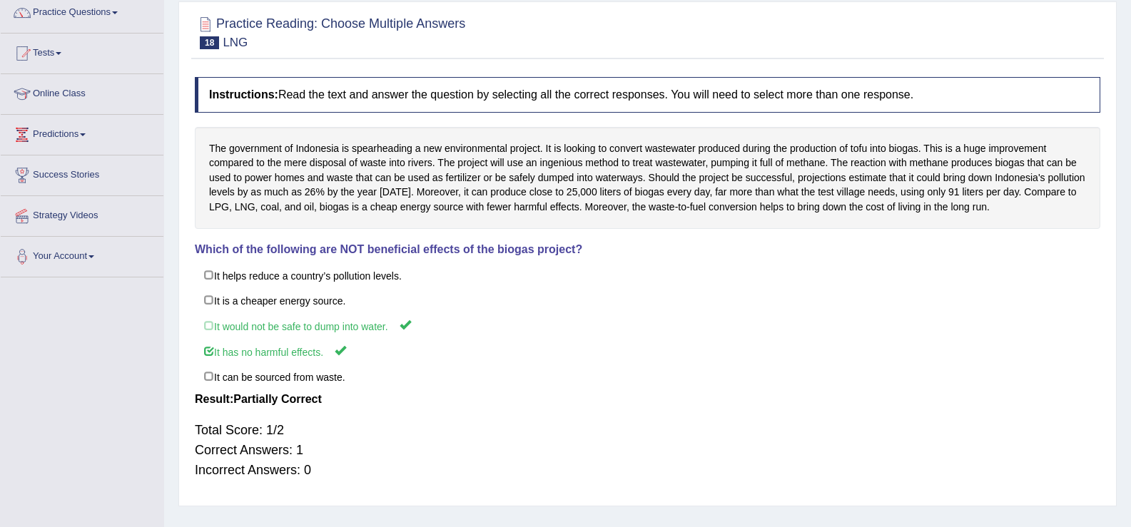
scroll to position [0, 0]
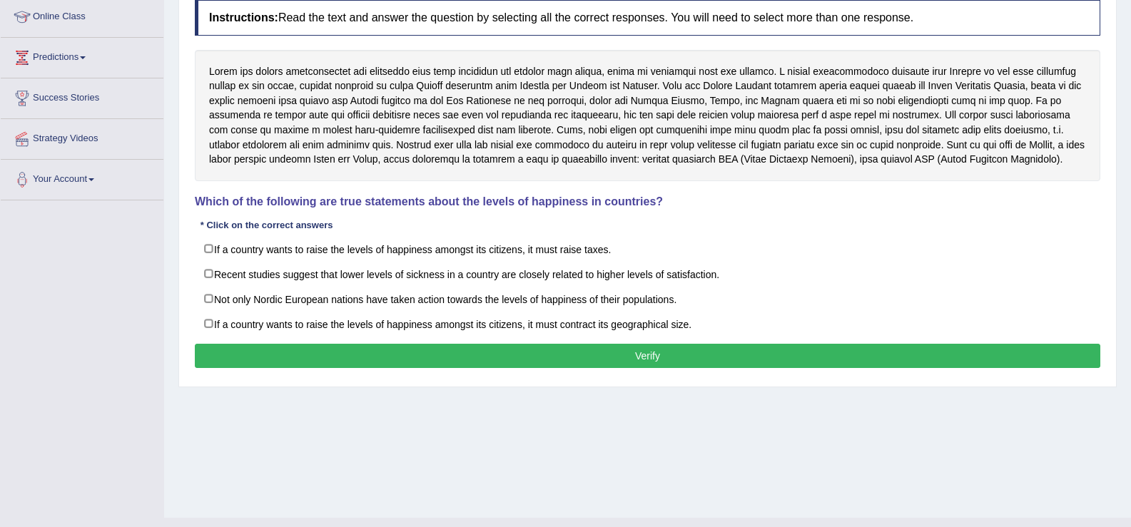
scroll to position [195, 0]
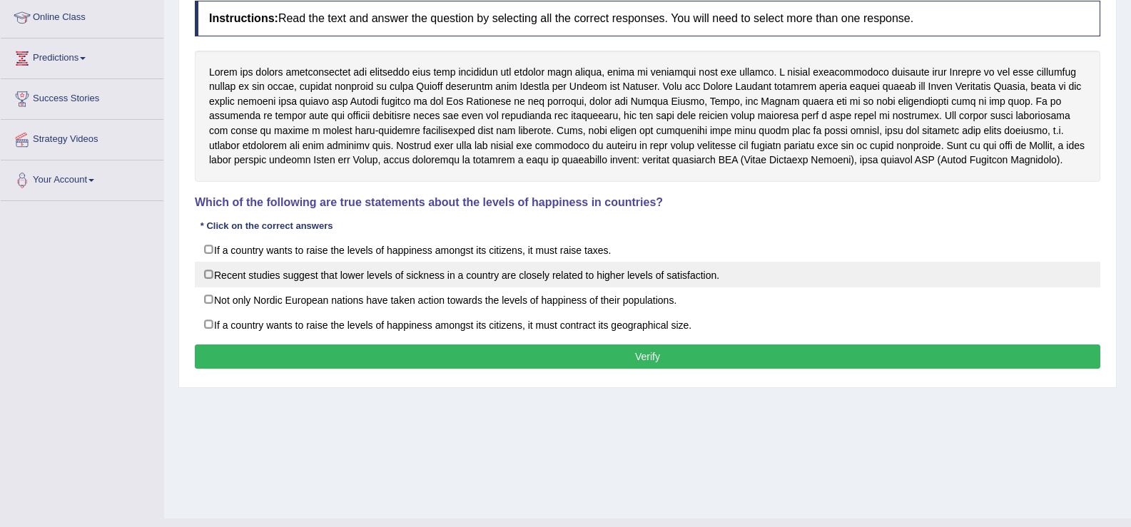
click at [205, 271] on label "Recent studies suggest that lower levels of sickness in a country are closely r…" at bounding box center [647, 275] width 905 height 26
checkbox input "true"
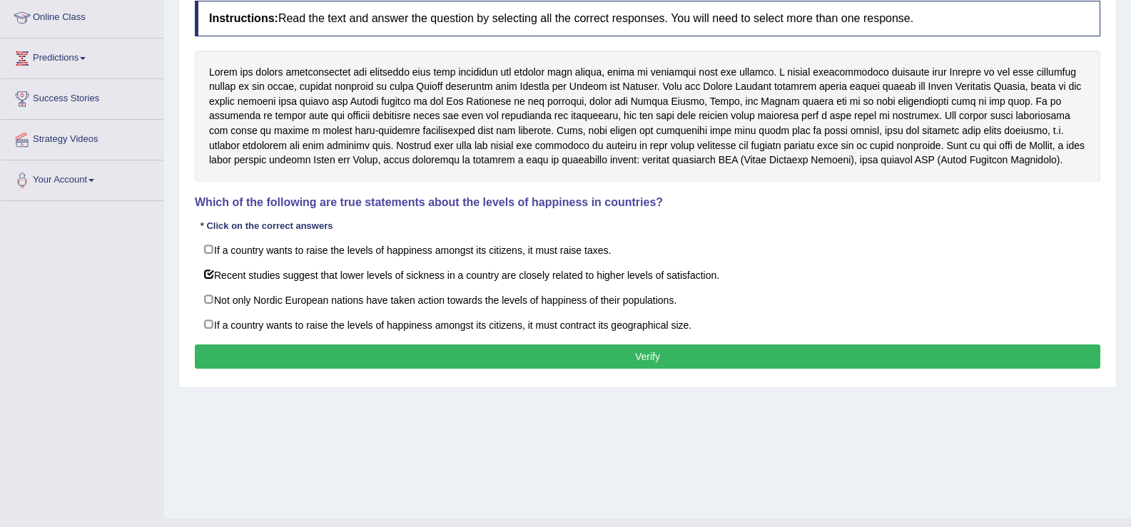
click at [257, 356] on button "Verify" at bounding box center [647, 357] width 905 height 24
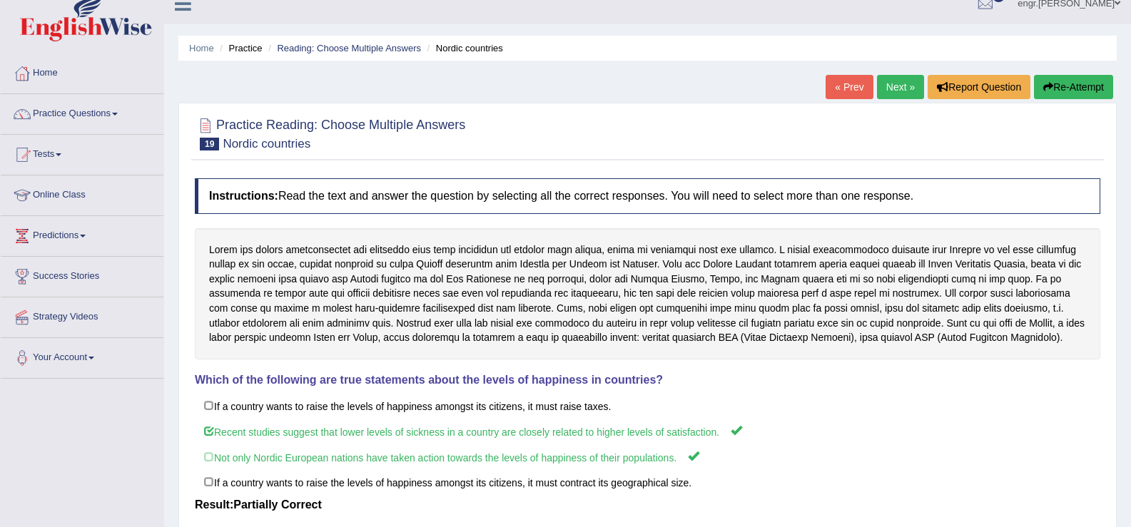
scroll to position [14, 0]
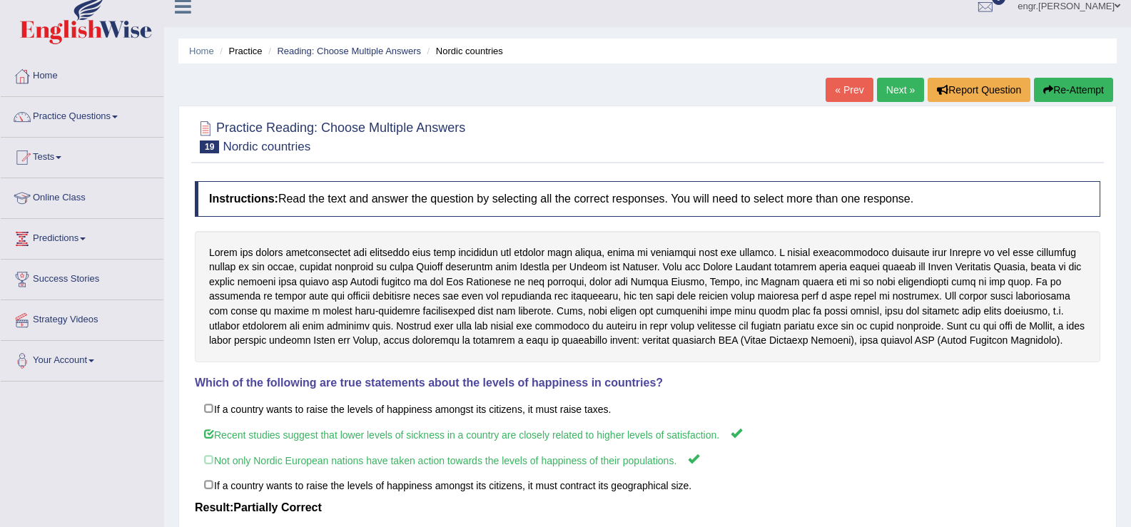
click at [895, 86] on link "Next »" at bounding box center [900, 90] width 47 height 24
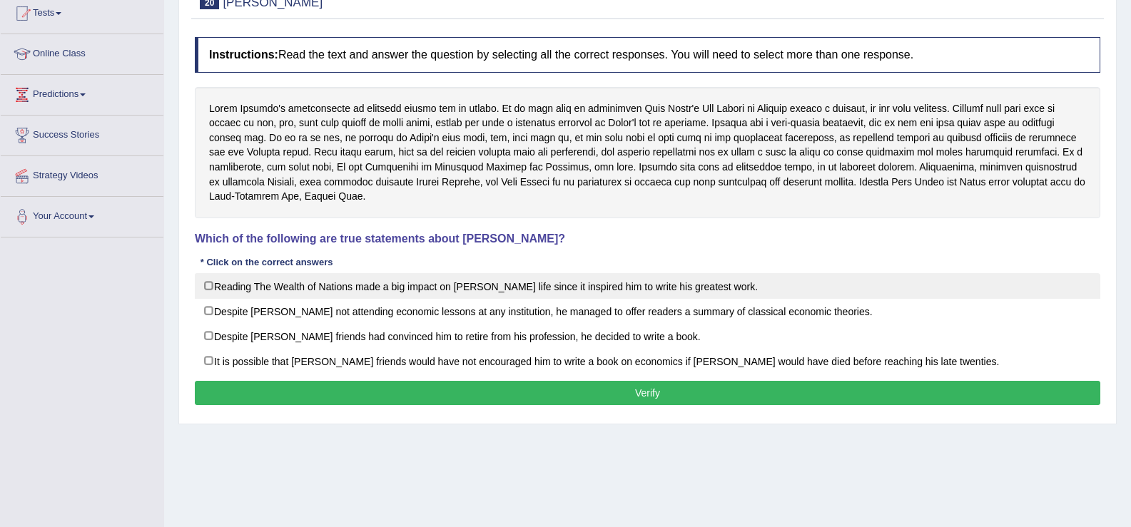
click at [204, 280] on label "Reading The Wealth of Nations made a big impact on [PERSON_NAME] life since it …" at bounding box center [647, 286] width 905 height 26
checkbox input "true"
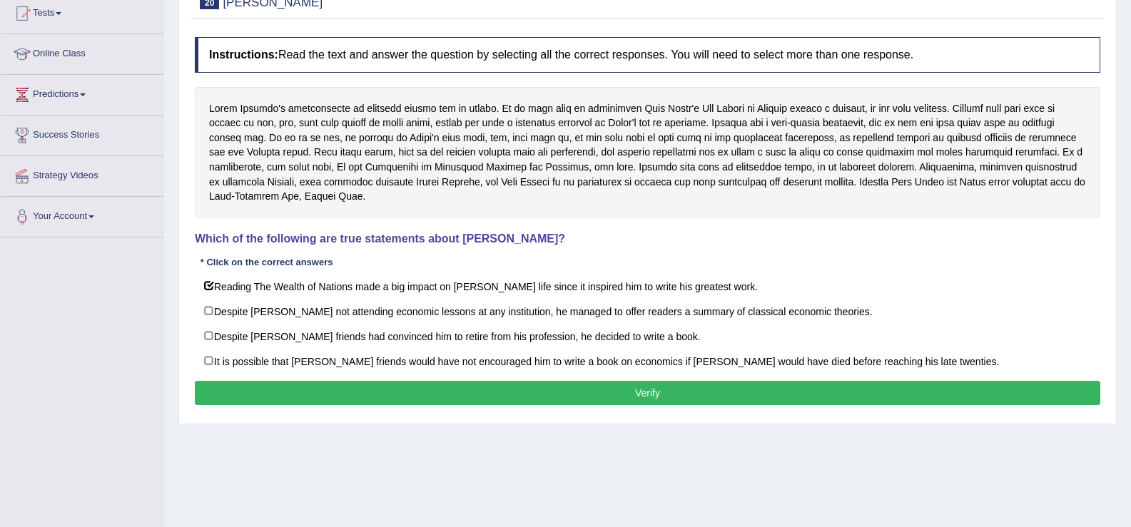
click at [308, 394] on button "Verify" at bounding box center [647, 393] width 905 height 24
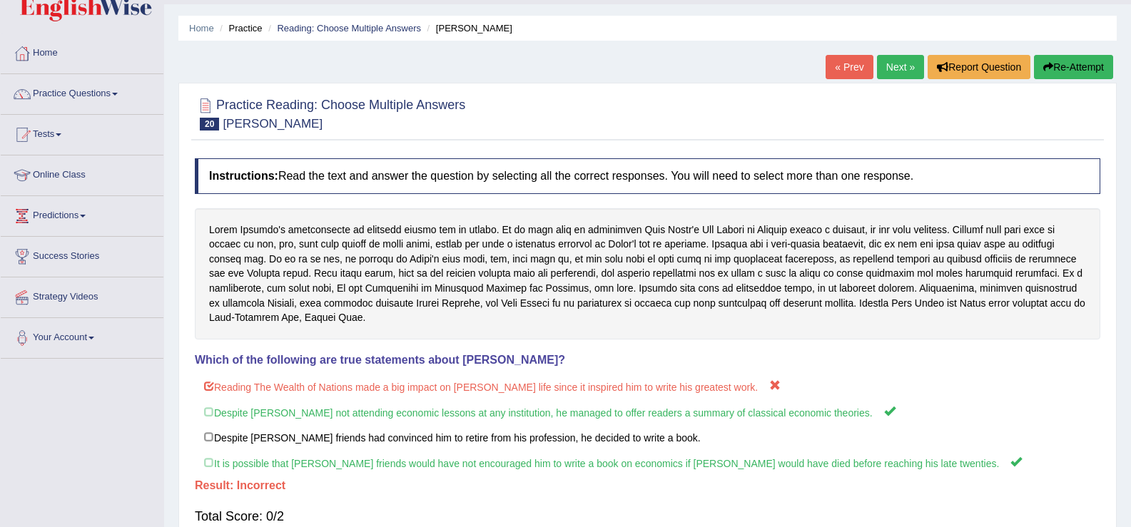
scroll to position [9, 0]
